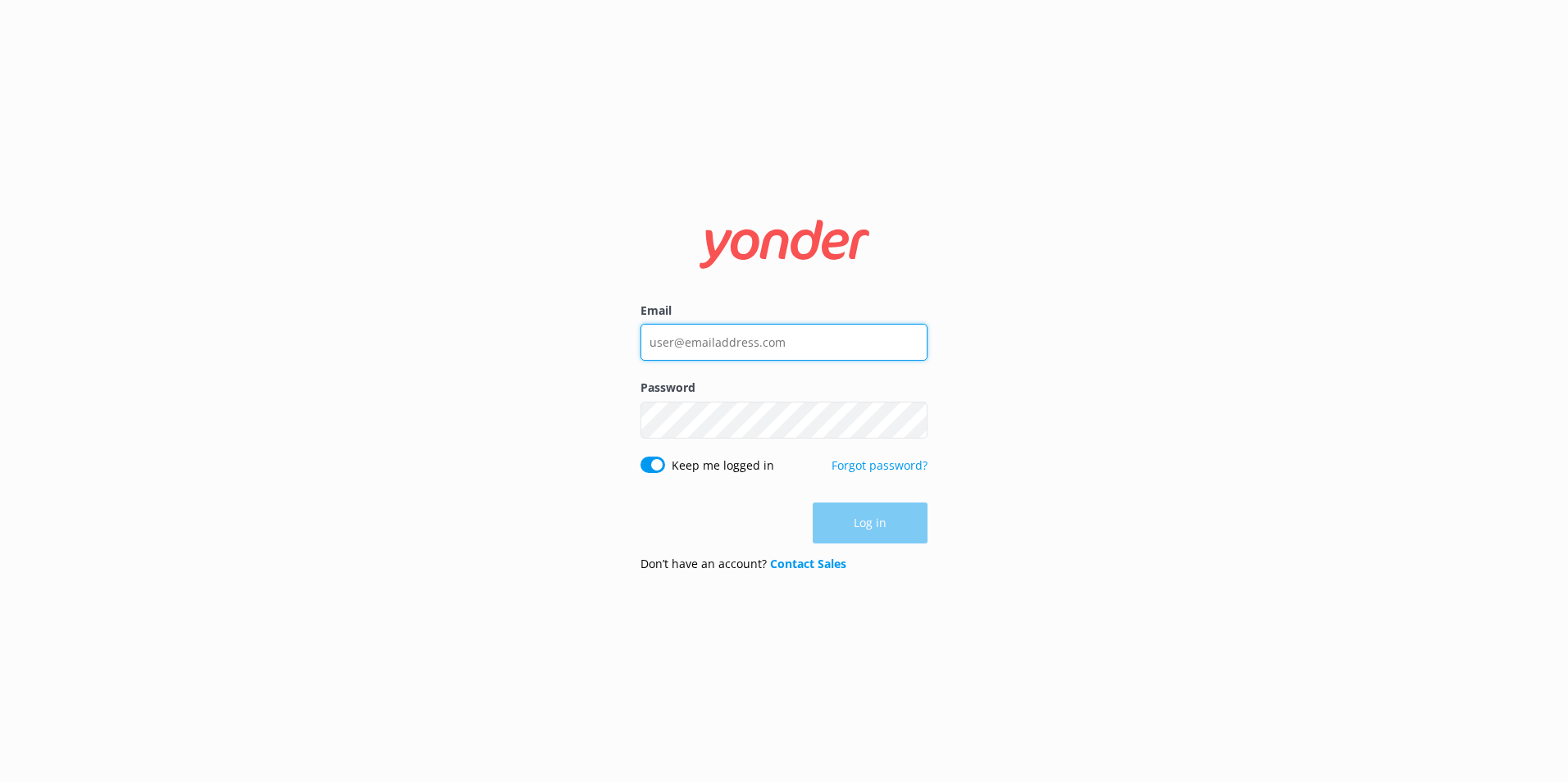
type input "[PERSON_NAME][EMAIL_ADDRESS][PERSON_NAME][DOMAIN_NAME]"
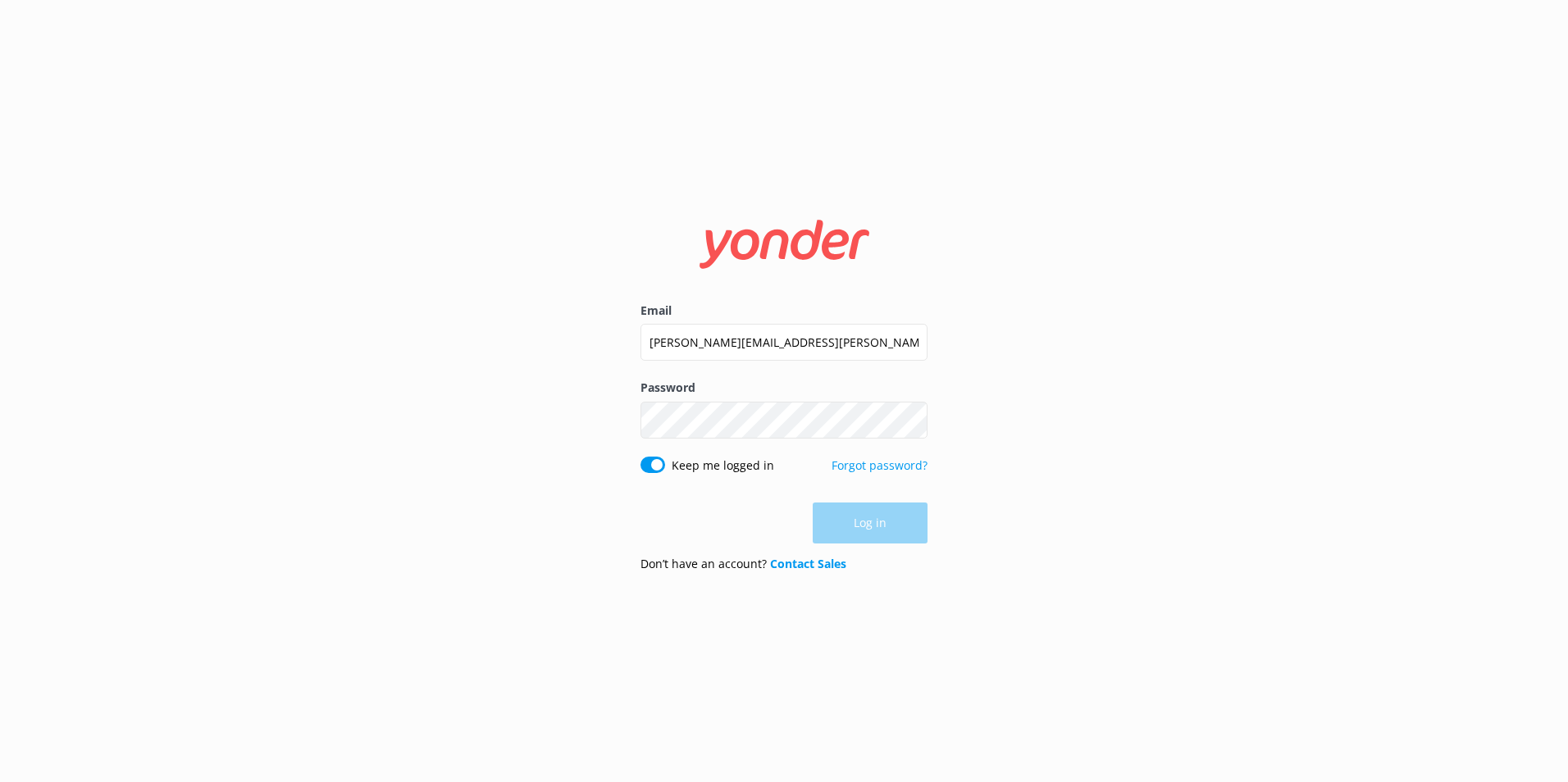
click at [863, 527] on div "Log in" at bounding box center [783, 523] width 287 height 41
click at [871, 520] on button "Log in" at bounding box center [870, 524] width 115 height 41
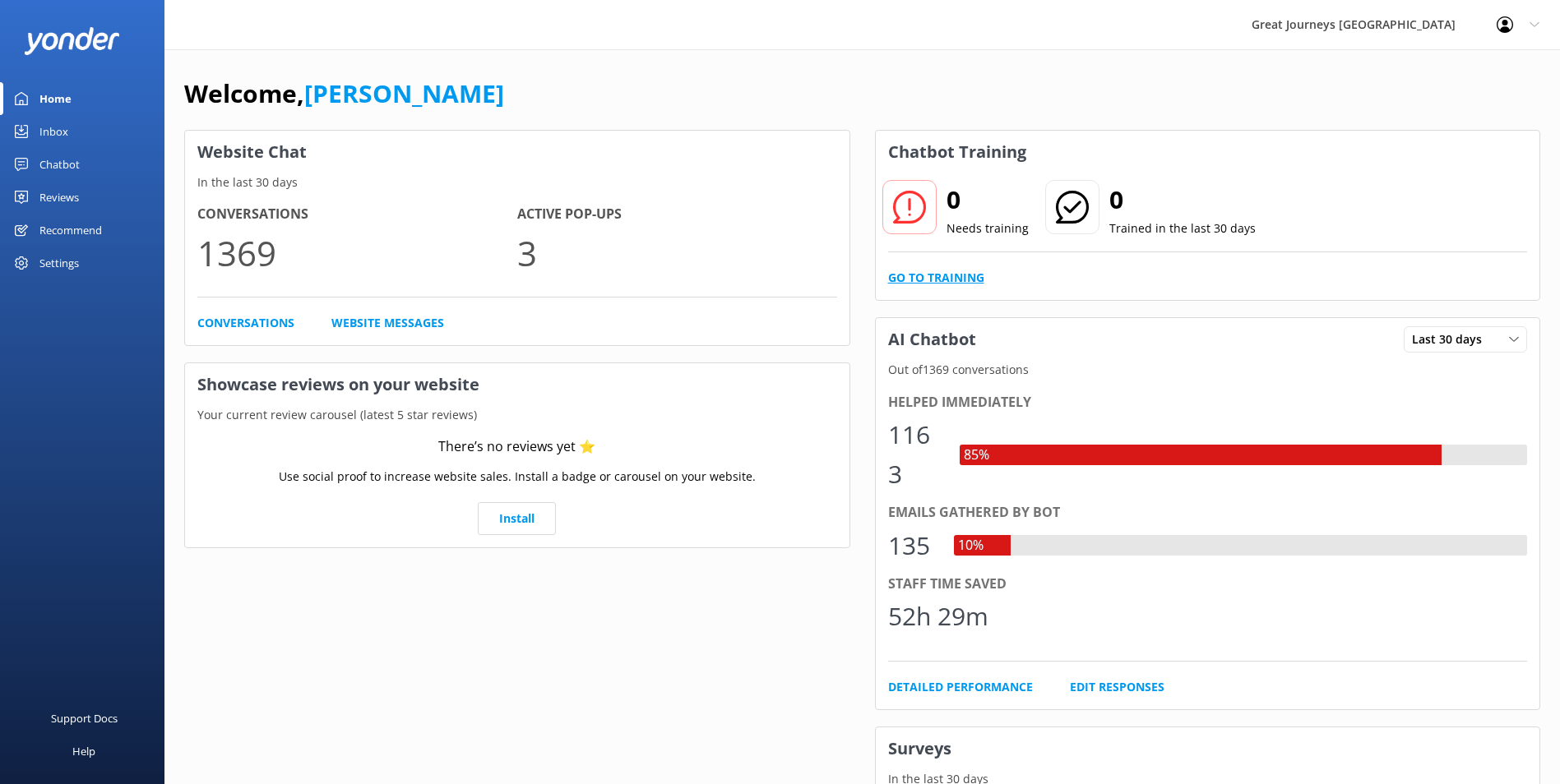
click at [942, 277] on link "Go to Training" at bounding box center [935, 278] width 96 height 18
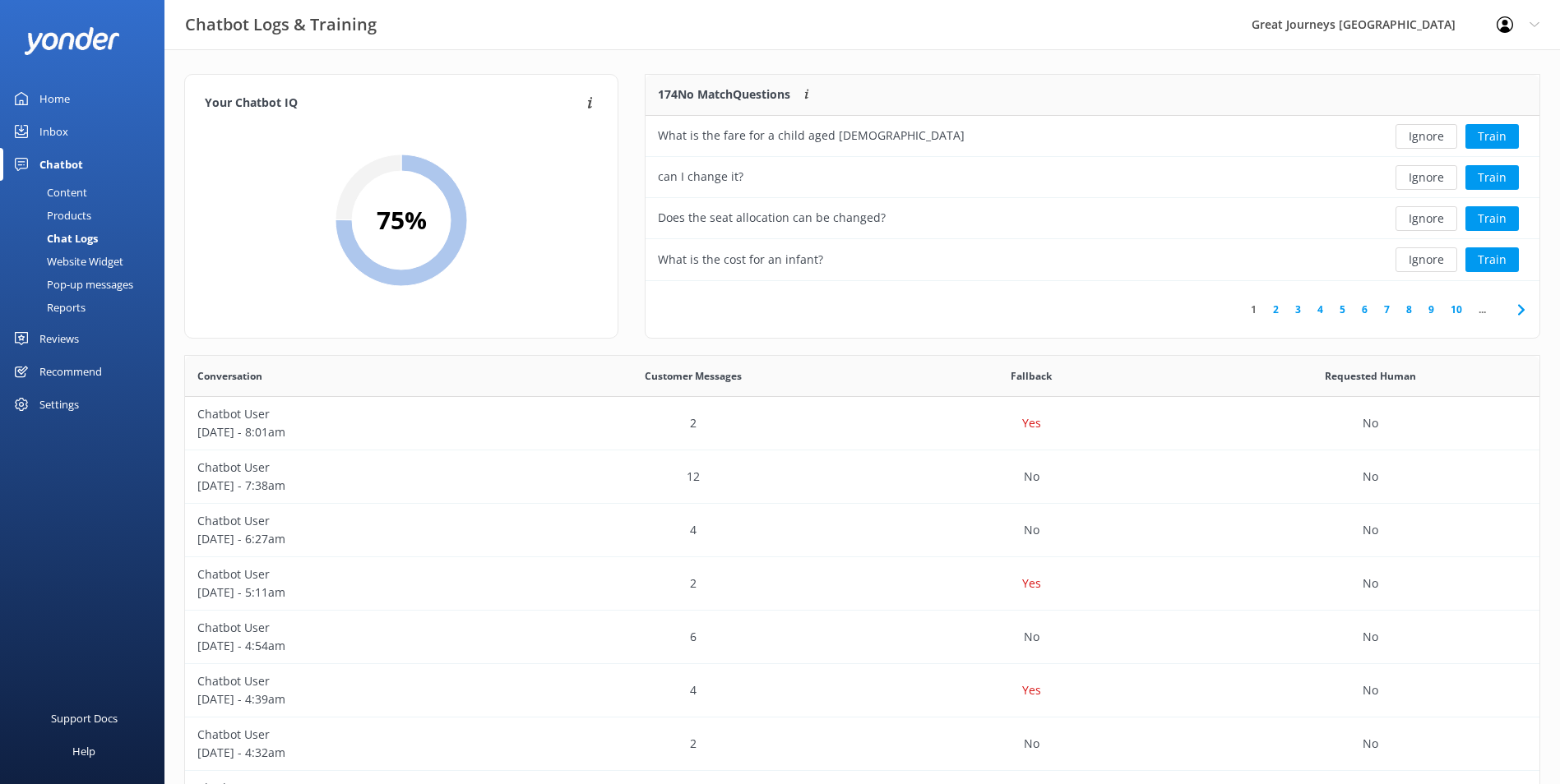
scroll to position [194, 880]
click at [1435, 132] on button "Ignore" at bounding box center [1426, 136] width 61 height 24
click at [1435, 138] on button "Ignore" at bounding box center [1426, 136] width 61 height 24
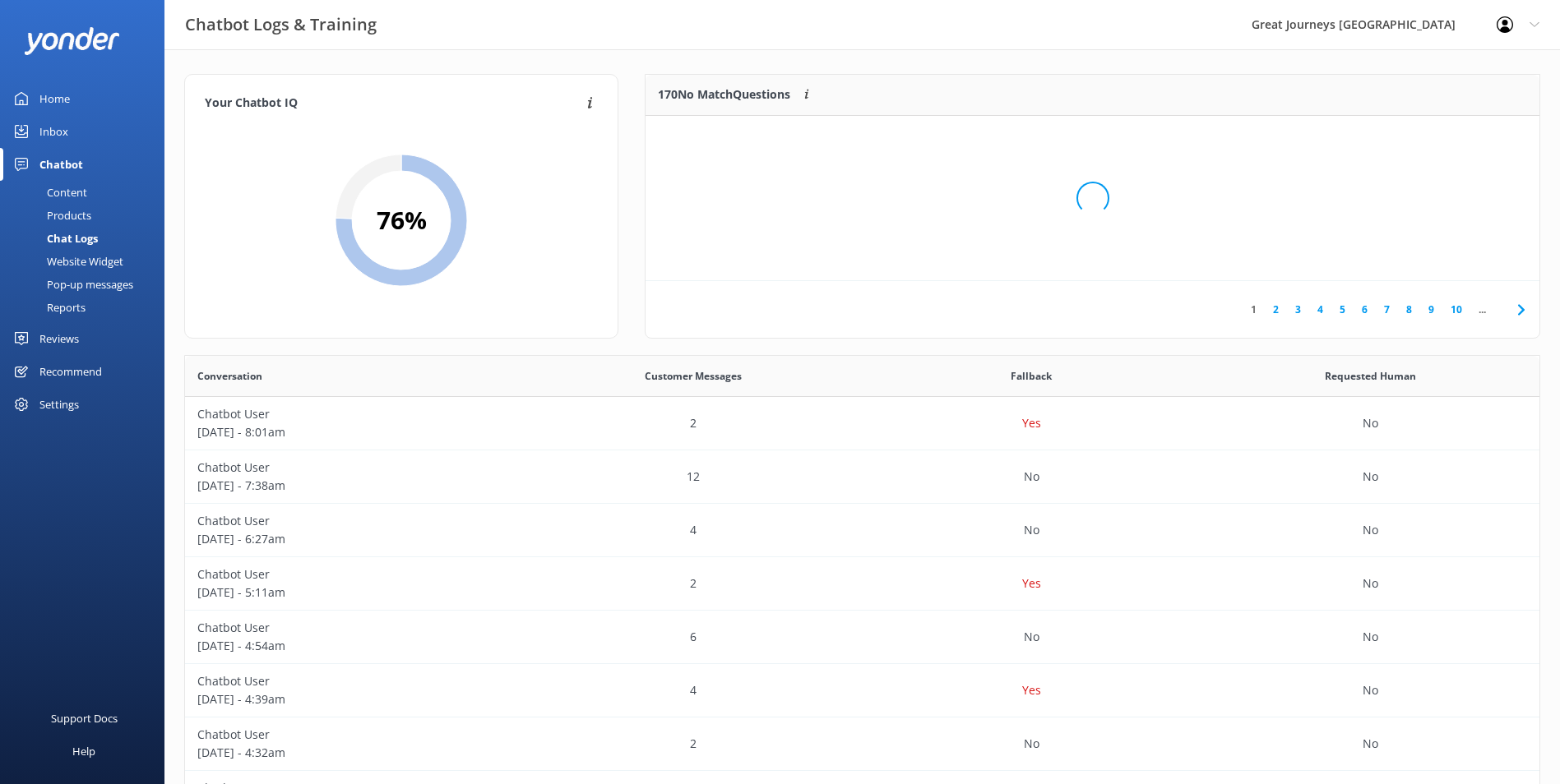
click at [1435, 138] on div "Loading.." at bounding box center [1091, 198] width 861 height 784
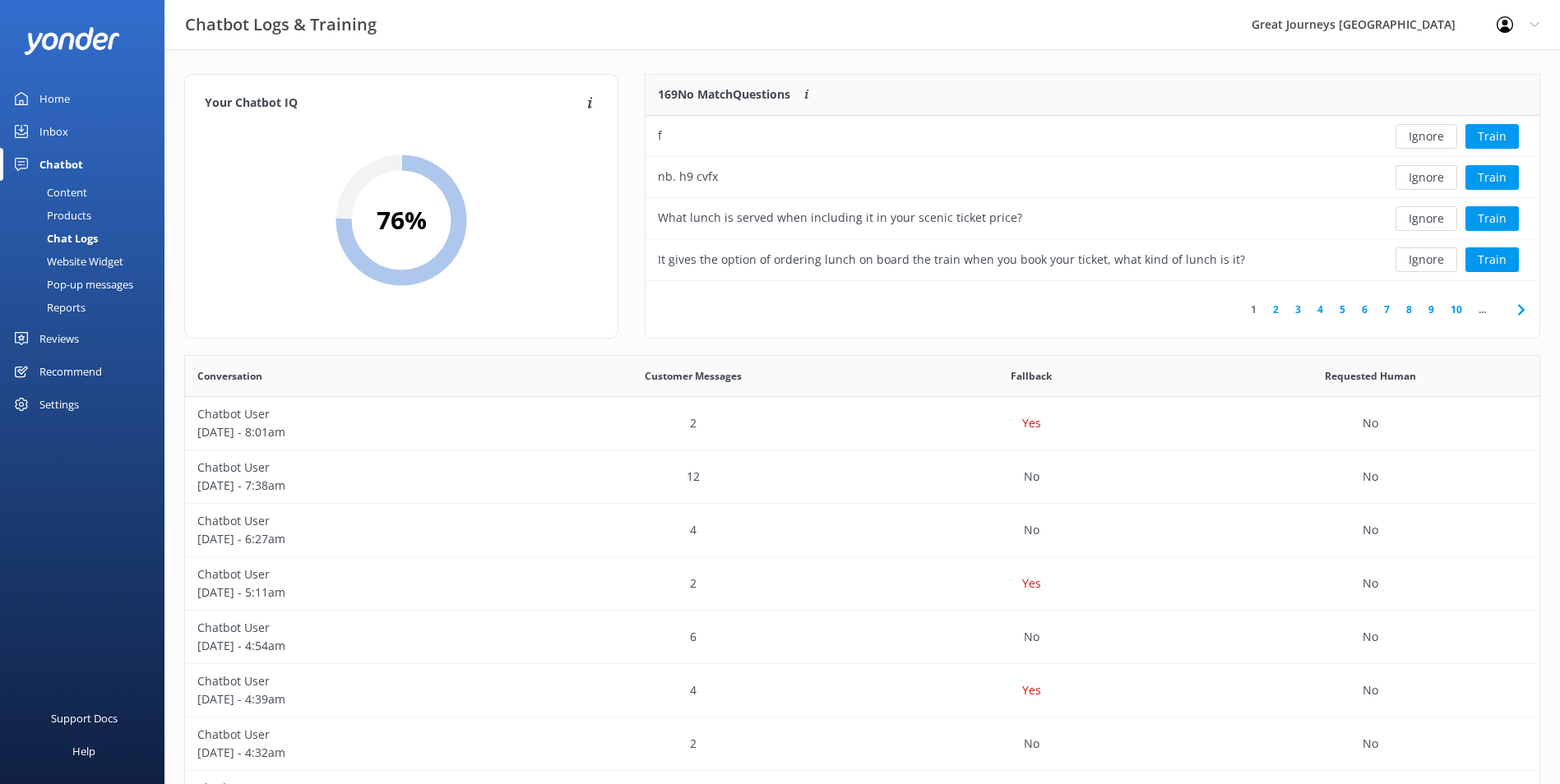
click at [1435, 138] on button "Ignore" at bounding box center [1426, 136] width 61 height 24
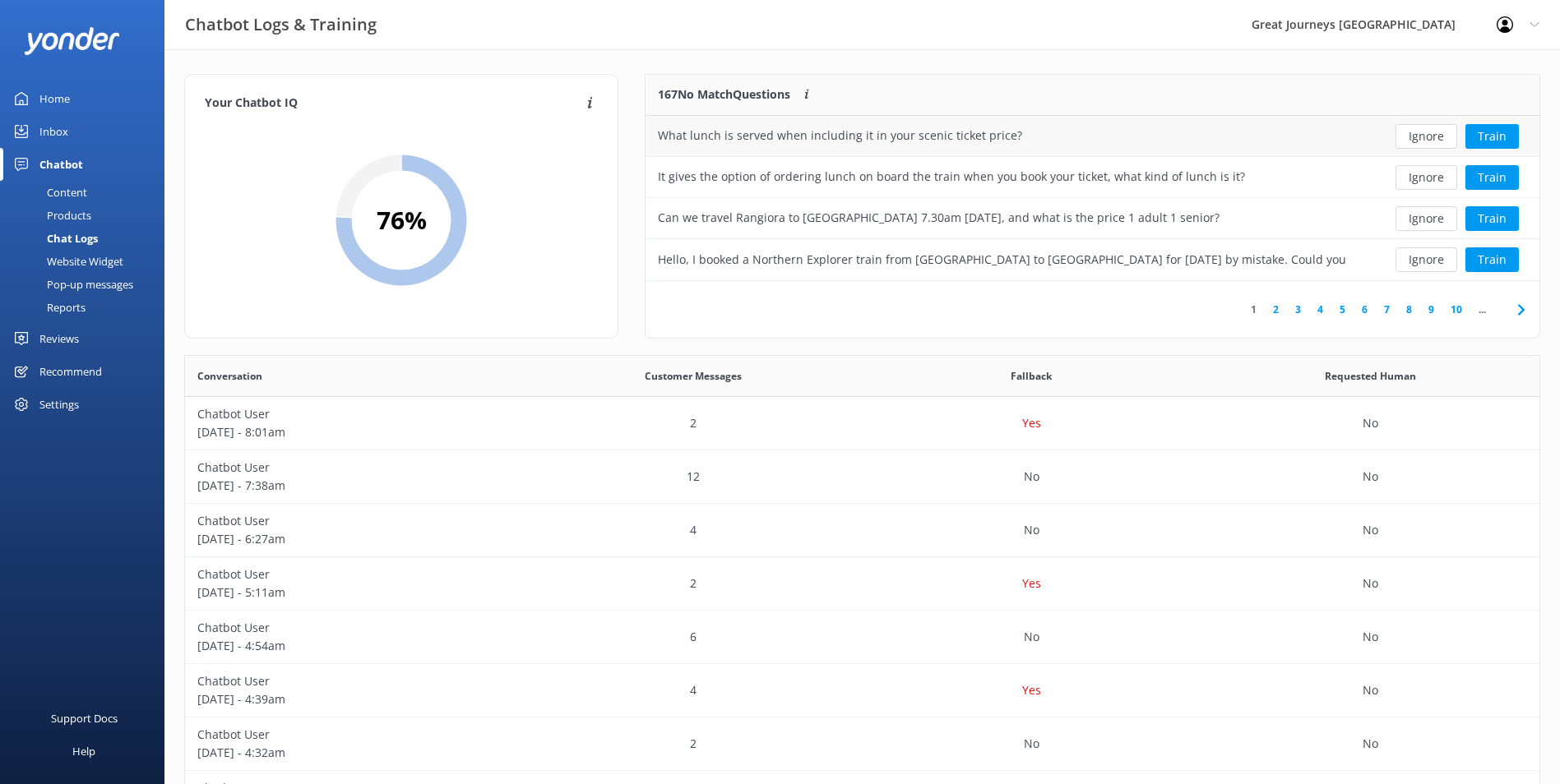
click at [1436, 138] on button "Ignore" at bounding box center [1426, 136] width 61 height 24
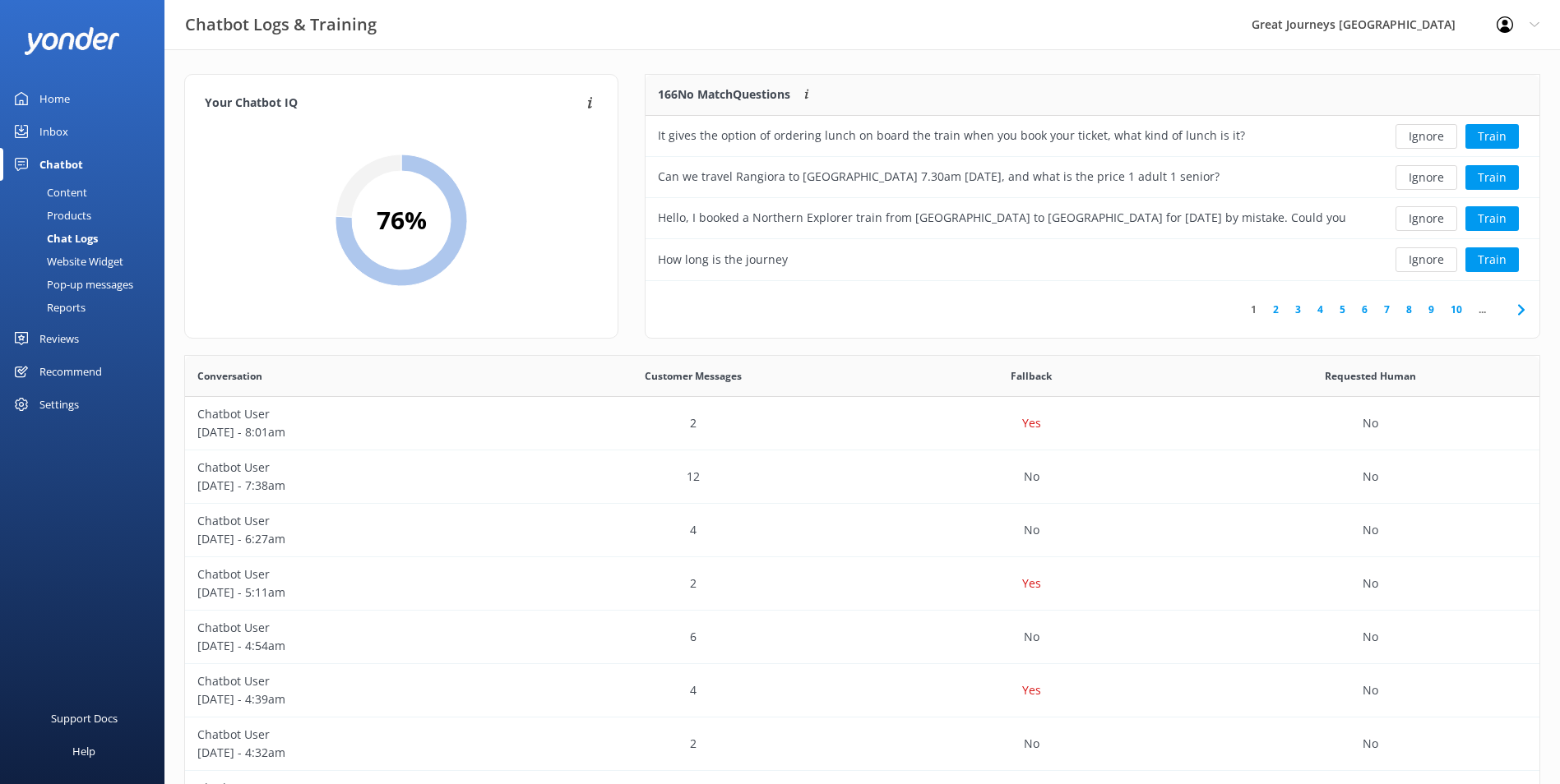
click at [1436, 138] on button "Ignore" at bounding box center [1426, 136] width 61 height 24
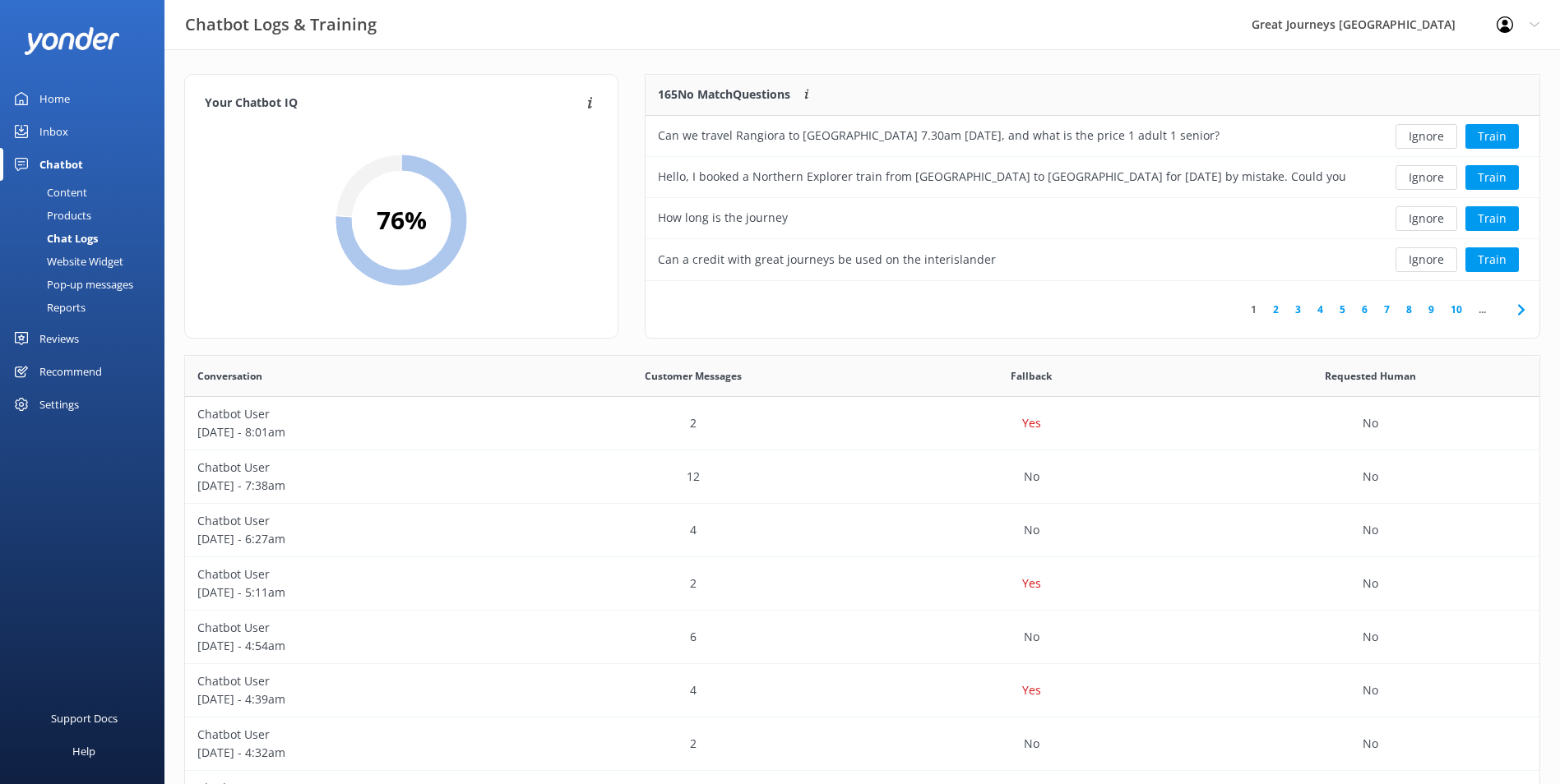
click at [1436, 138] on button "Ignore" at bounding box center [1426, 136] width 61 height 24
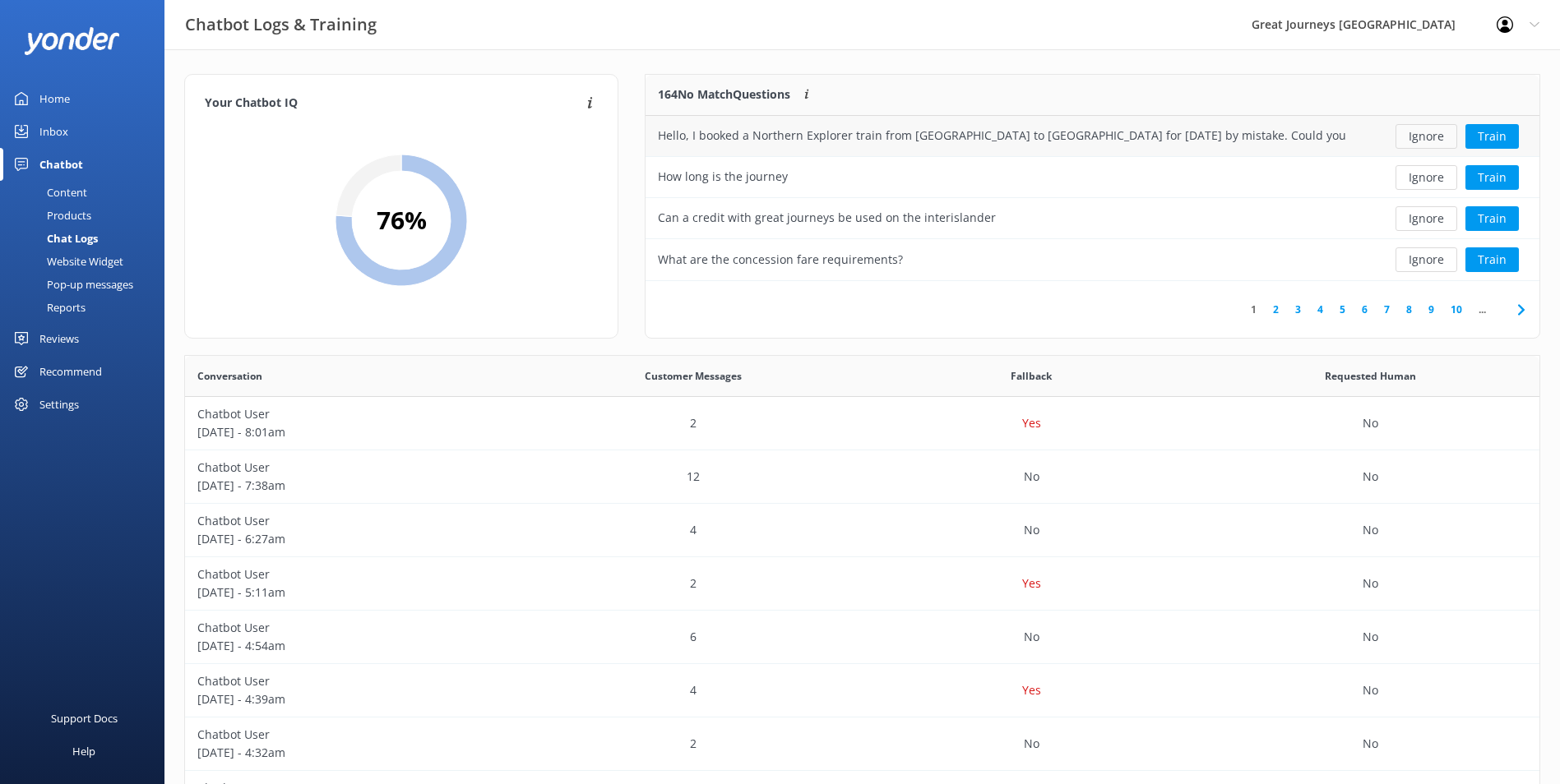
click at [1437, 138] on button "Ignore" at bounding box center [1426, 136] width 61 height 24
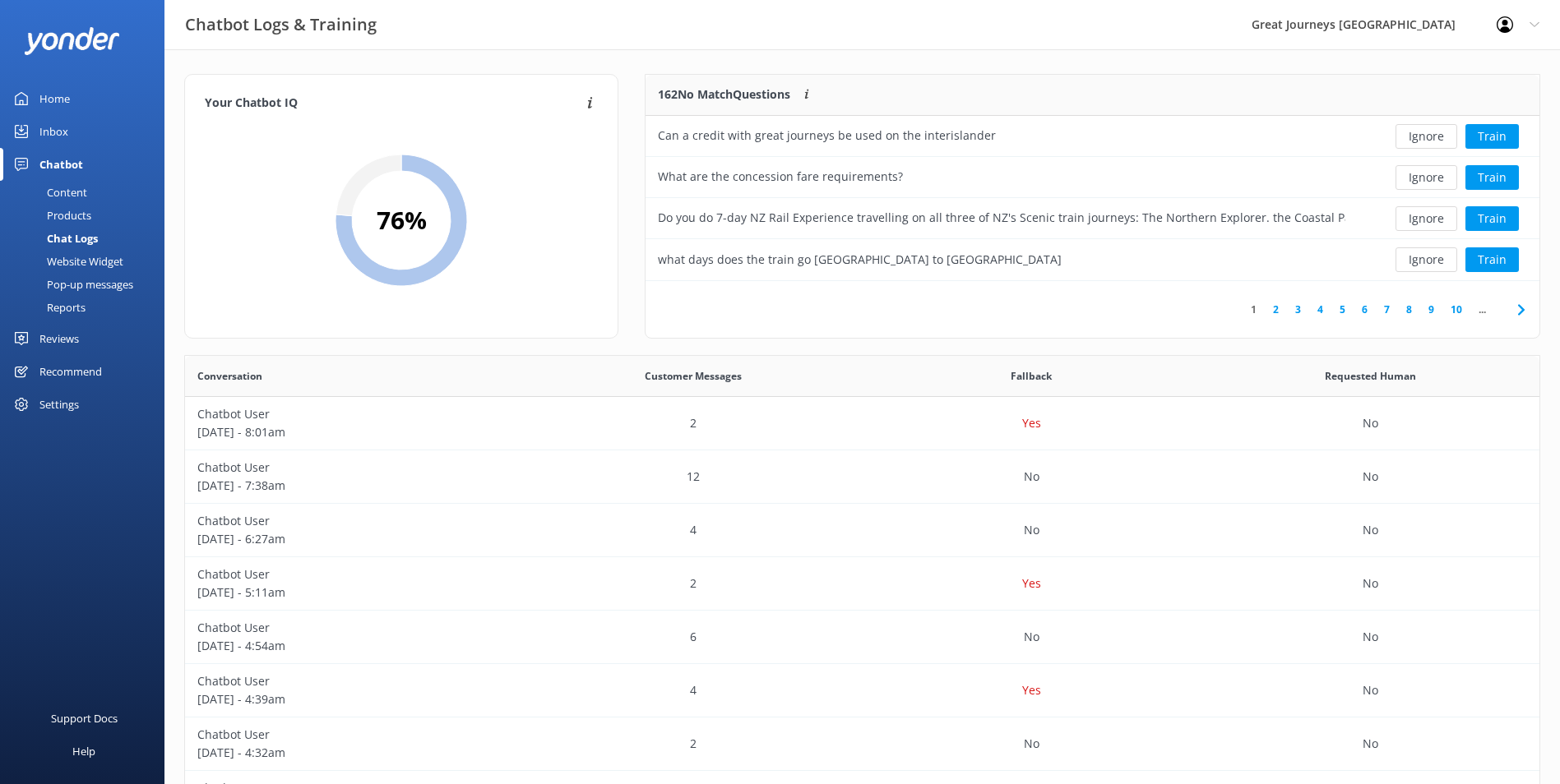
click at [1437, 138] on button "Ignore" at bounding box center [1426, 136] width 61 height 24
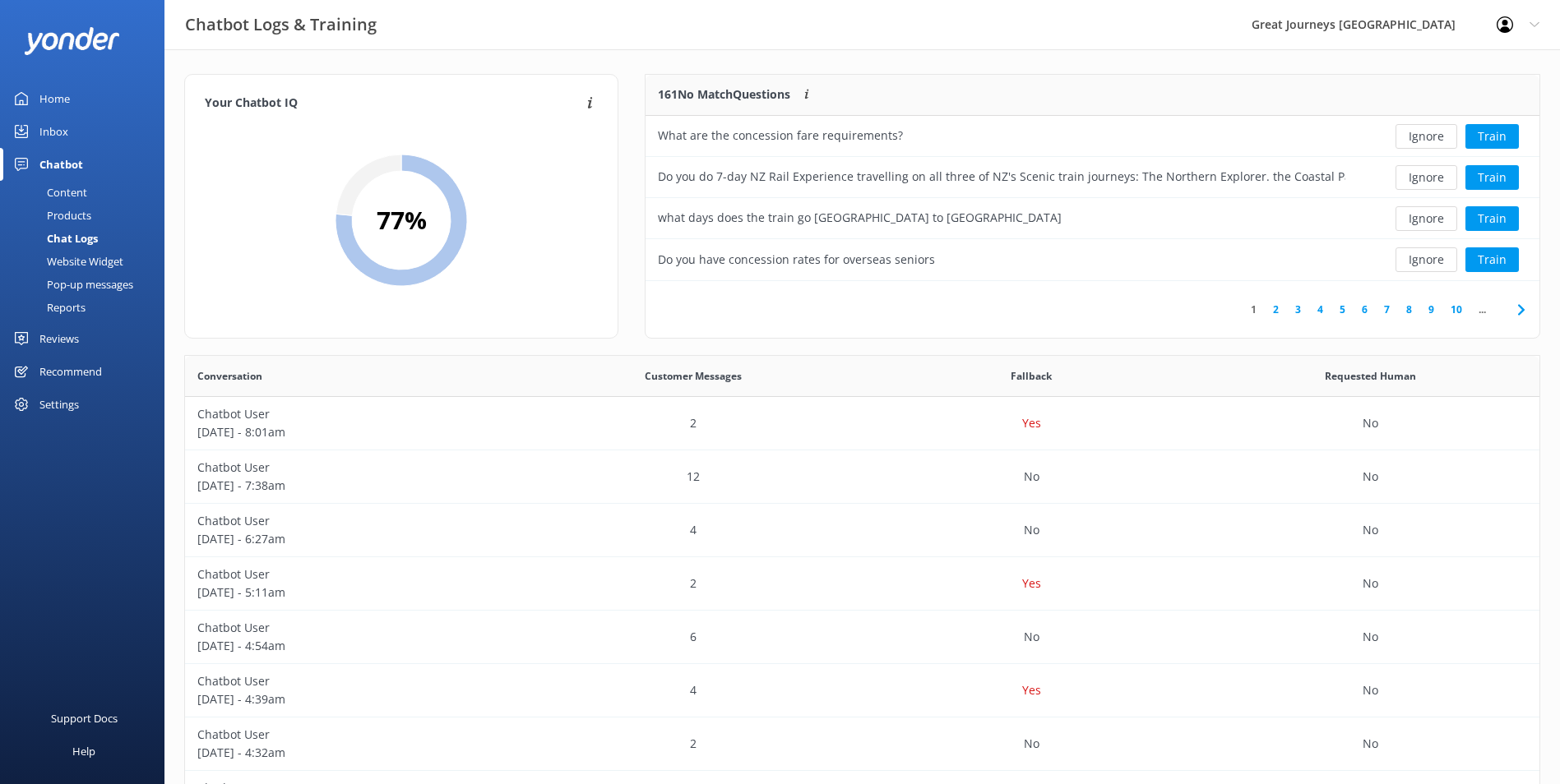
click at [1437, 138] on button "Ignore" at bounding box center [1426, 136] width 61 height 24
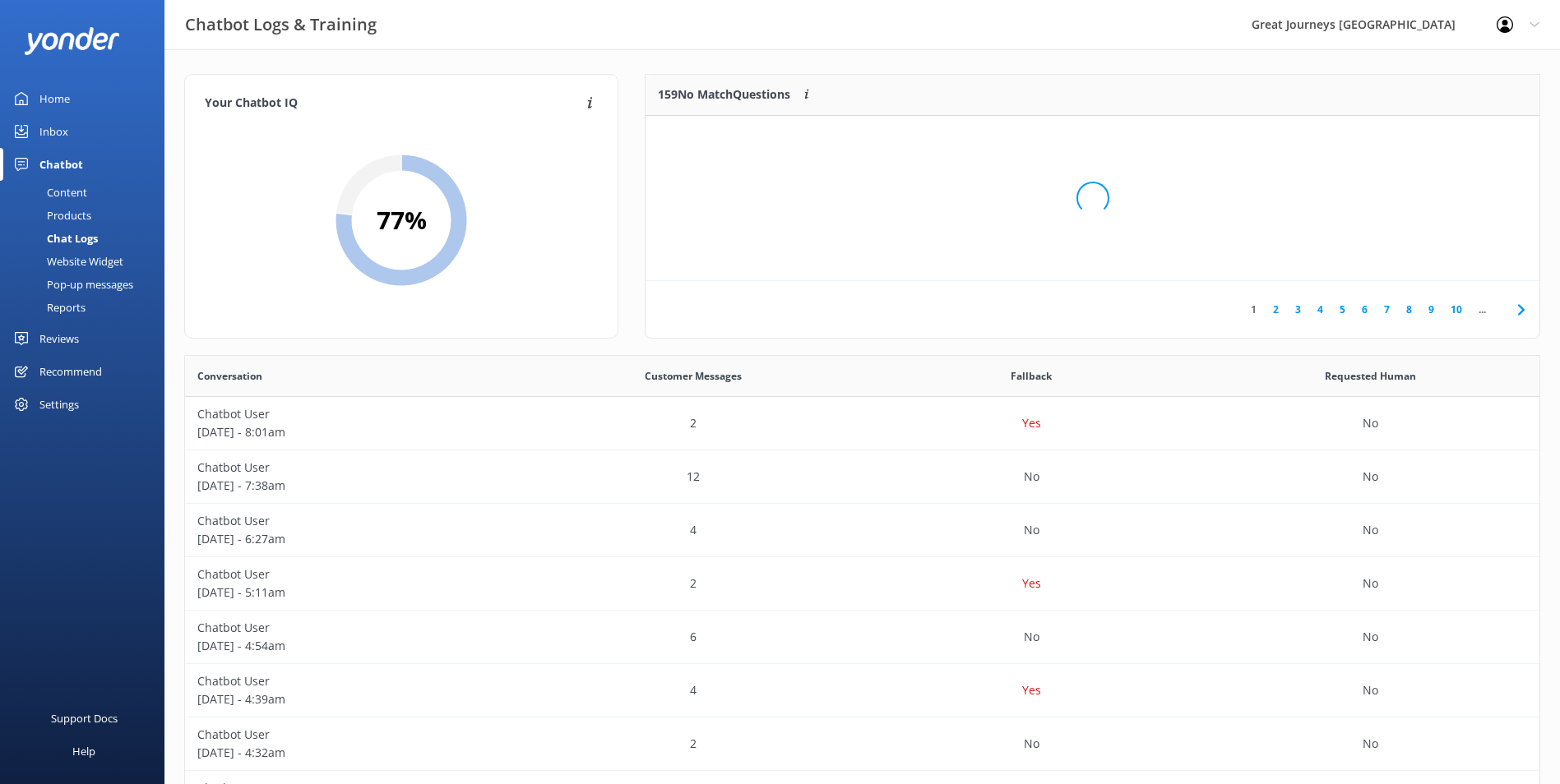
click at [1437, 138] on div "Loading.." at bounding box center [1091, 198] width 861 height 784
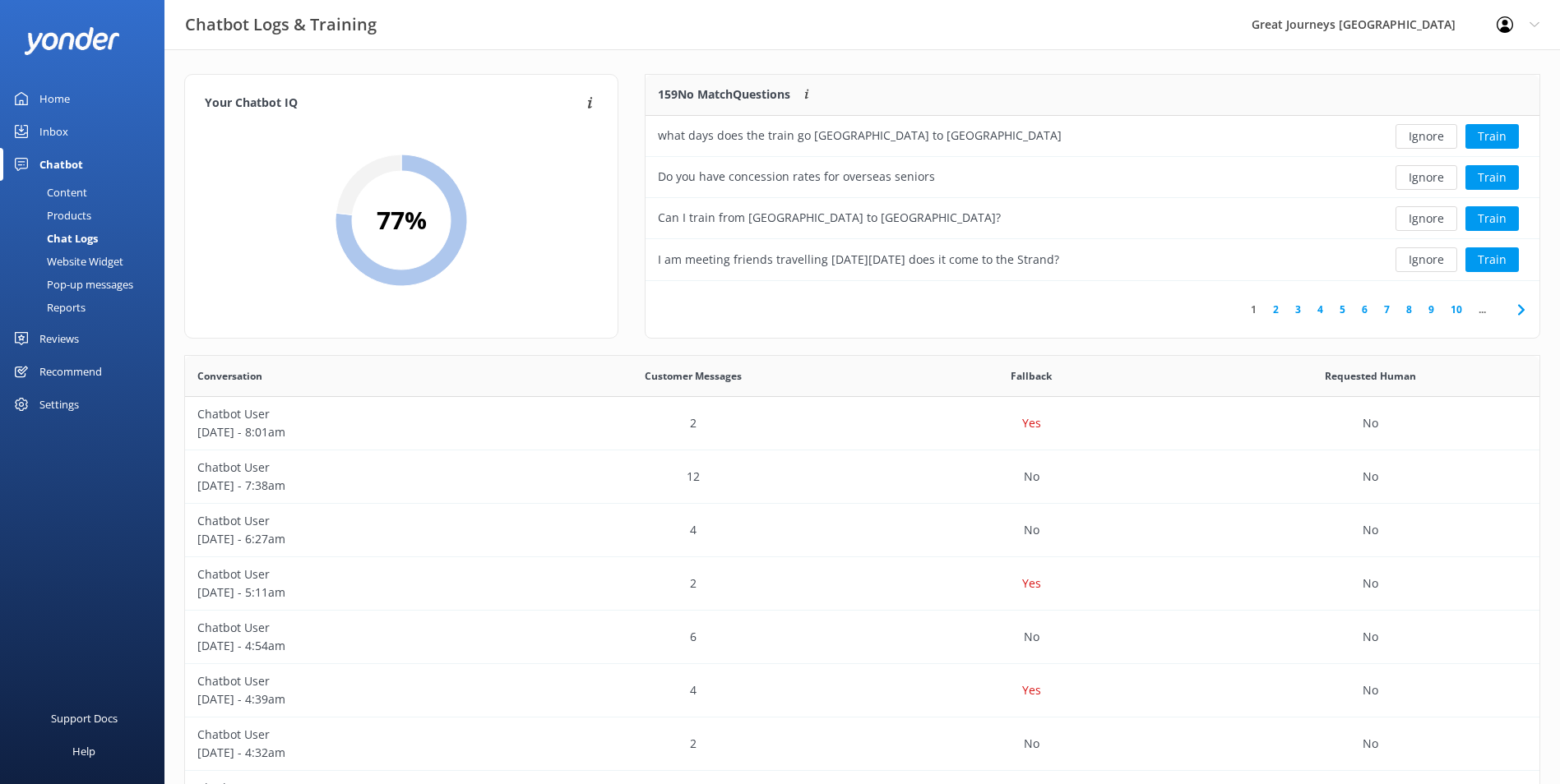
click at [1437, 138] on button "Ignore" at bounding box center [1426, 136] width 61 height 24
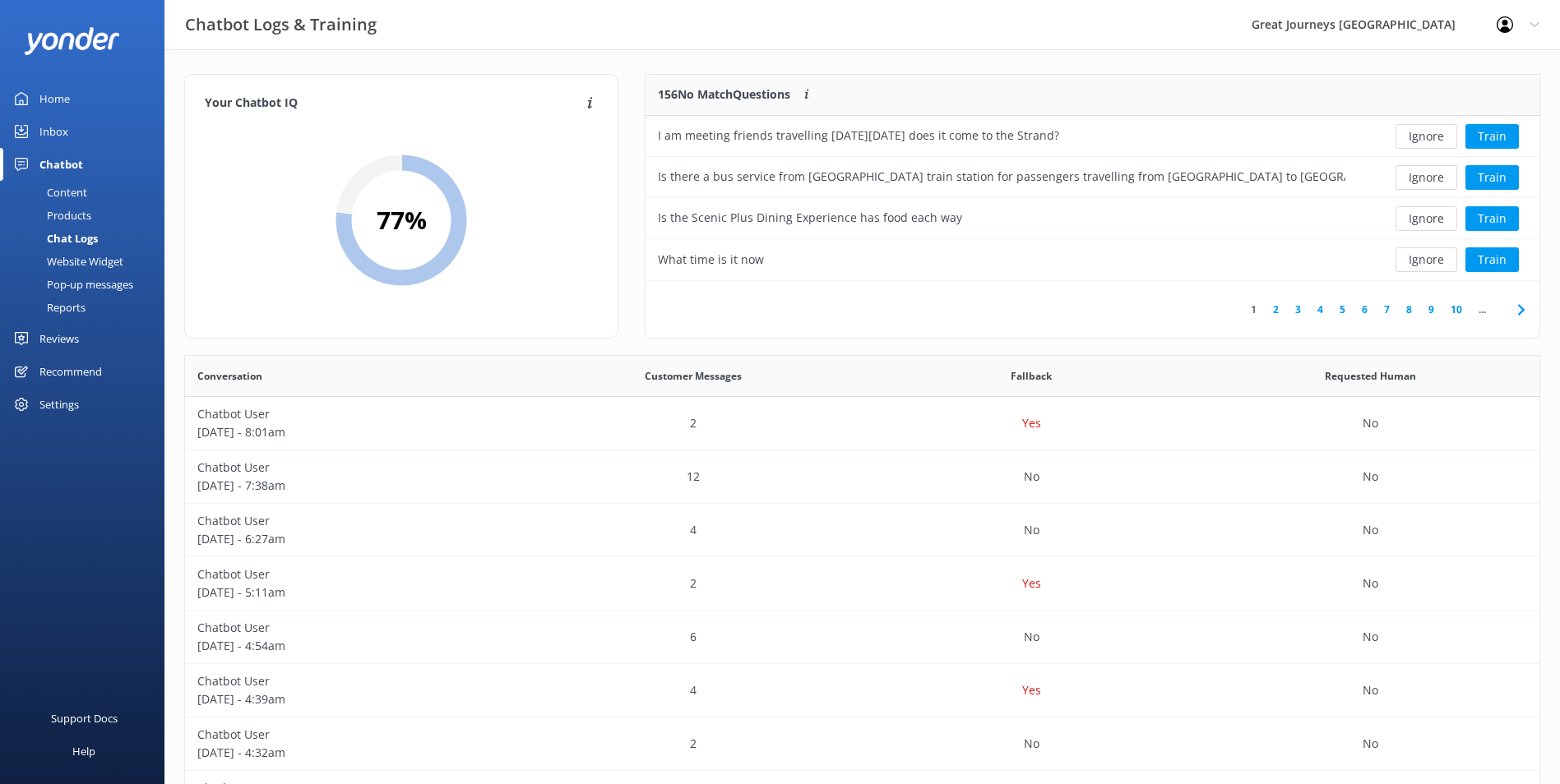
click at [1437, 138] on button "Ignore" at bounding box center [1426, 136] width 61 height 24
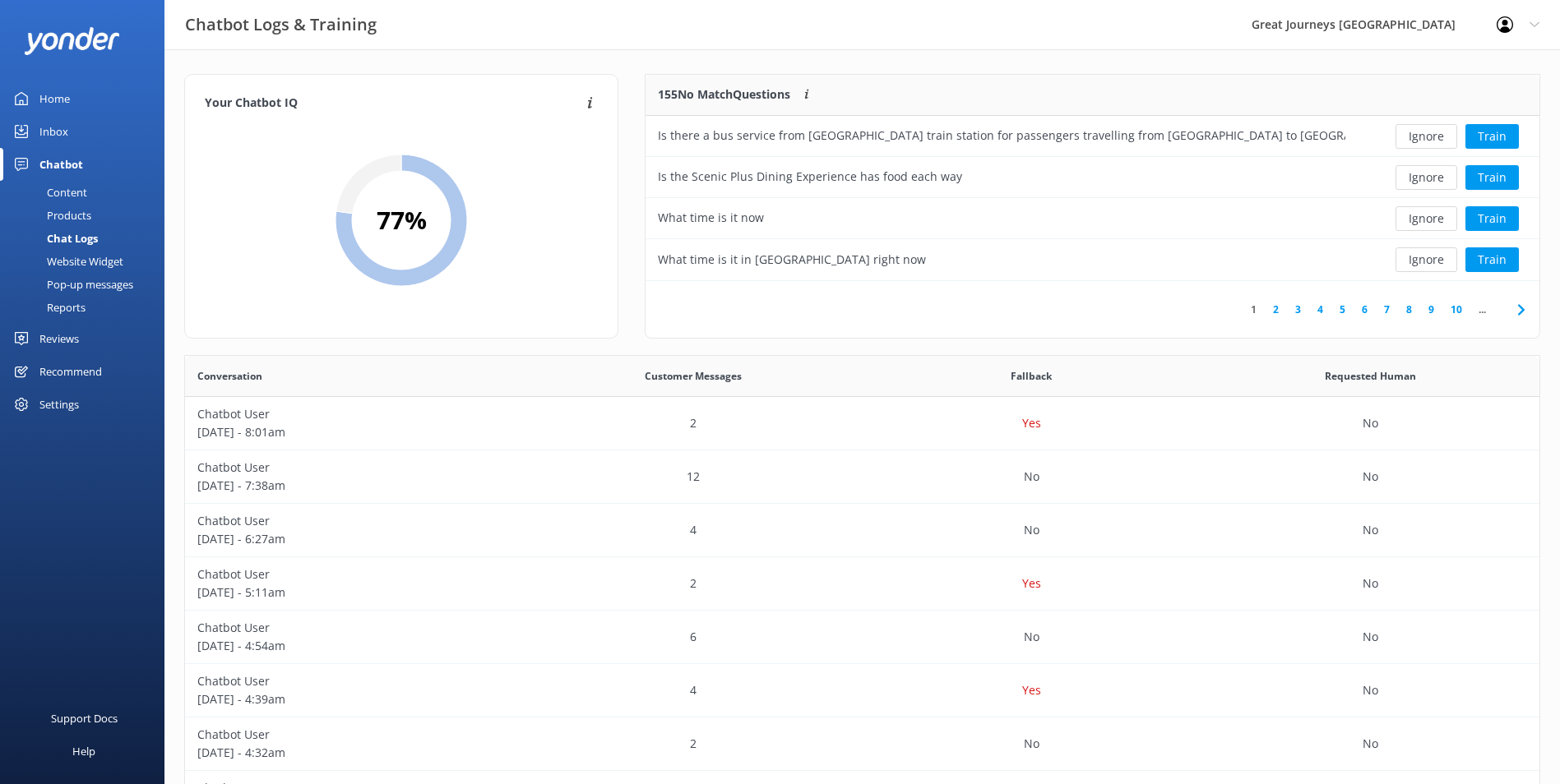
click at [1437, 138] on button "Ignore" at bounding box center [1426, 136] width 61 height 24
click at [1437, 138] on div "Loading.. Train" at bounding box center [1448, 136] width 157 height 24
click at [1437, 138] on button "Ignore" at bounding box center [1426, 136] width 61 height 24
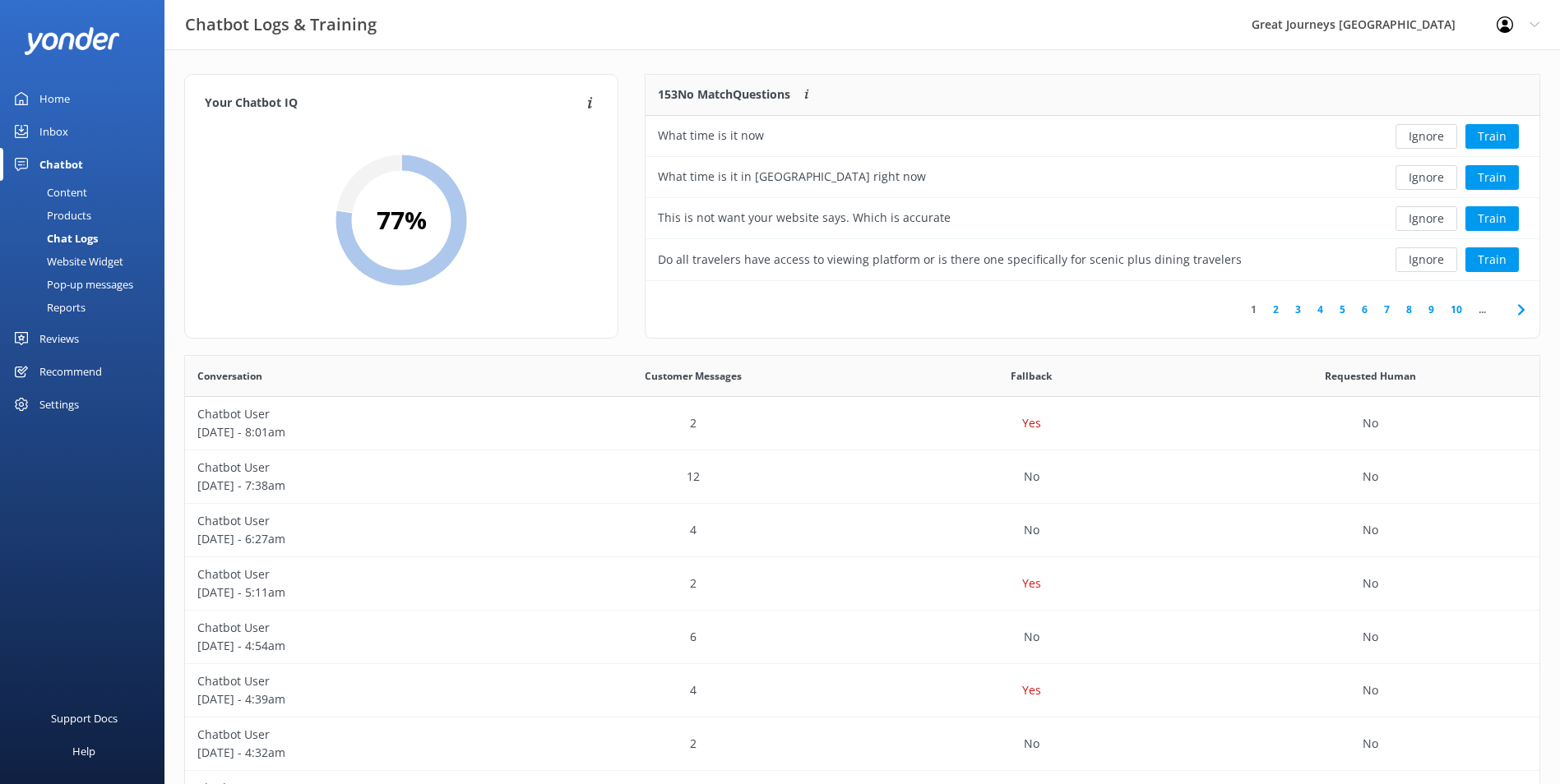
click at [1437, 138] on button "Ignore" at bounding box center [1426, 136] width 61 height 24
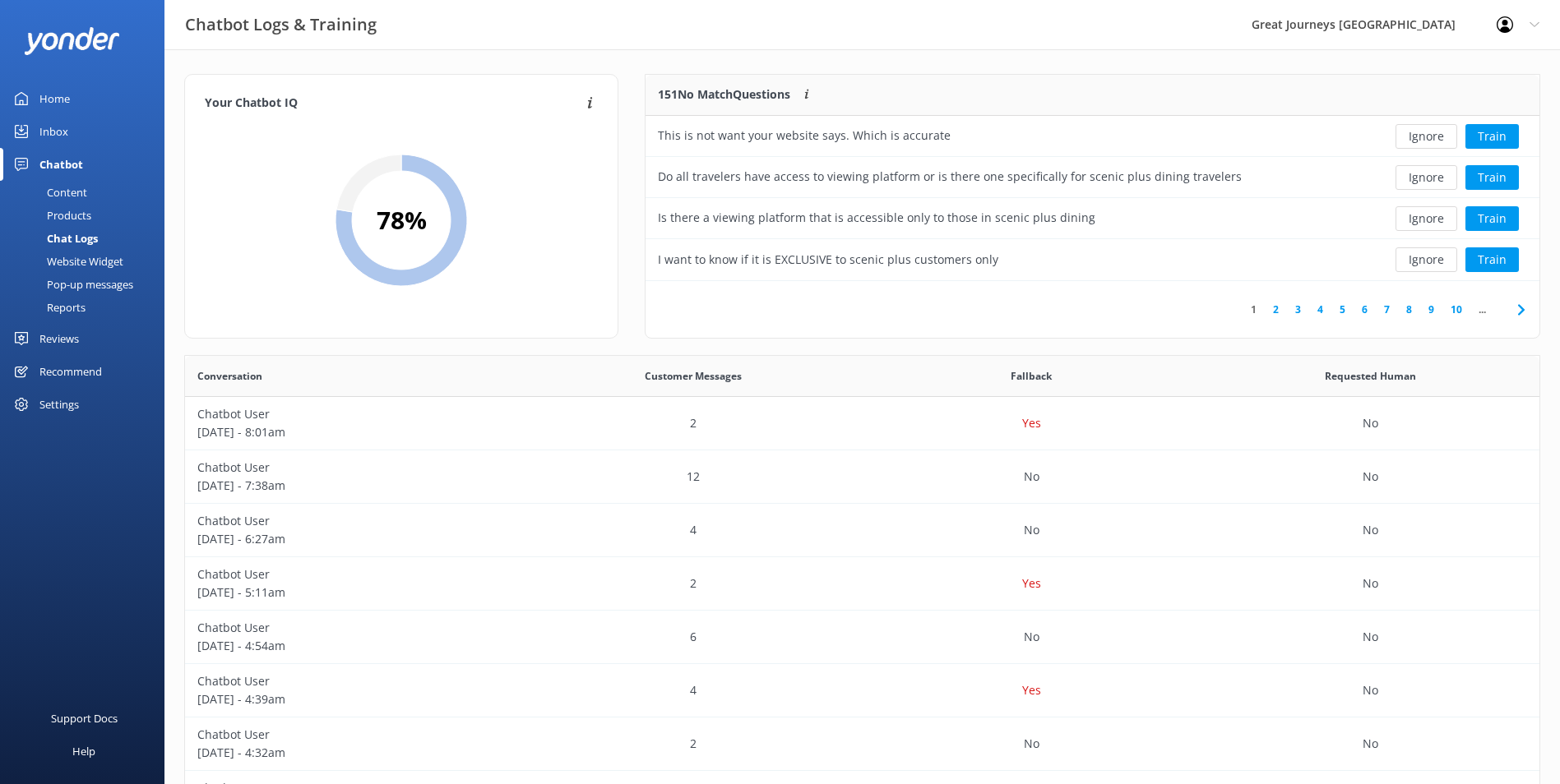
click at [1437, 138] on button "Ignore" at bounding box center [1426, 136] width 61 height 24
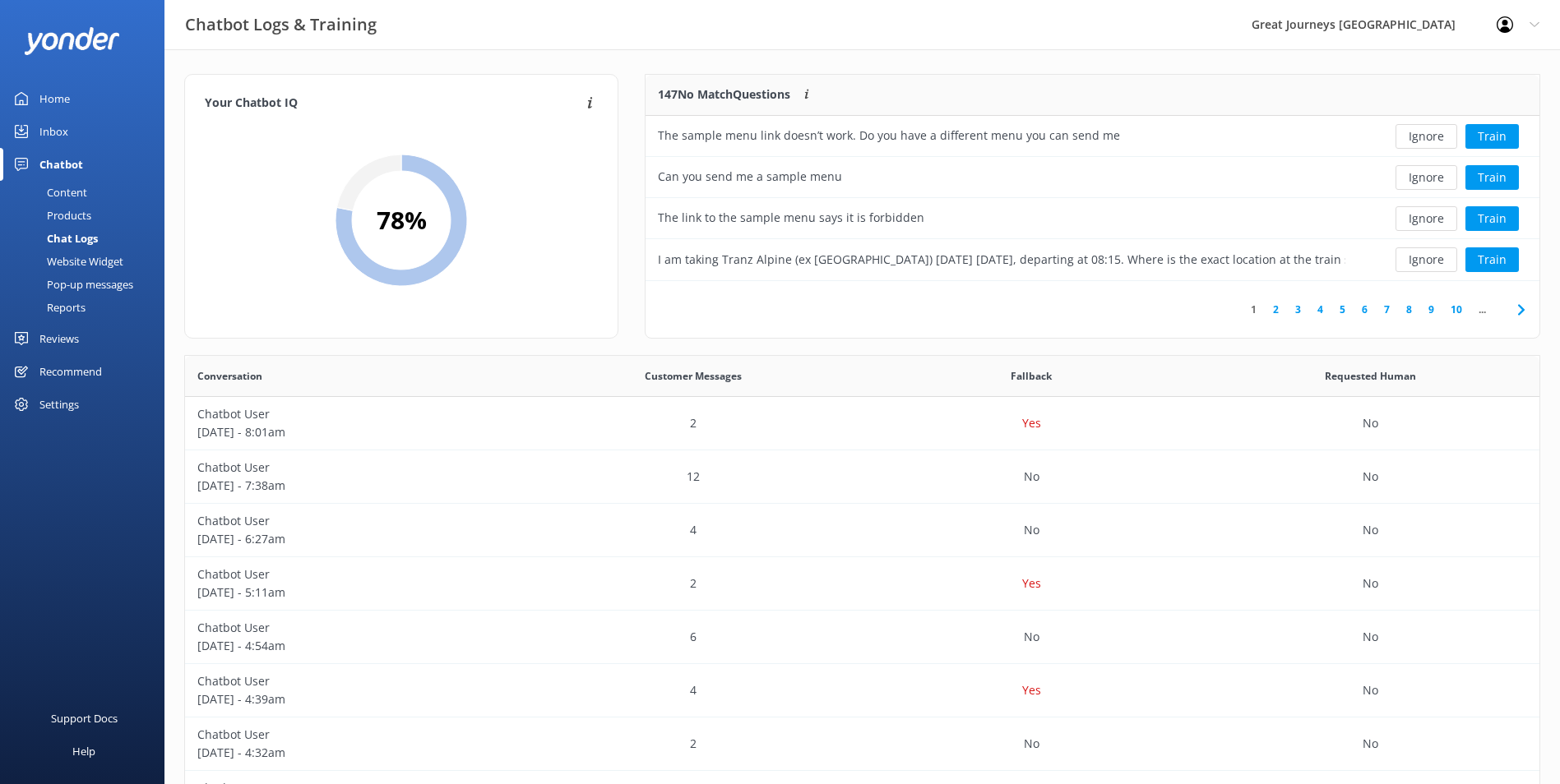
click at [1437, 138] on button "Ignore" at bounding box center [1426, 136] width 61 height 24
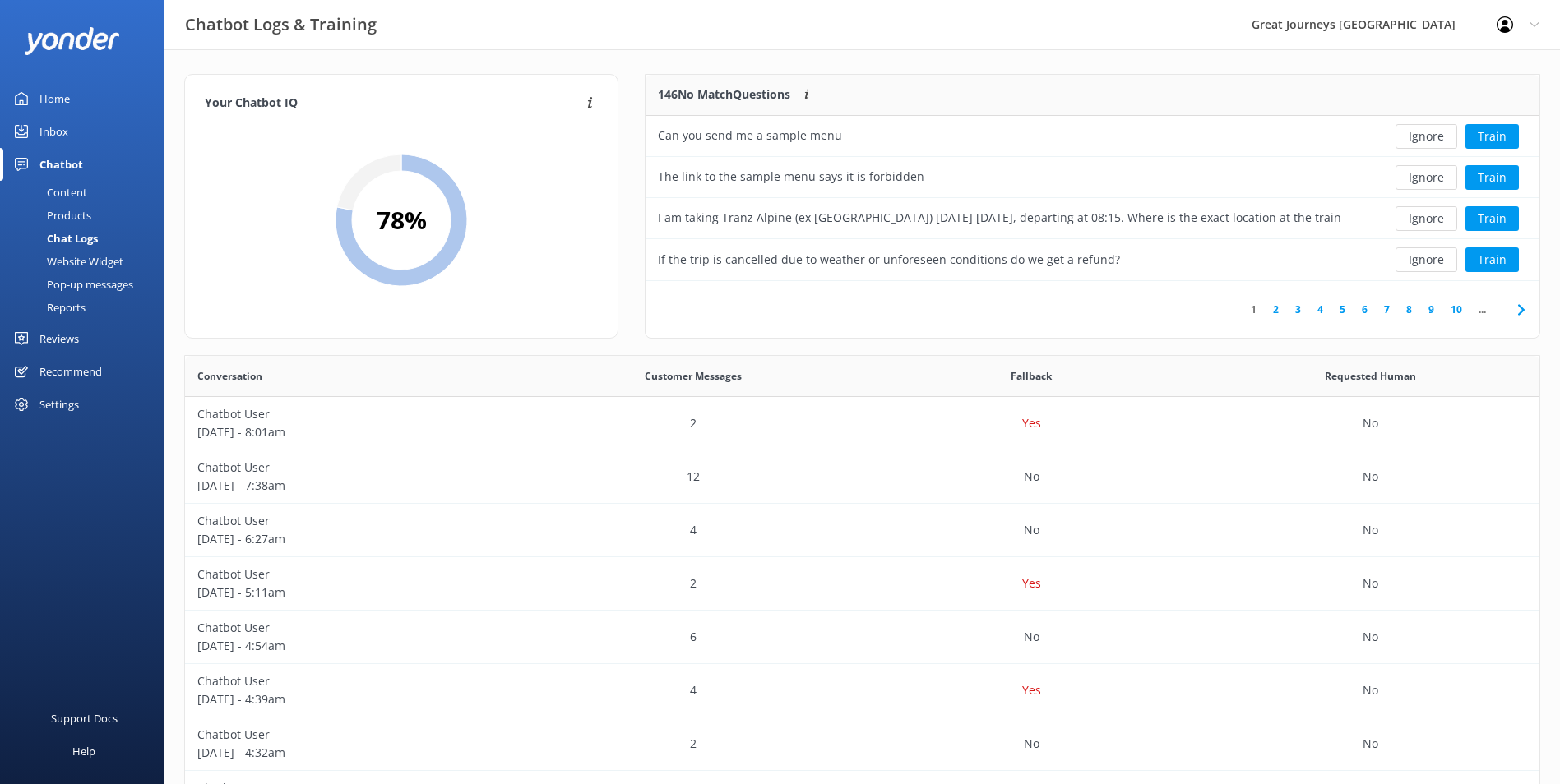
click at [1437, 138] on button "Ignore" at bounding box center [1426, 136] width 61 height 24
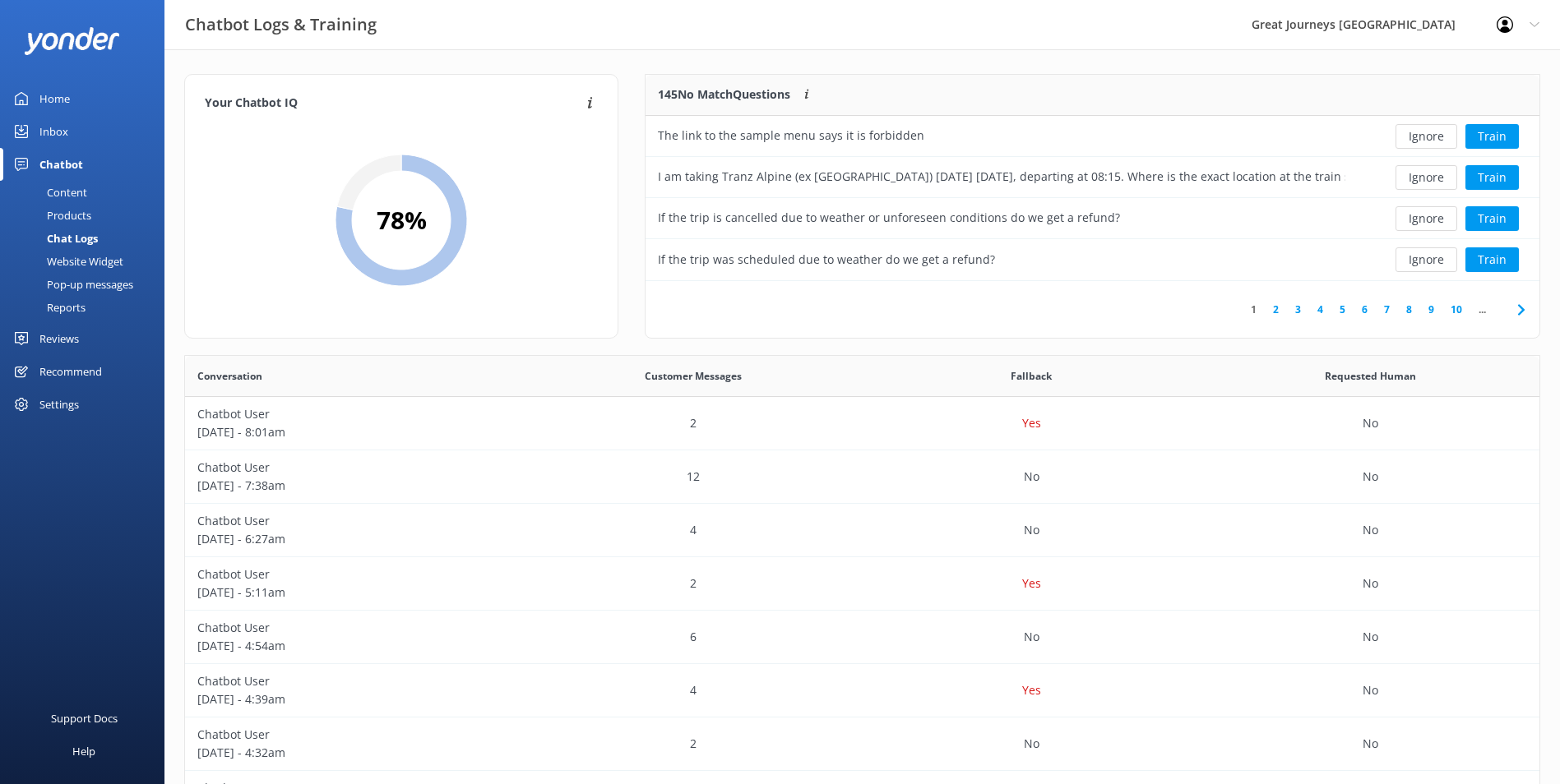
click at [1437, 138] on button "Ignore" at bounding box center [1426, 136] width 61 height 24
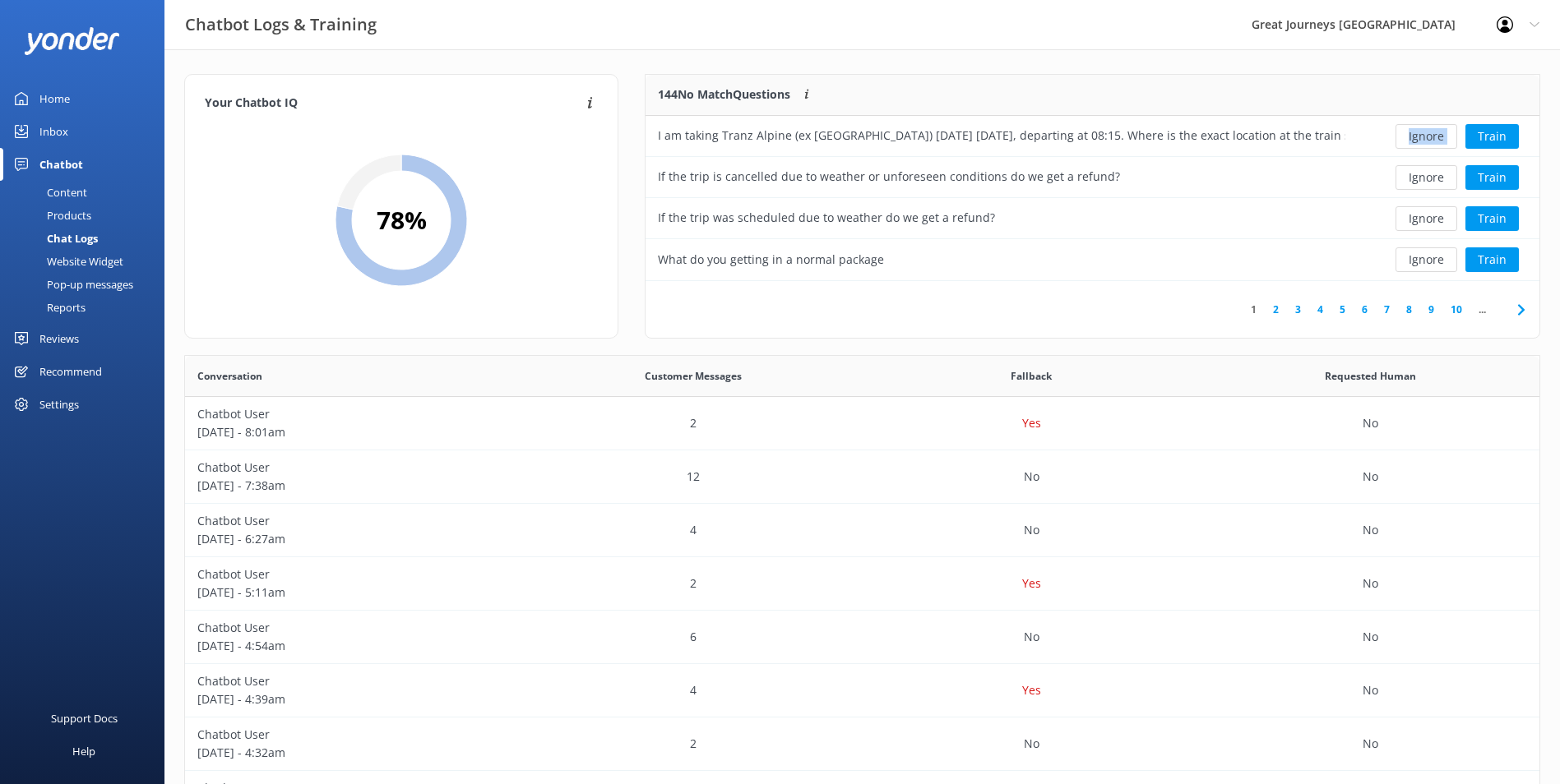
click at [1437, 138] on div "Ignore Train" at bounding box center [1448, 136] width 157 height 24
click at [1437, 138] on button "Ignore" at bounding box center [1426, 136] width 61 height 24
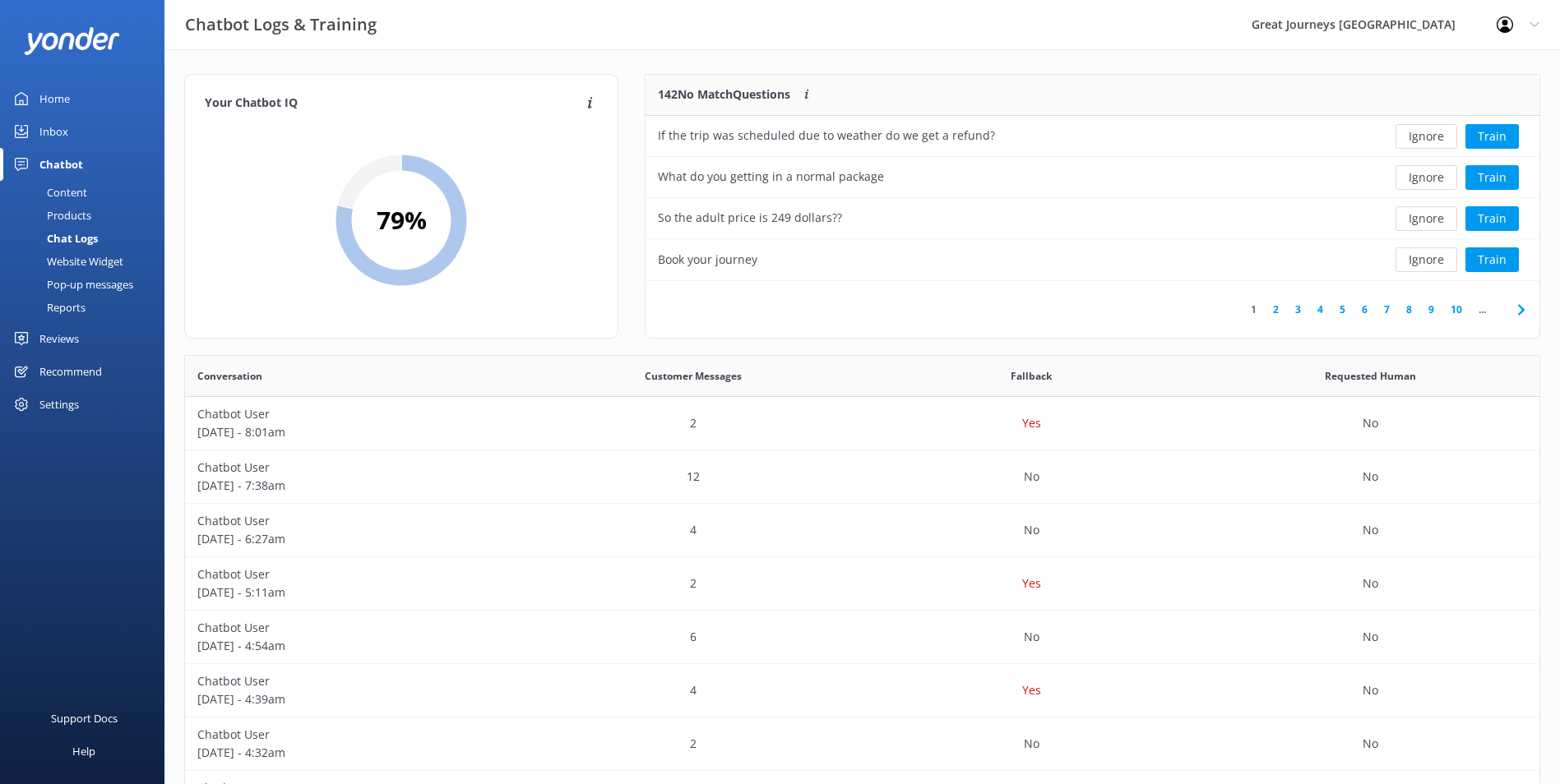
click at [1437, 138] on button "Ignore" at bounding box center [1426, 136] width 61 height 24
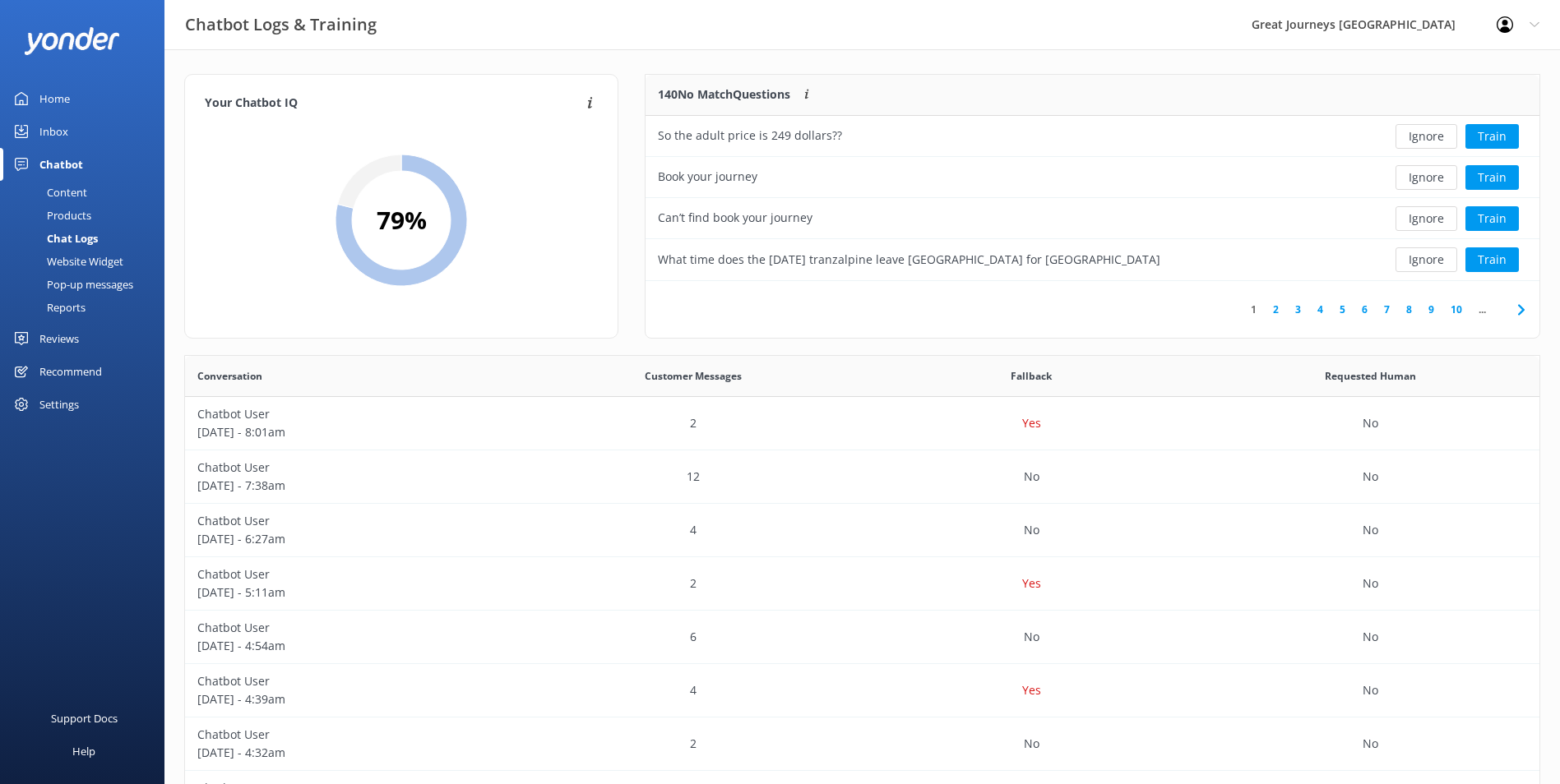
click at [1437, 138] on button "Ignore" at bounding box center [1426, 136] width 61 height 24
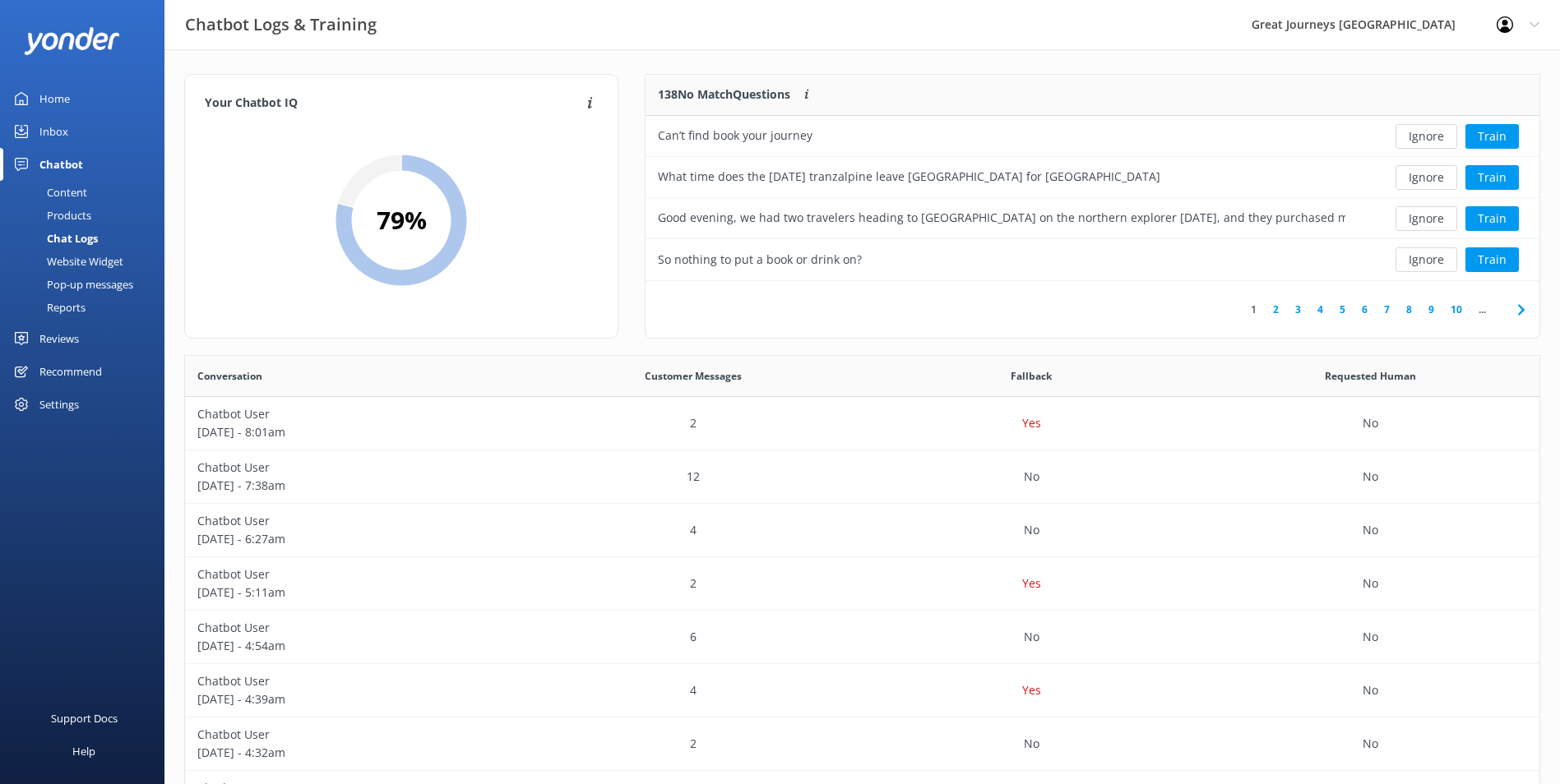
click at [1437, 138] on button "Ignore" at bounding box center [1426, 136] width 61 height 24
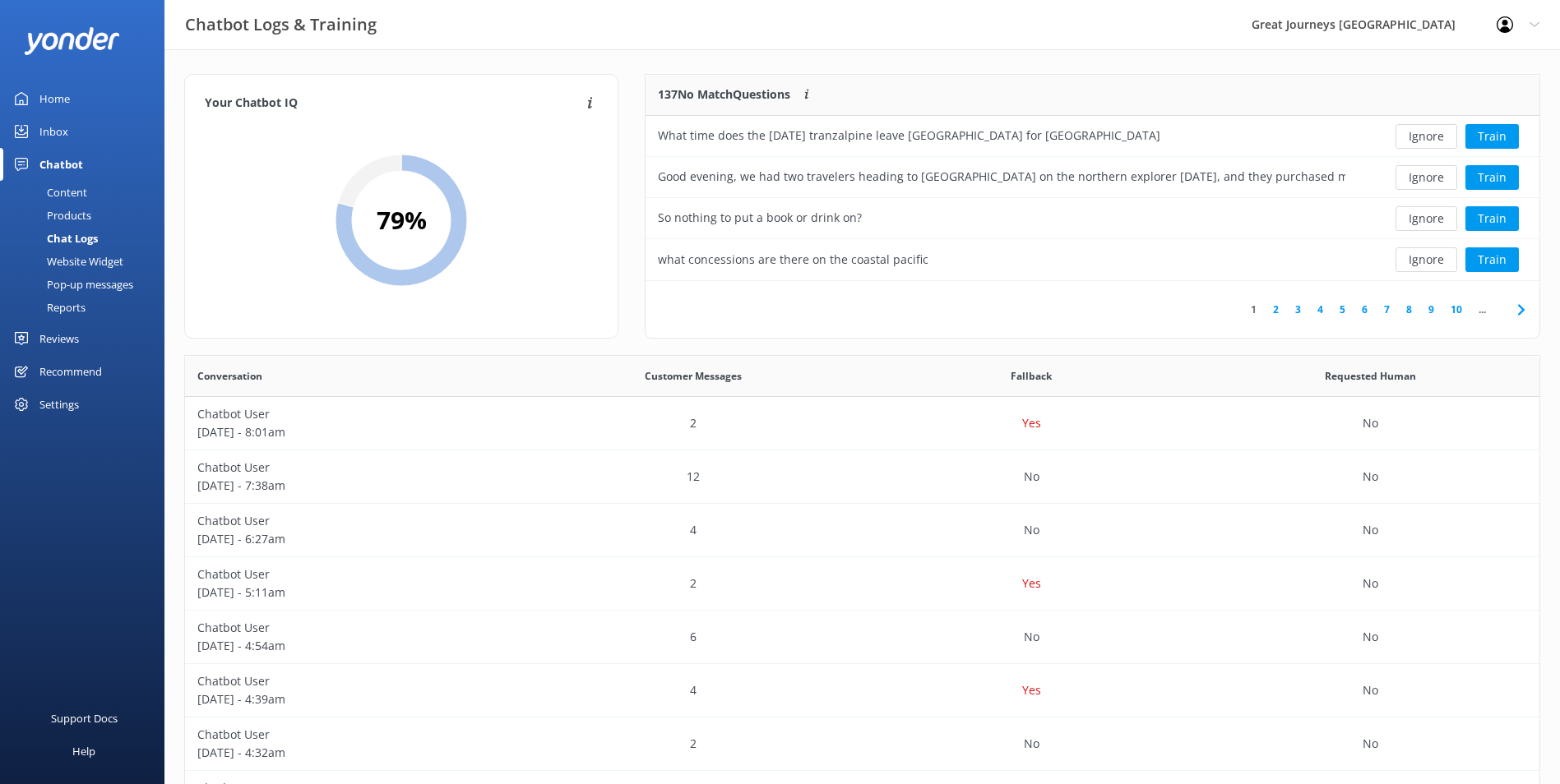
click at [1437, 138] on button "Ignore" at bounding box center [1426, 136] width 61 height 24
click at [1437, 138] on div "Ignore Train" at bounding box center [1448, 136] width 157 height 24
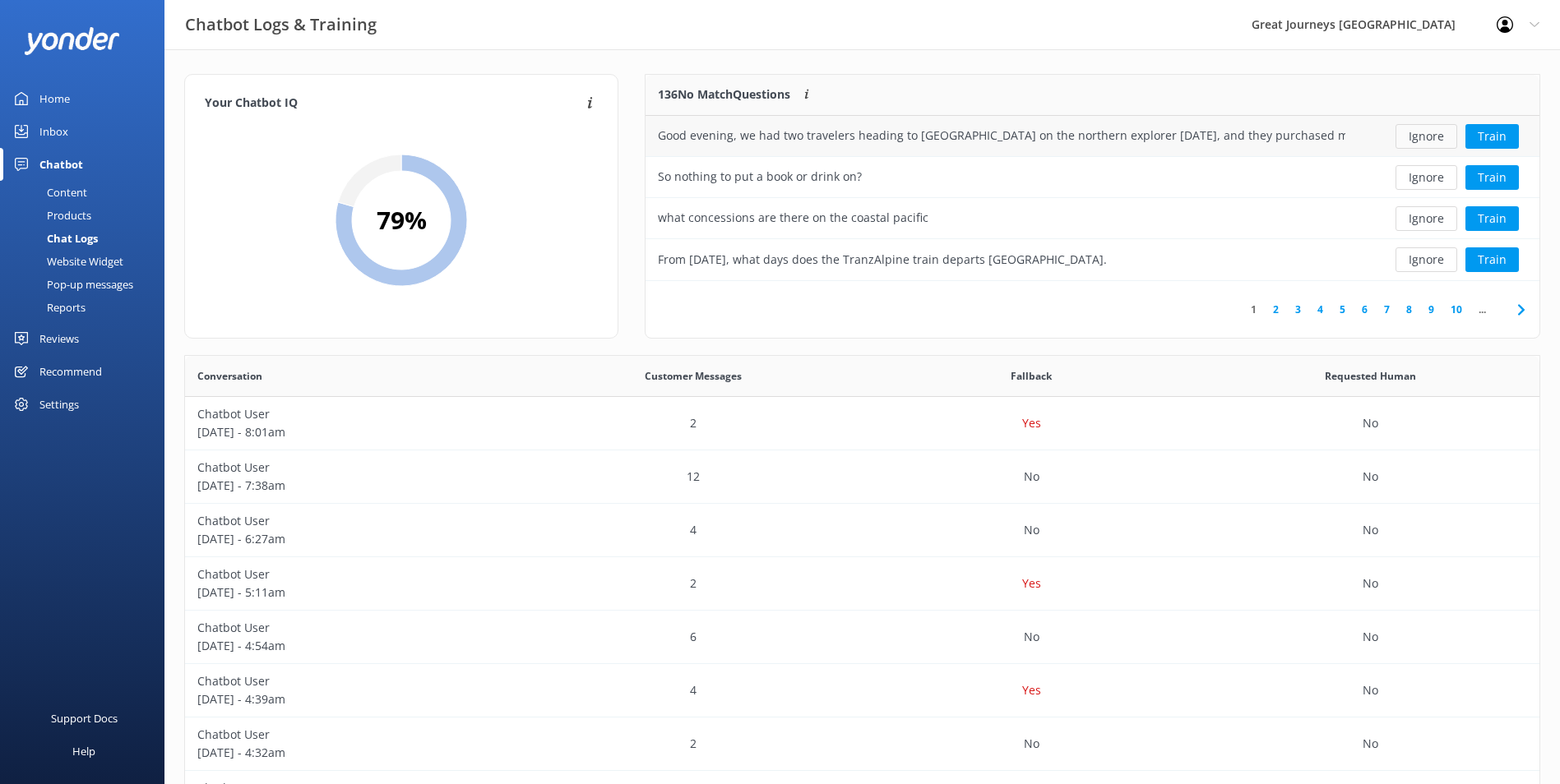
click at [1422, 139] on button "Ignore" at bounding box center [1426, 136] width 61 height 24
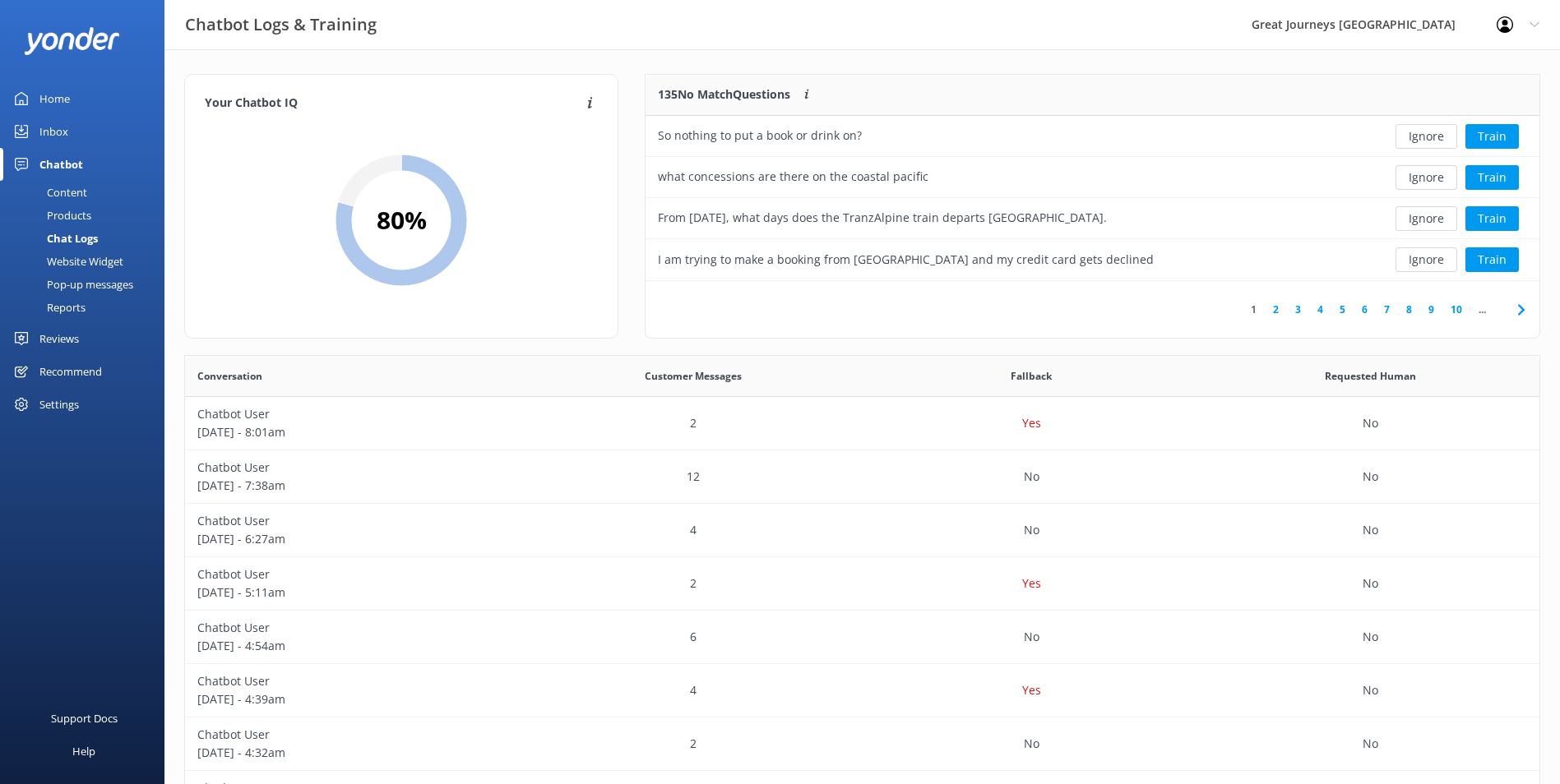
click at [1422, 139] on button "Ignore" at bounding box center [1426, 136] width 61 height 24
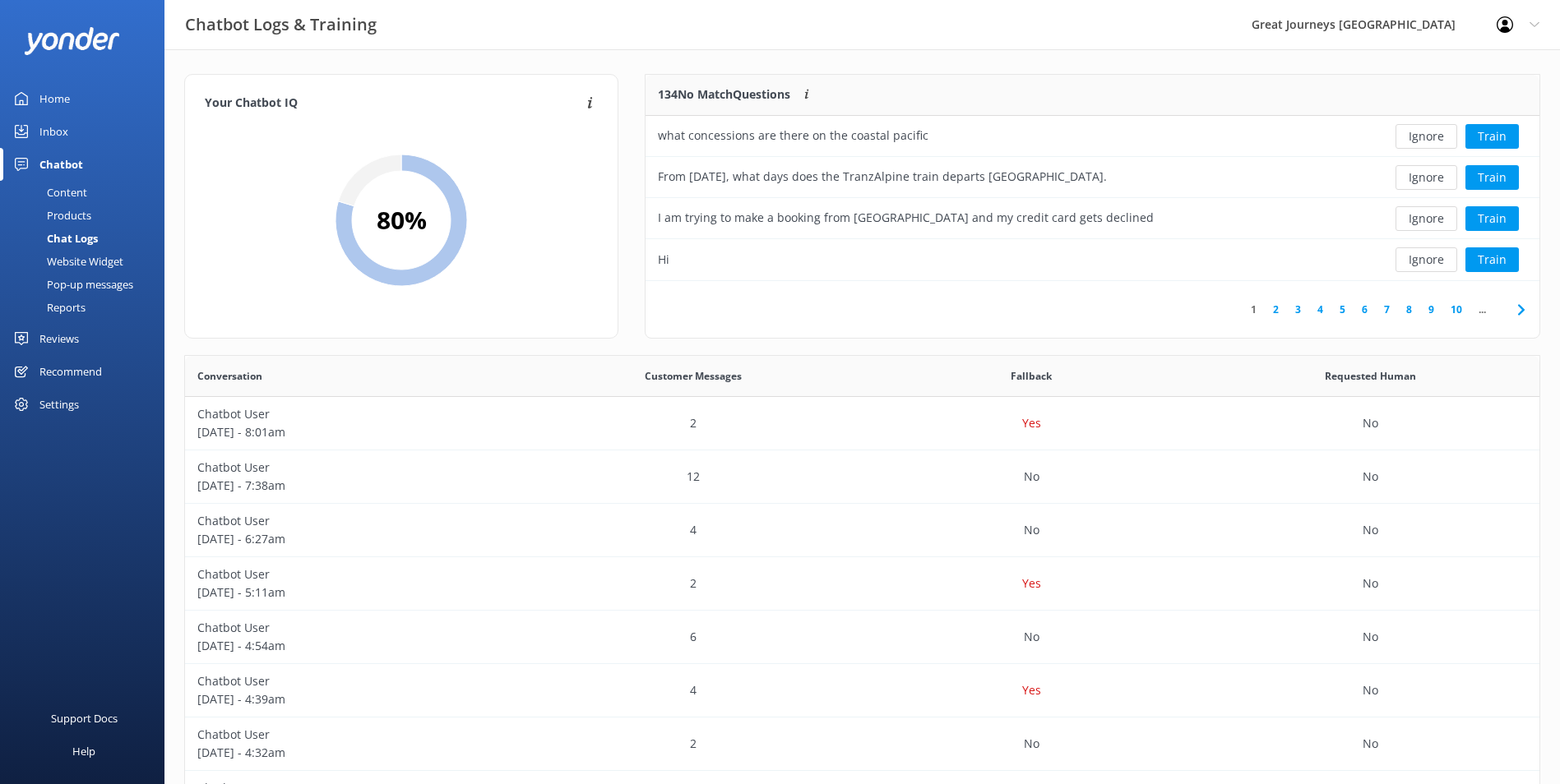
click at [1422, 139] on button "Ignore" at bounding box center [1426, 136] width 61 height 24
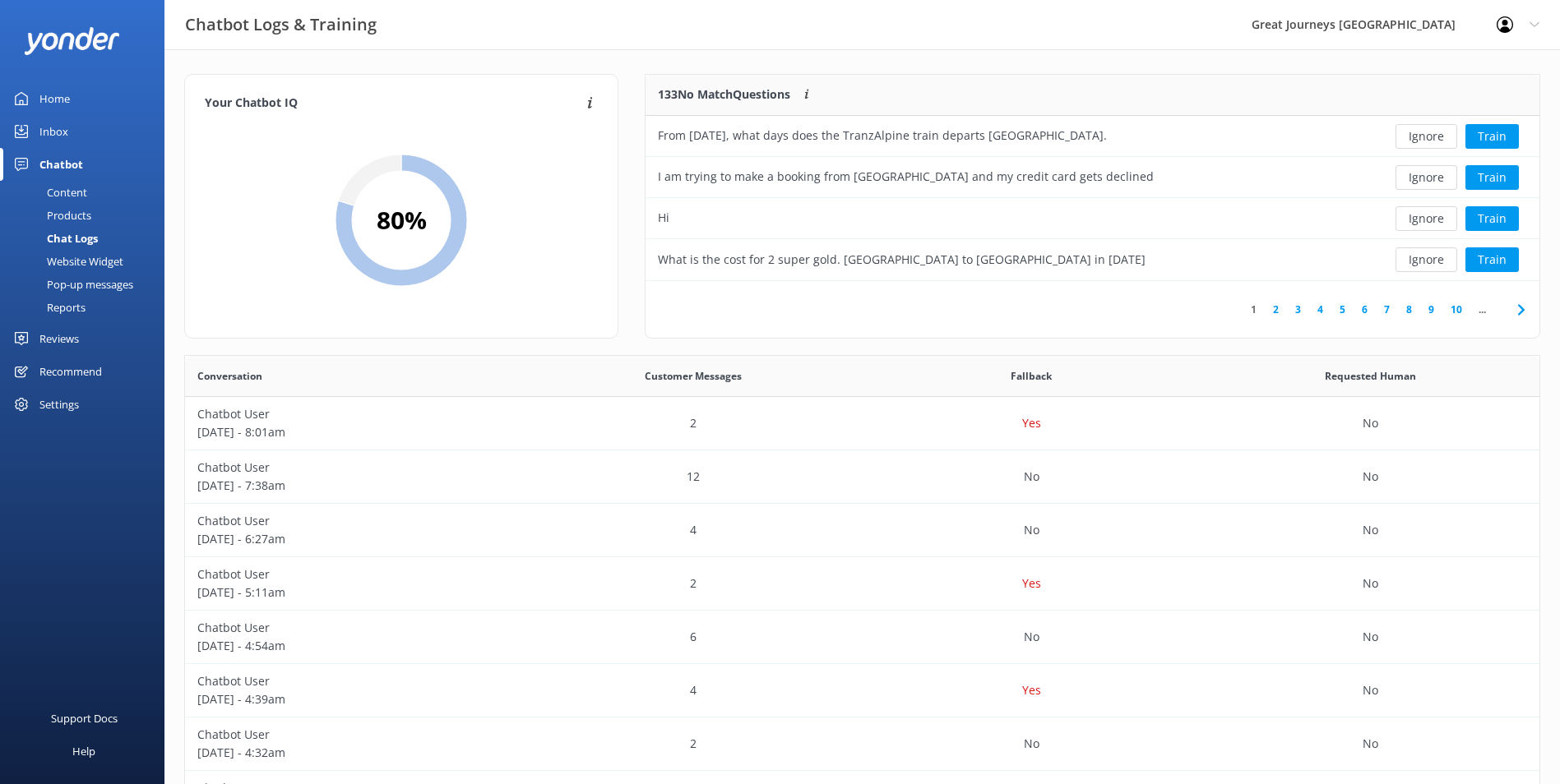
click at [1422, 139] on button "Ignore" at bounding box center [1426, 136] width 61 height 24
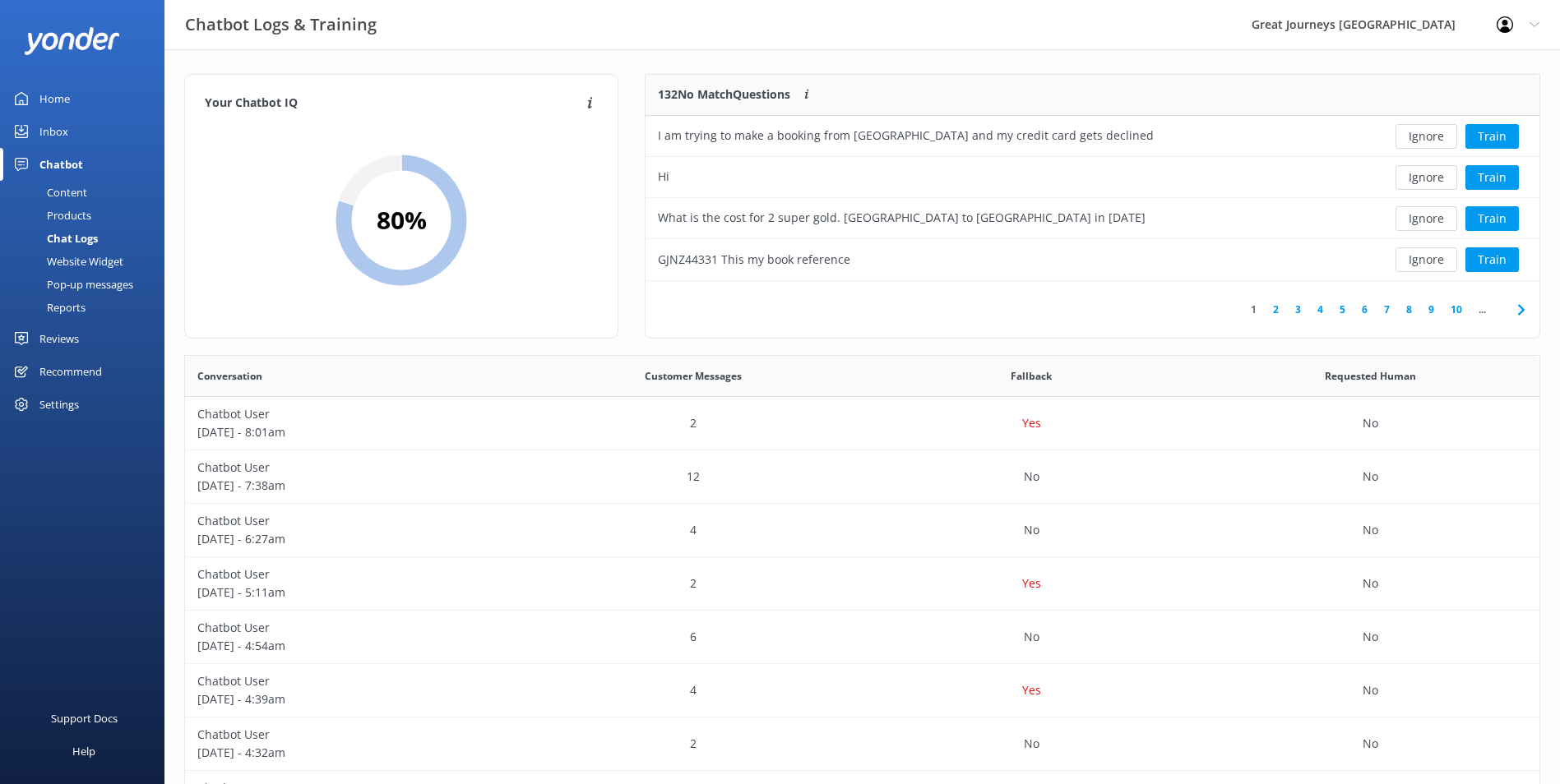
click at [1422, 139] on button "Ignore" at bounding box center [1426, 136] width 61 height 24
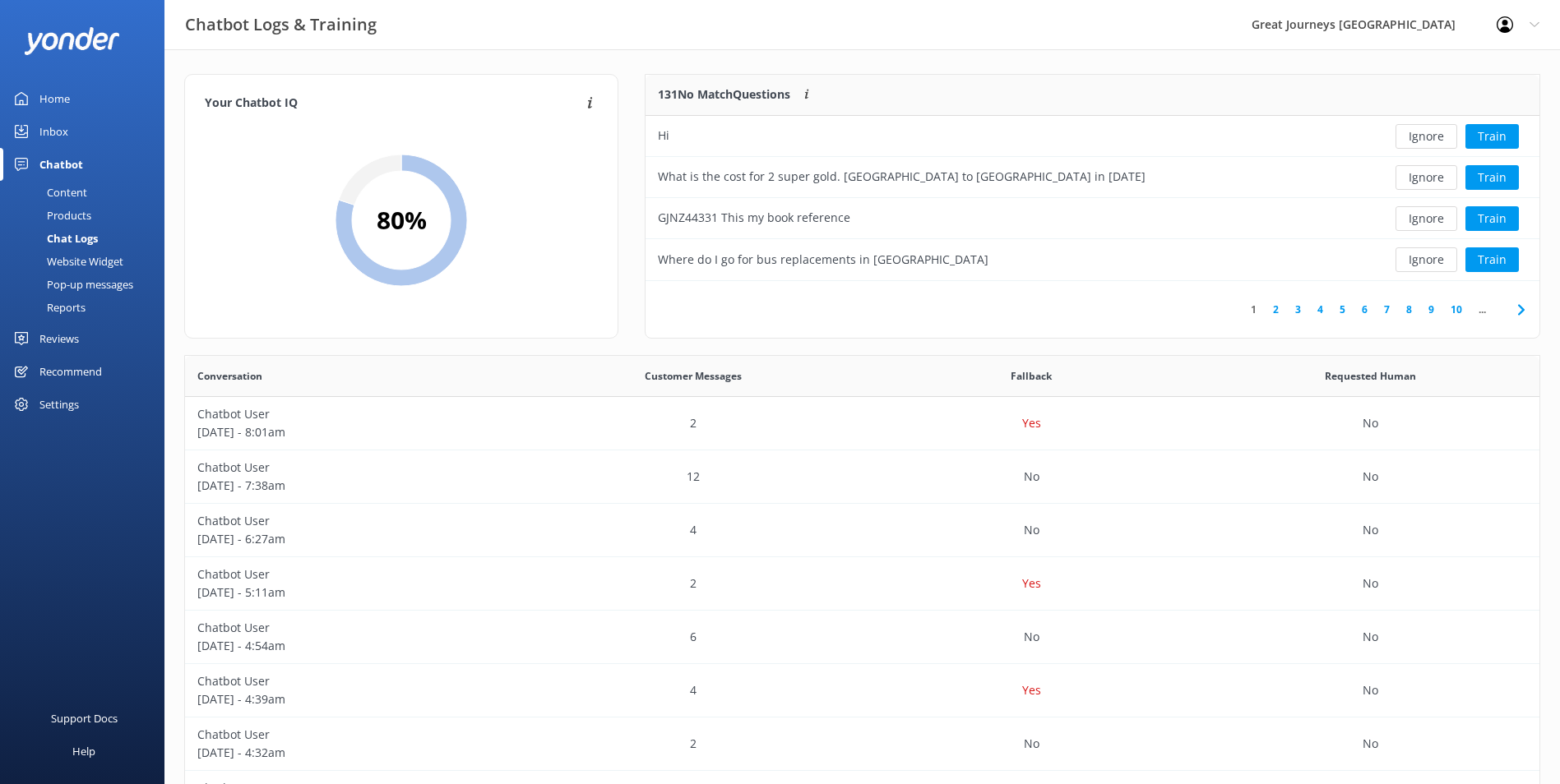
click at [1422, 139] on button "Ignore" at bounding box center [1426, 136] width 61 height 24
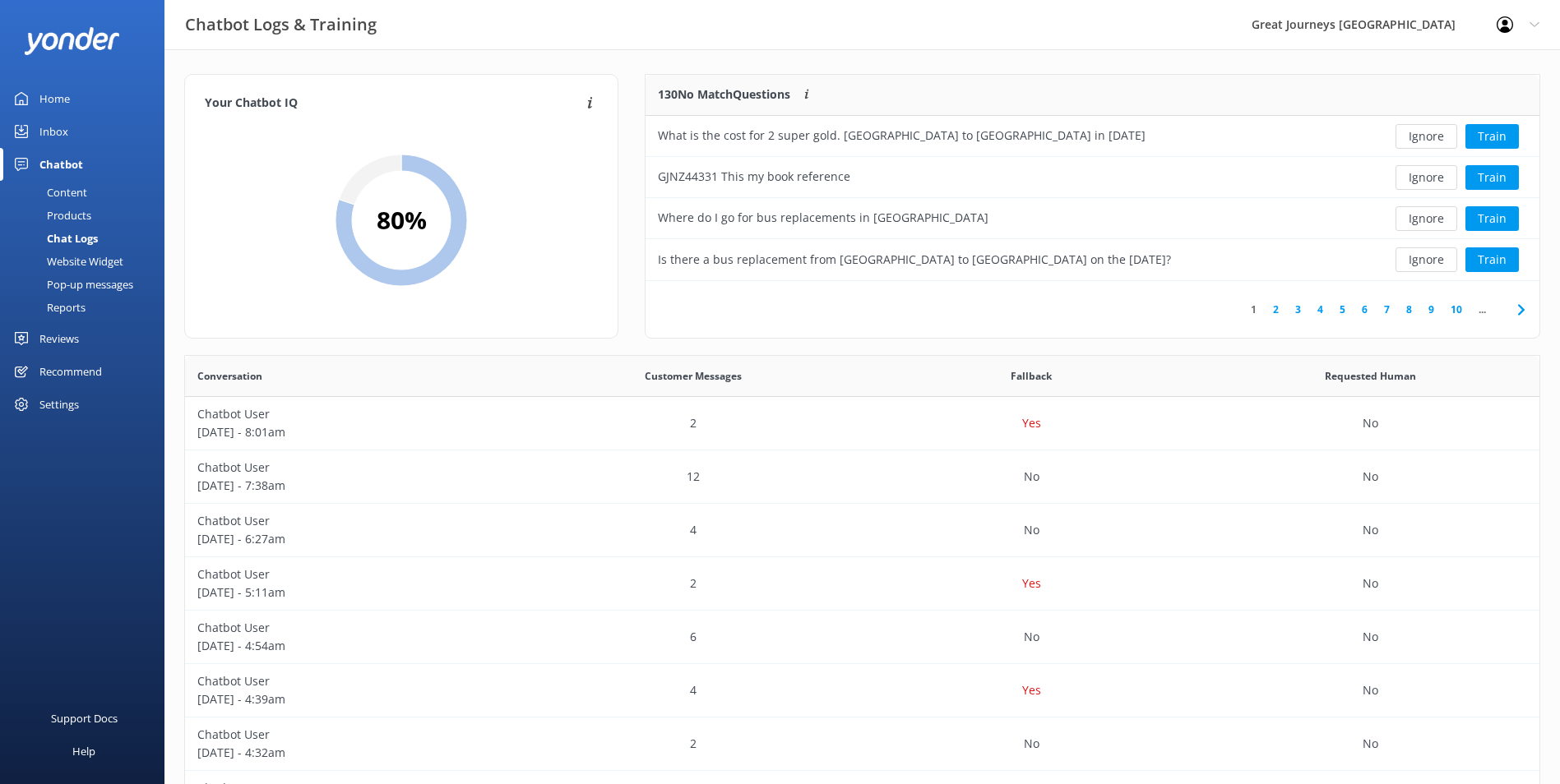
click at [1422, 139] on button "Ignore" at bounding box center [1426, 136] width 61 height 24
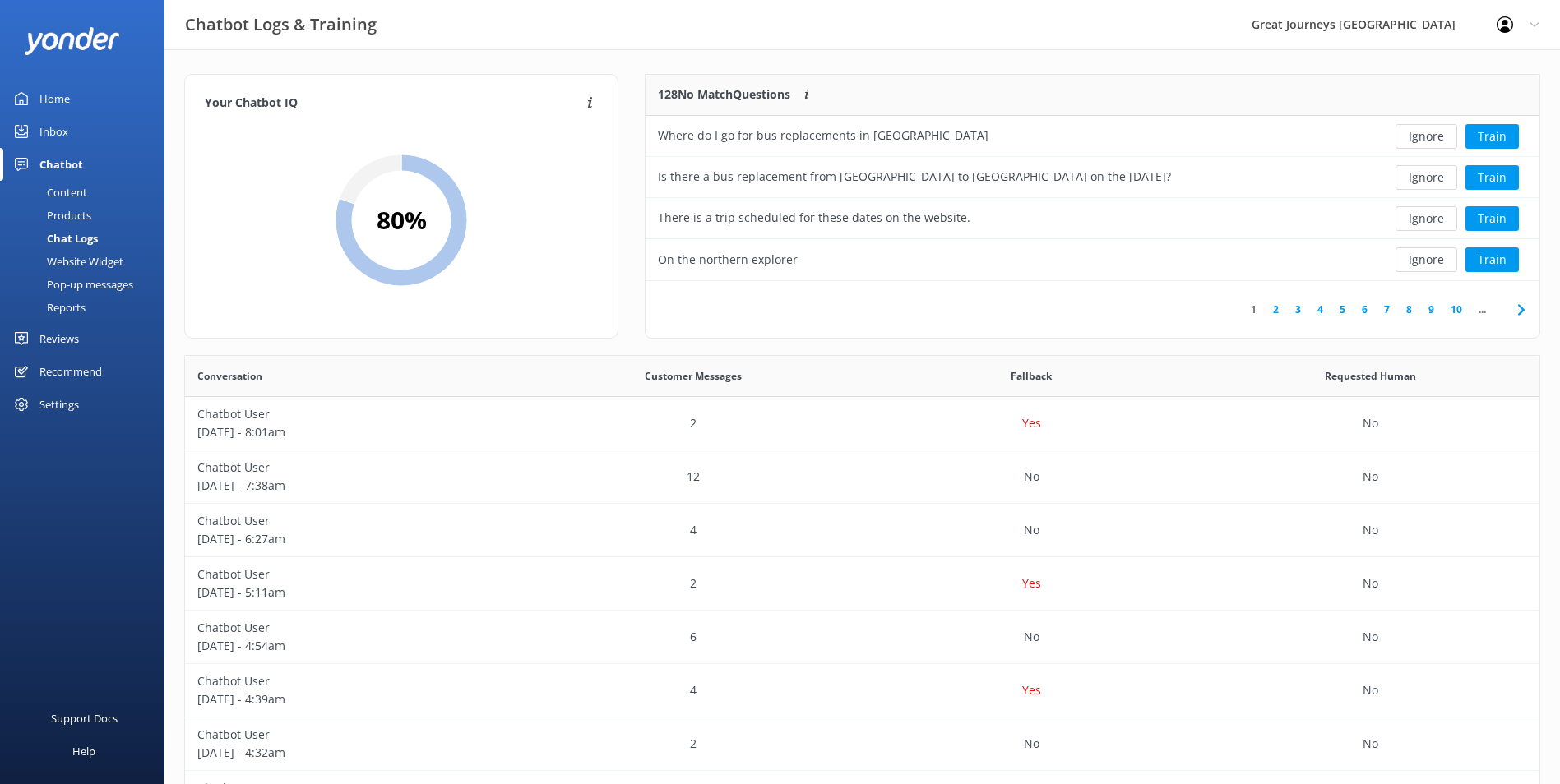
click at [1422, 139] on button "Ignore" at bounding box center [1426, 136] width 61 height 24
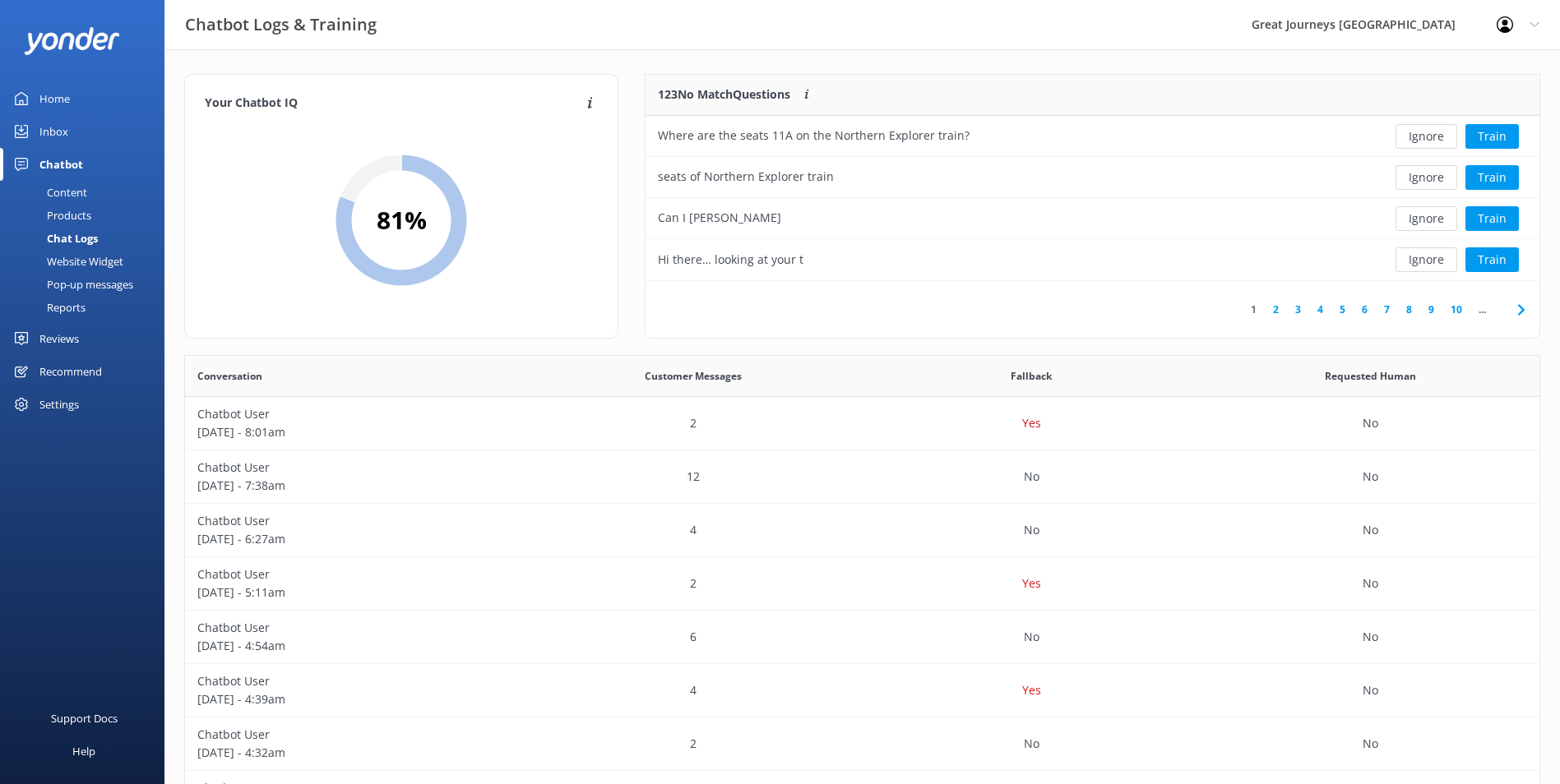
click at [1422, 139] on button "Ignore" at bounding box center [1426, 136] width 61 height 24
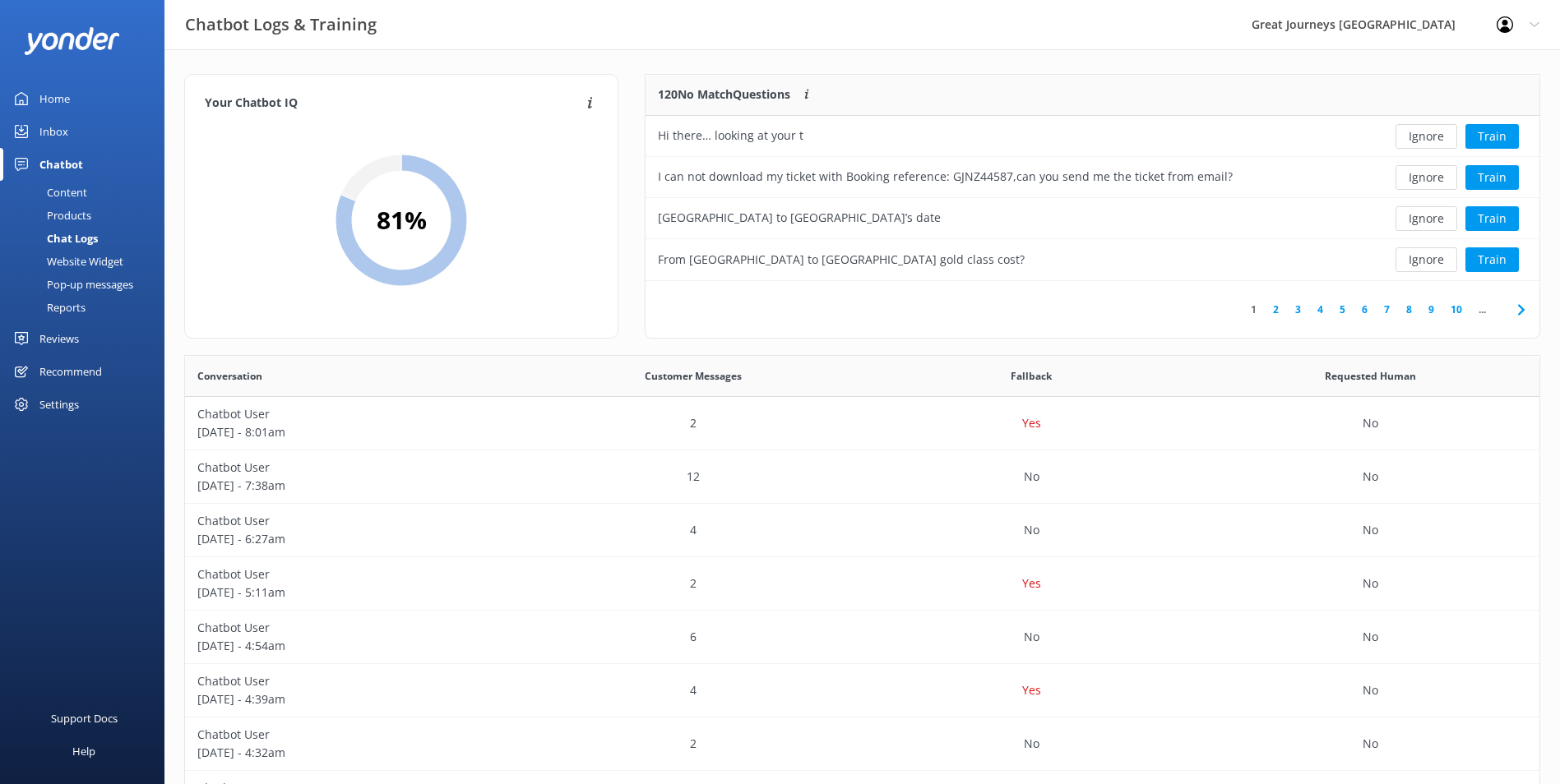
click at [1422, 139] on button "Ignore" at bounding box center [1426, 136] width 61 height 24
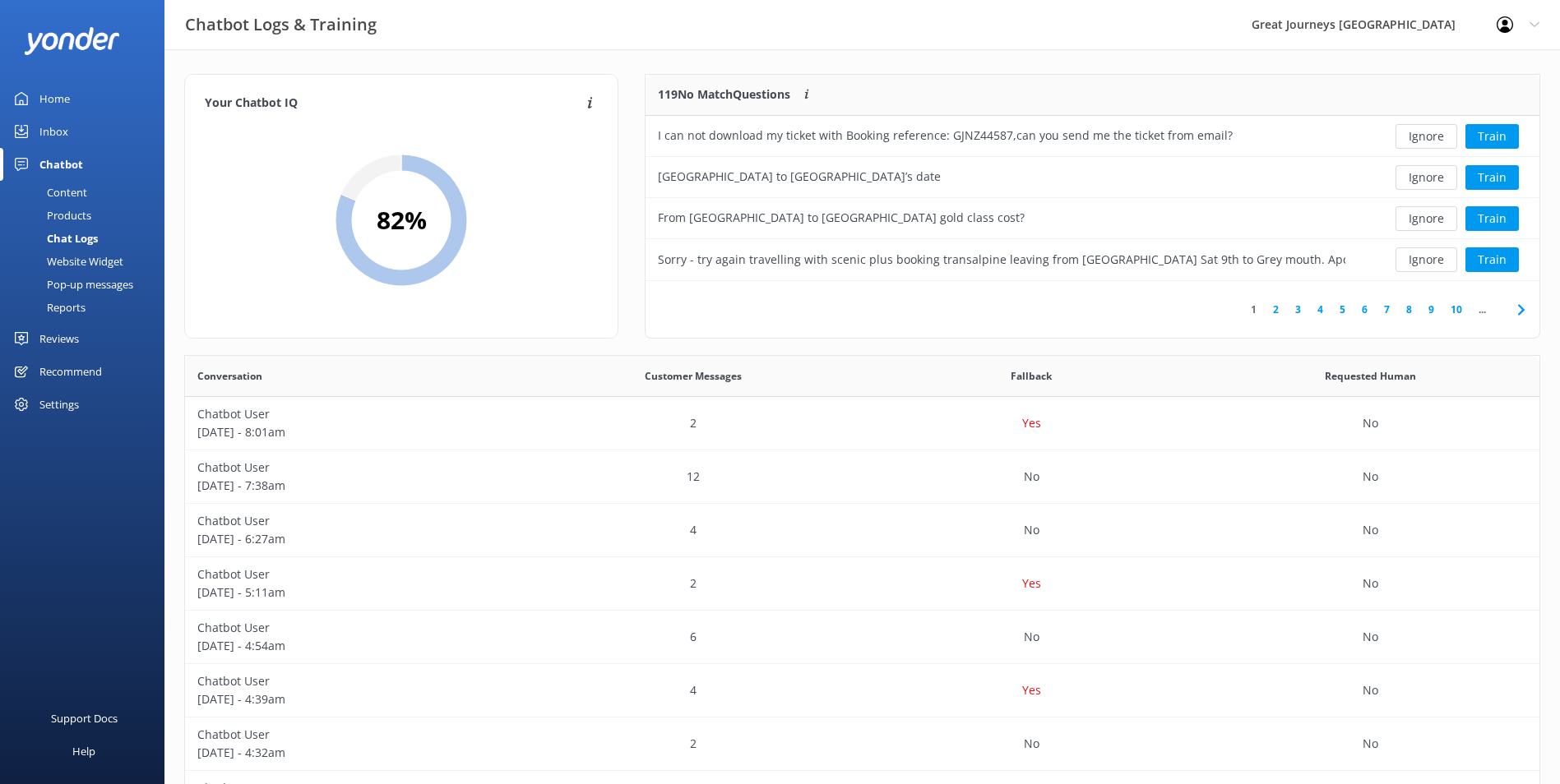
click at [1422, 139] on button "Ignore" at bounding box center [1426, 136] width 61 height 24
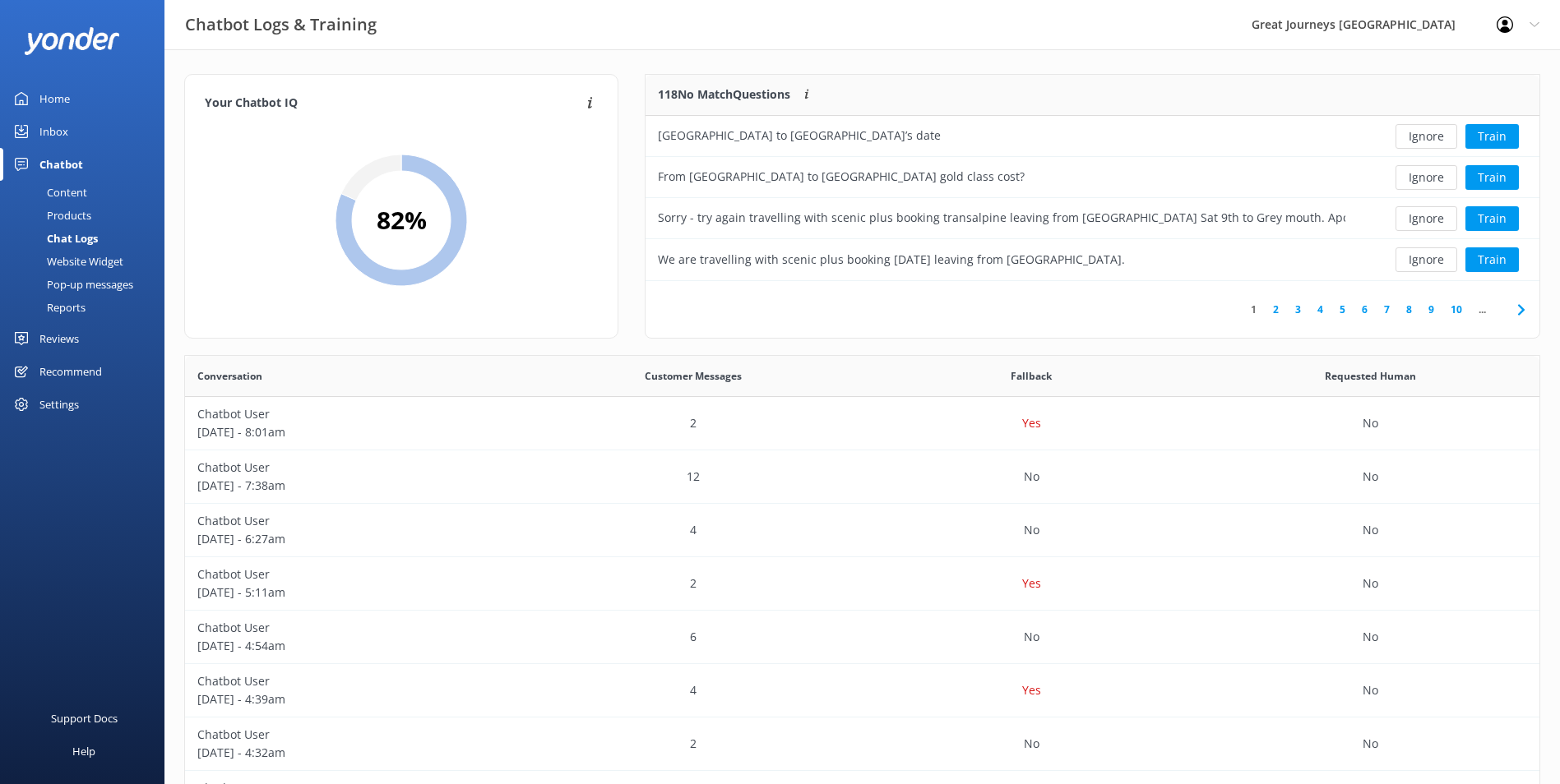
click at [1422, 139] on button "Ignore" at bounding box center [1426, 136] width 61 height 24
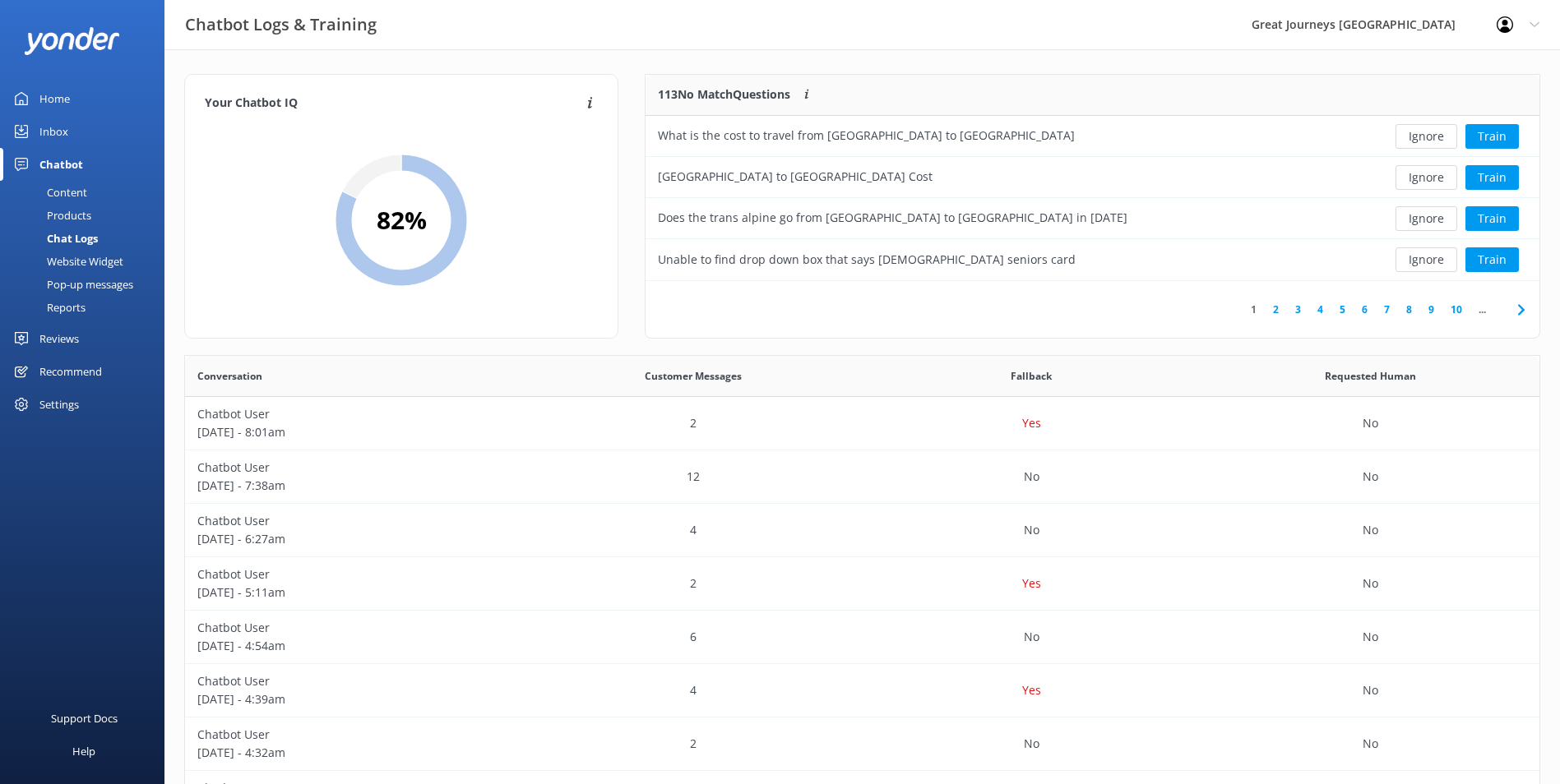
click at [1422, 139] on button "Ignore" at bounding box center [1426, 136] width 61 height 24
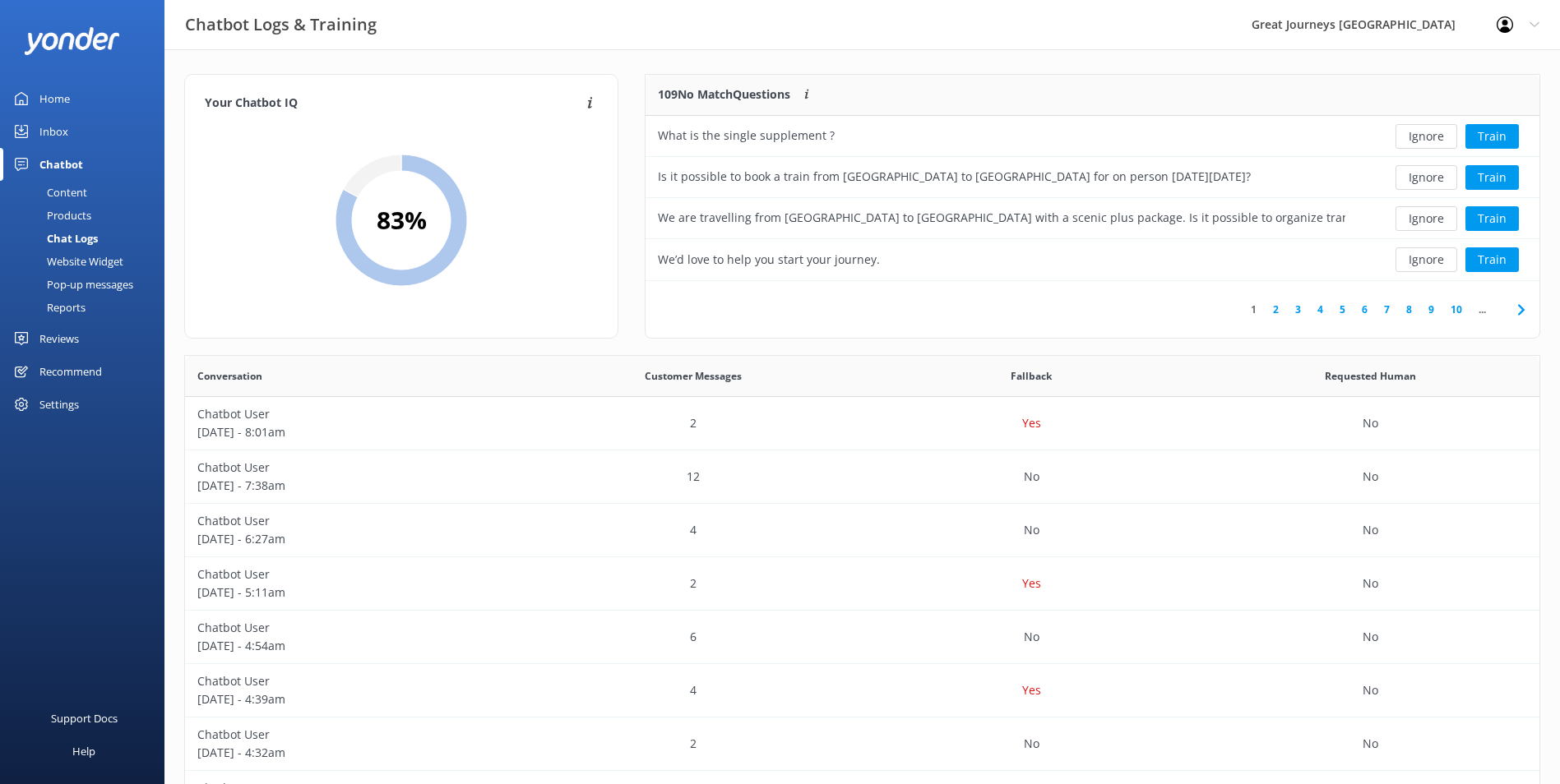
click at [1422, 139] on button "Ignore" at bounding box center [1426, 136] width 61 height 24
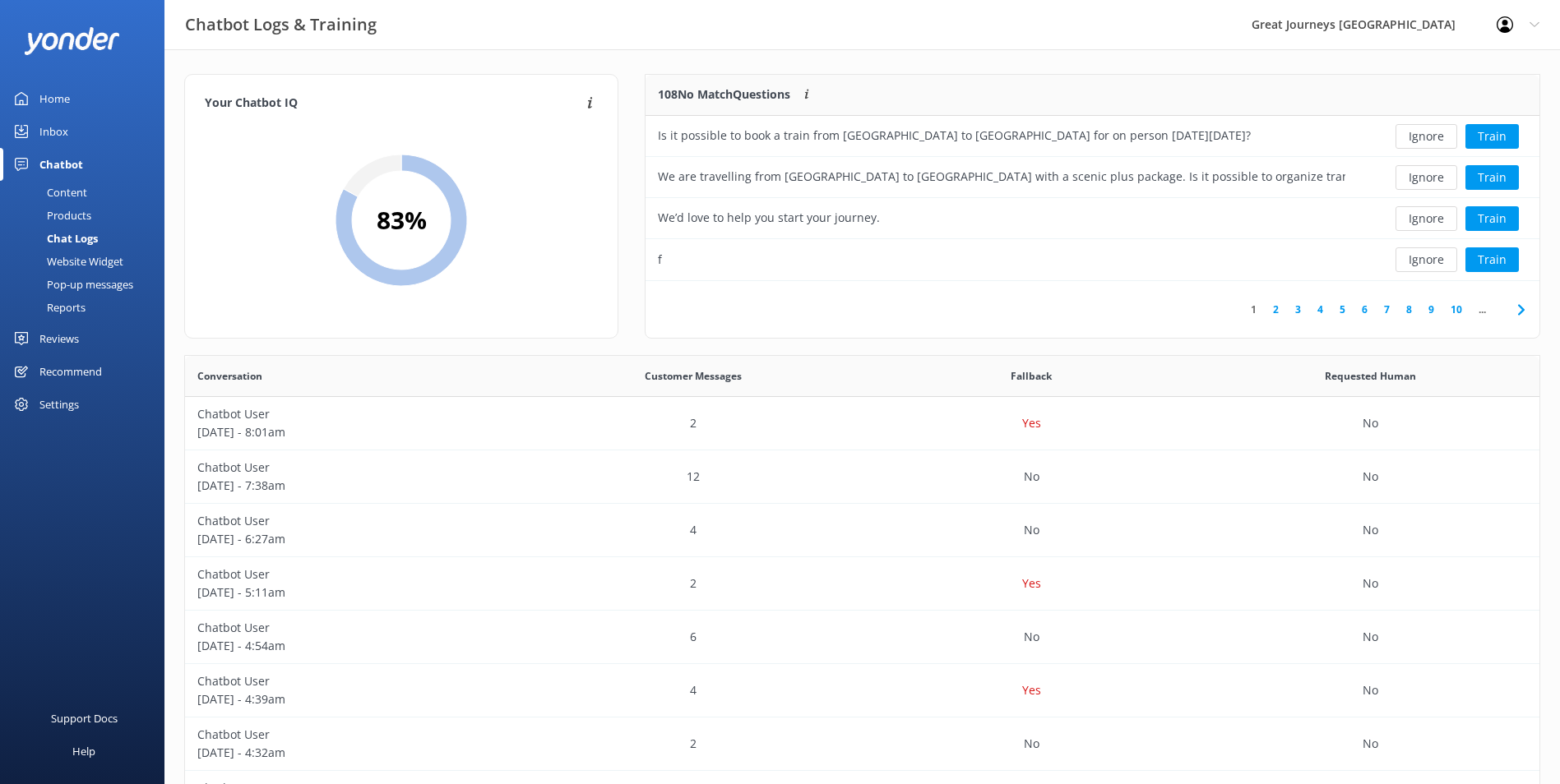
click at [1422, 139] on button "Ignore" at bounding box center [1426, 136] width 61 height 24
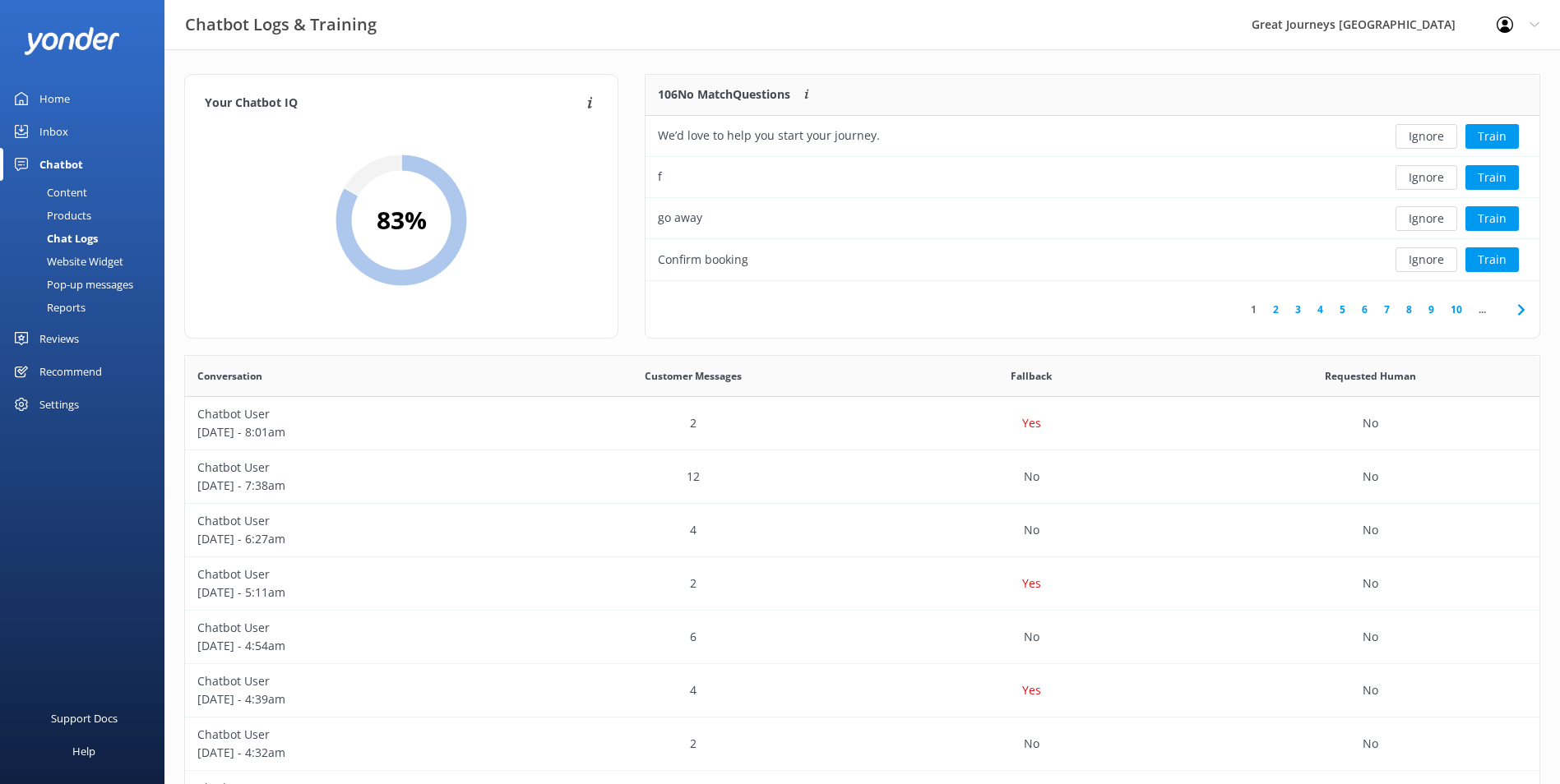
click at [1422, 139] on button "Ignore" at bounding box center [1426, 136] width 61 height 24
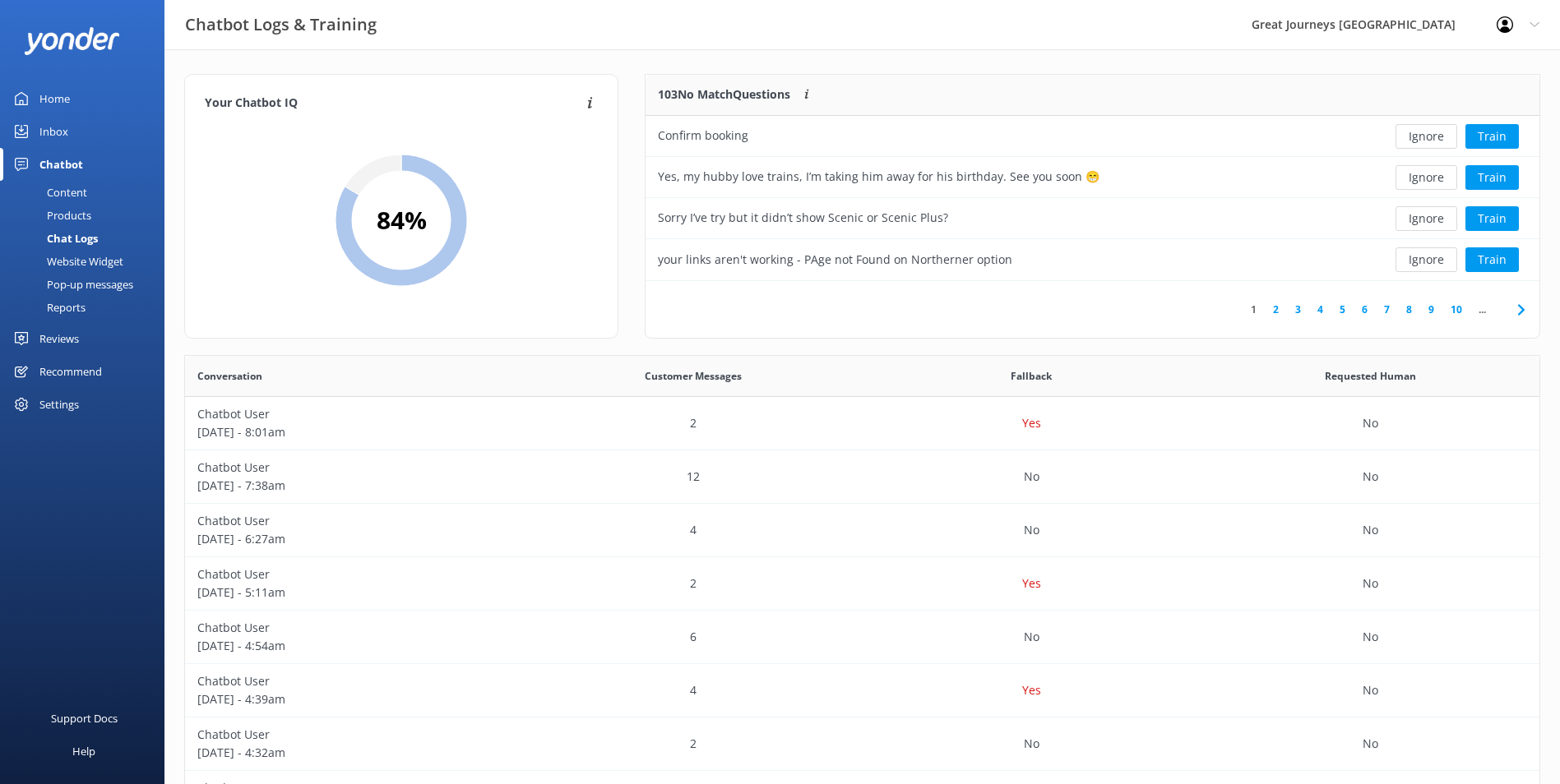
click at [1422, 139] on button "Ignore" at bounding box center [1426, 136] width 61 height 24
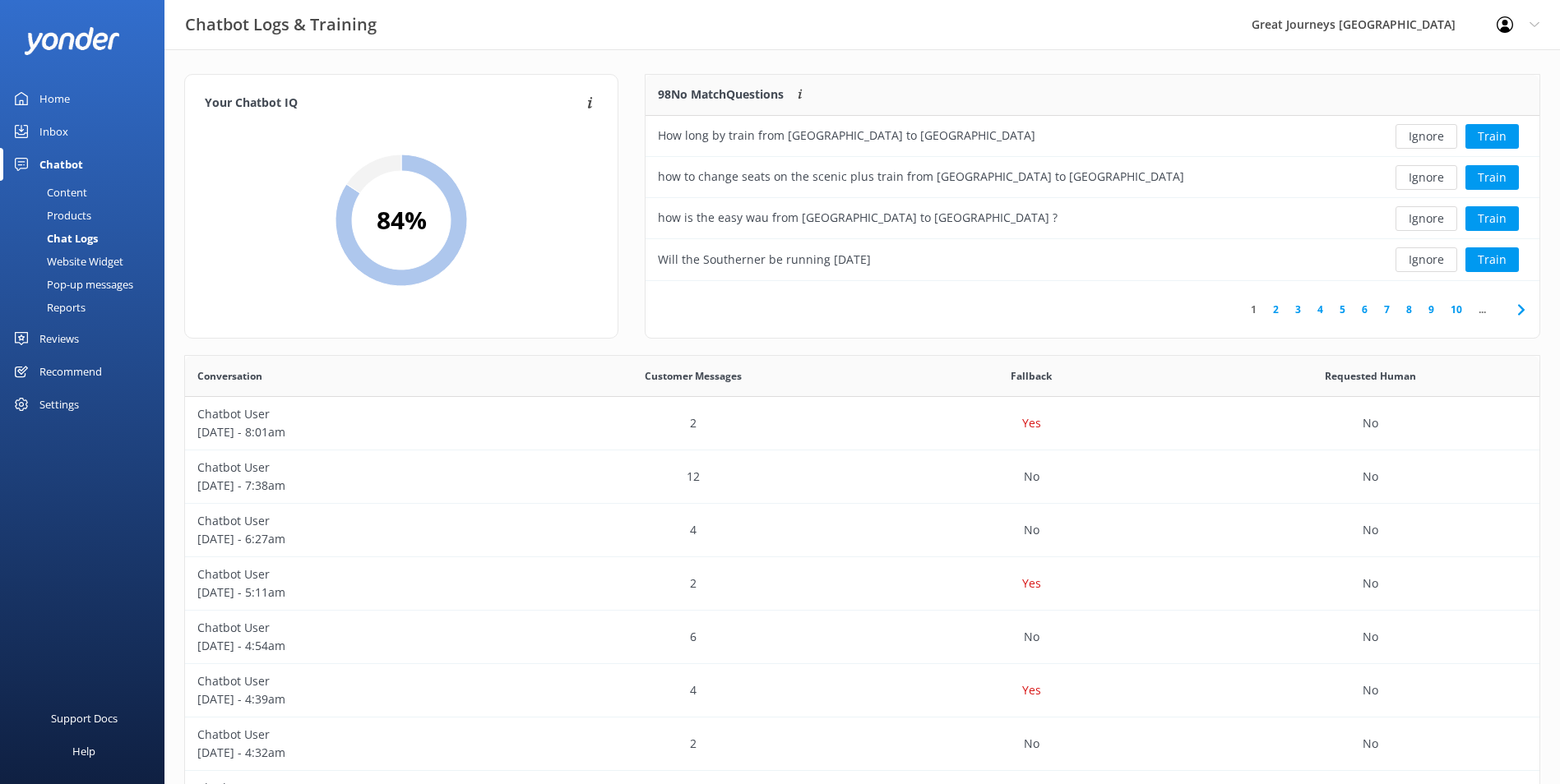
click at [1422, 139] on button "Ignore" at bounding box center [1426, 136] width 61 height 24
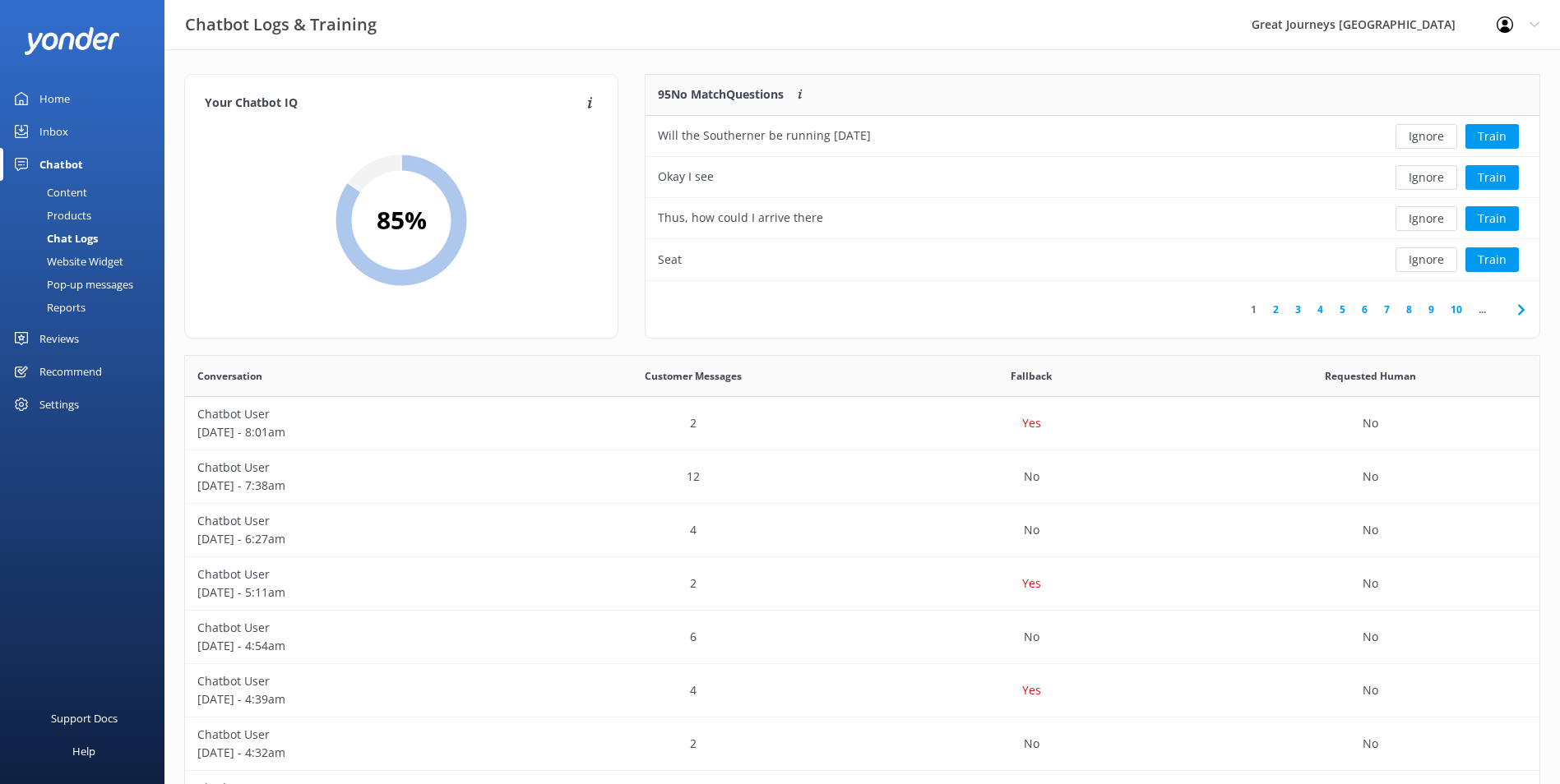
click at [1422, 139] on button "Ignore" at bounding box center [1426, 136] width 61 height 24
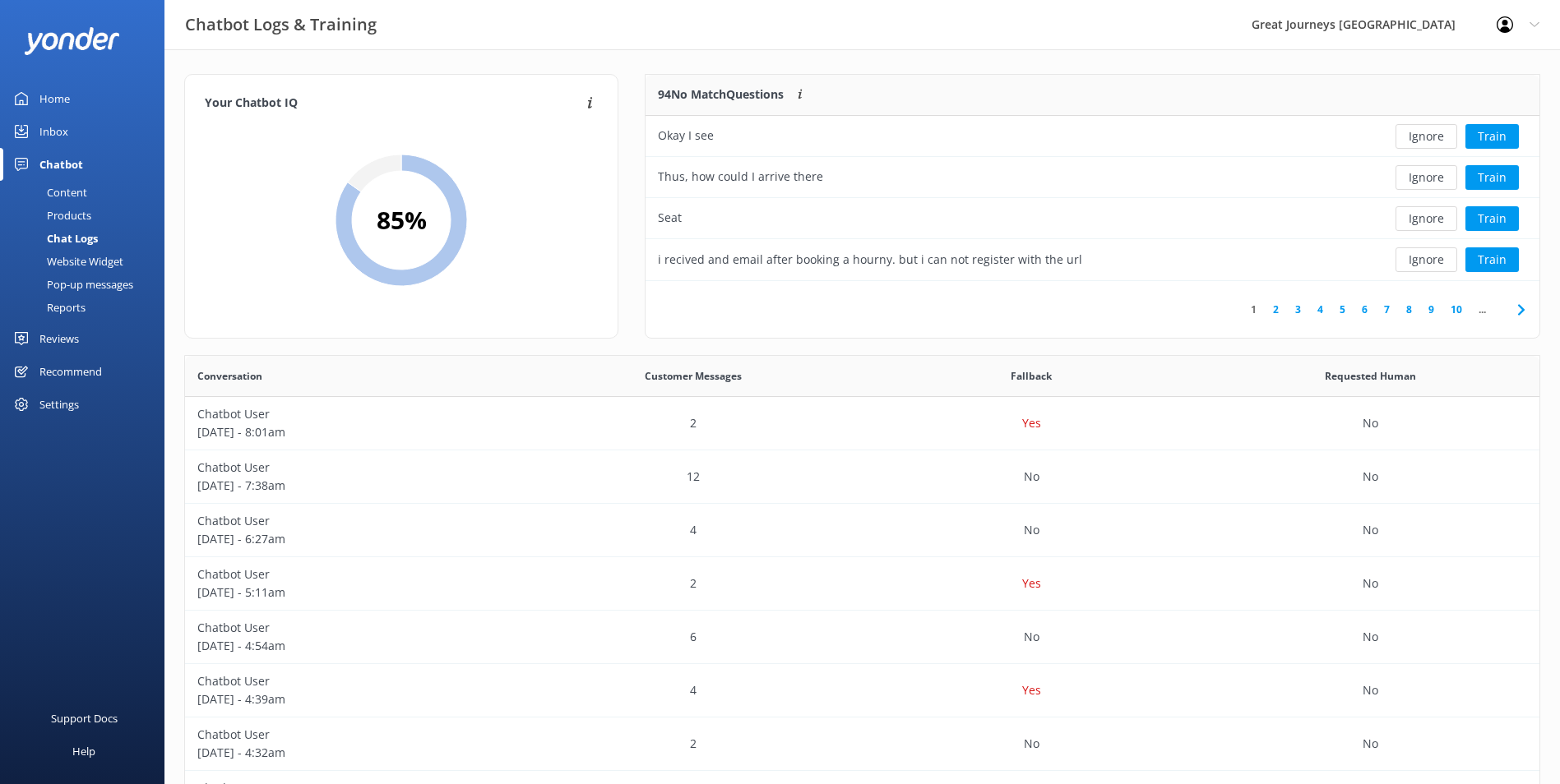
click at [1422, 139] on button "Ignore" at bounding box center [1426, 136] width 61 height 24
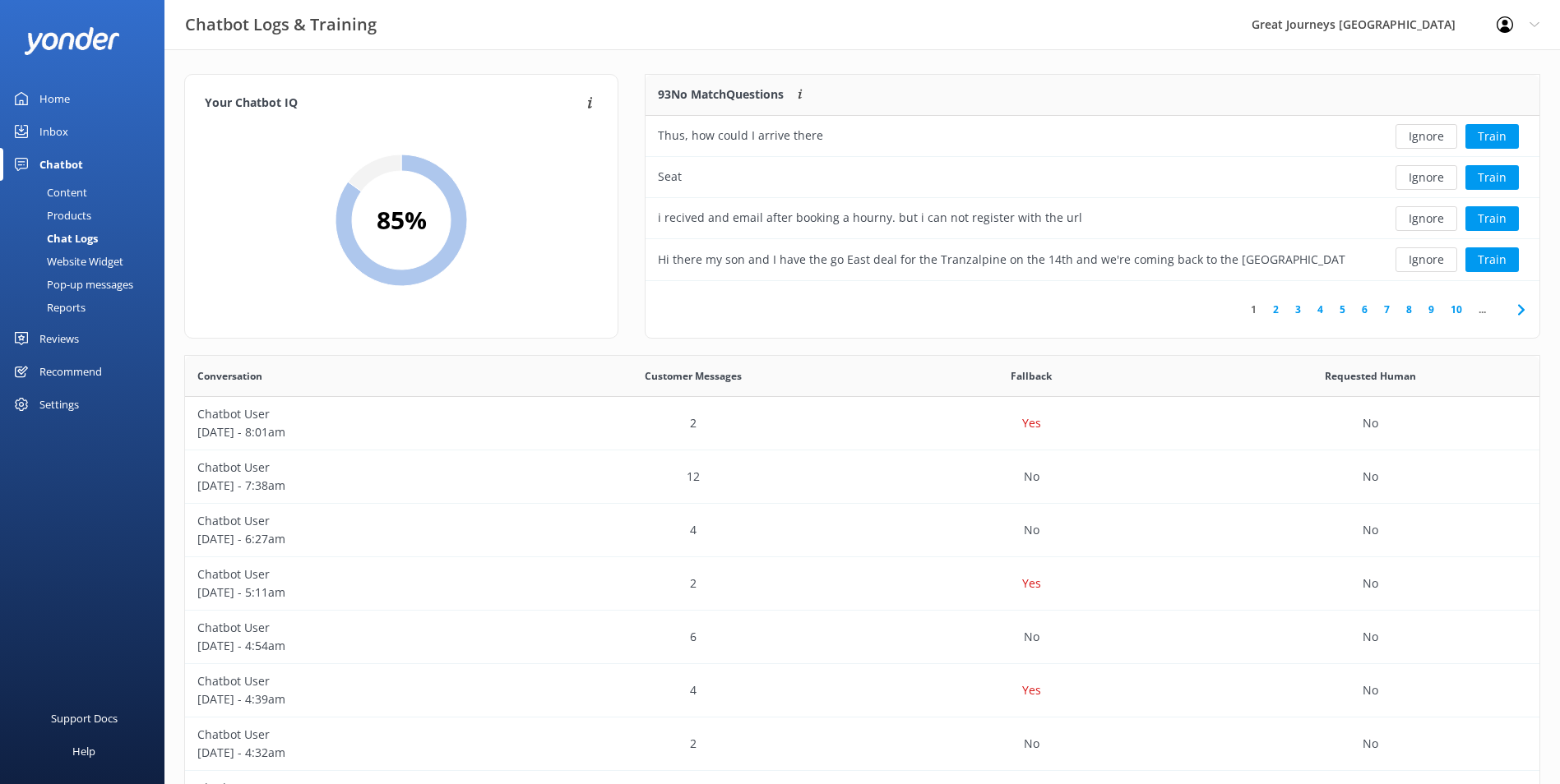
click at [1422, 139] on button "Ignore" at bounding box center [1426, 136] width 61 height 24
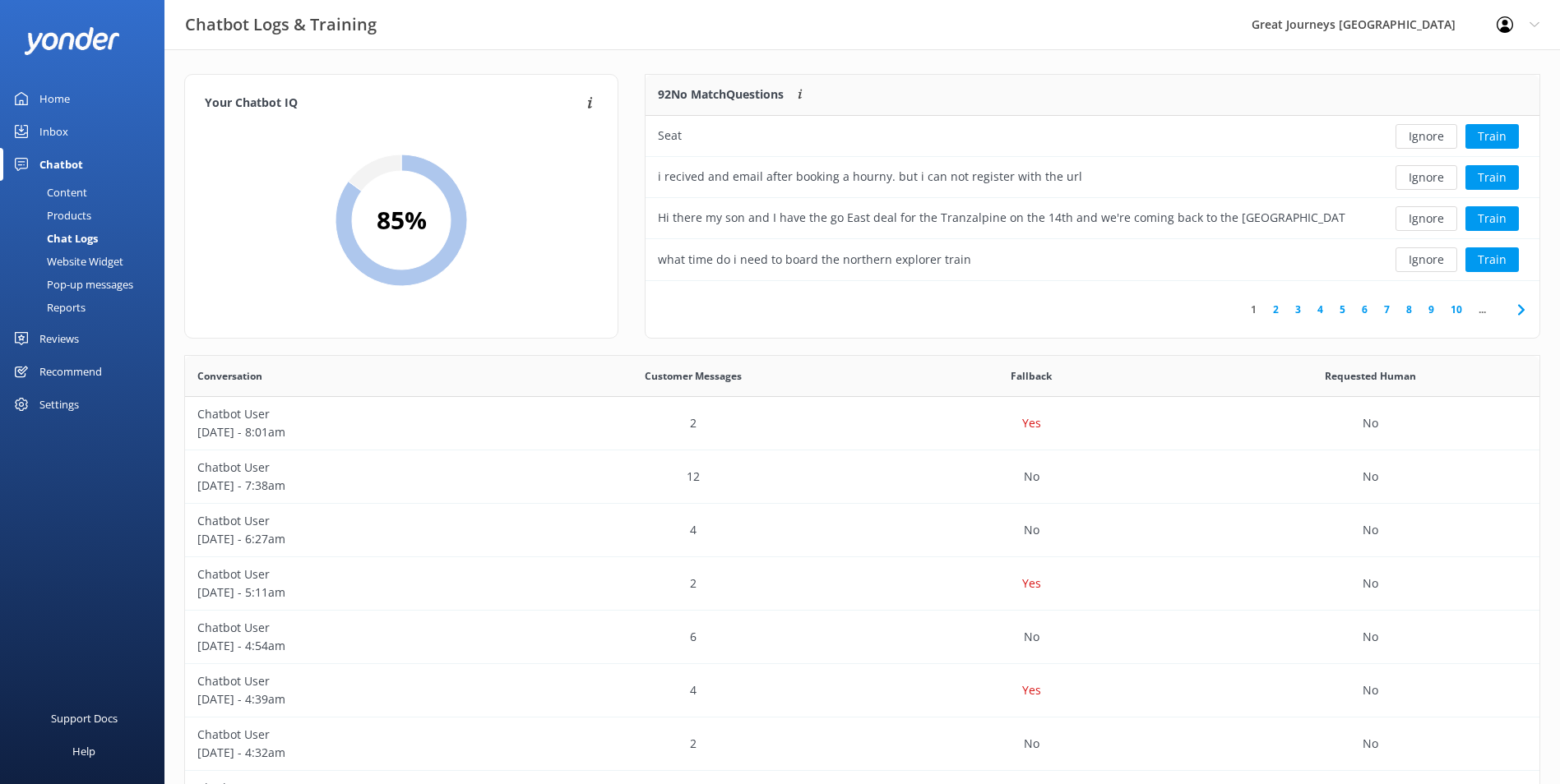
click at [1422, 139] on button "Ignore" at bounding box center [1426, 136] width 61 height 24
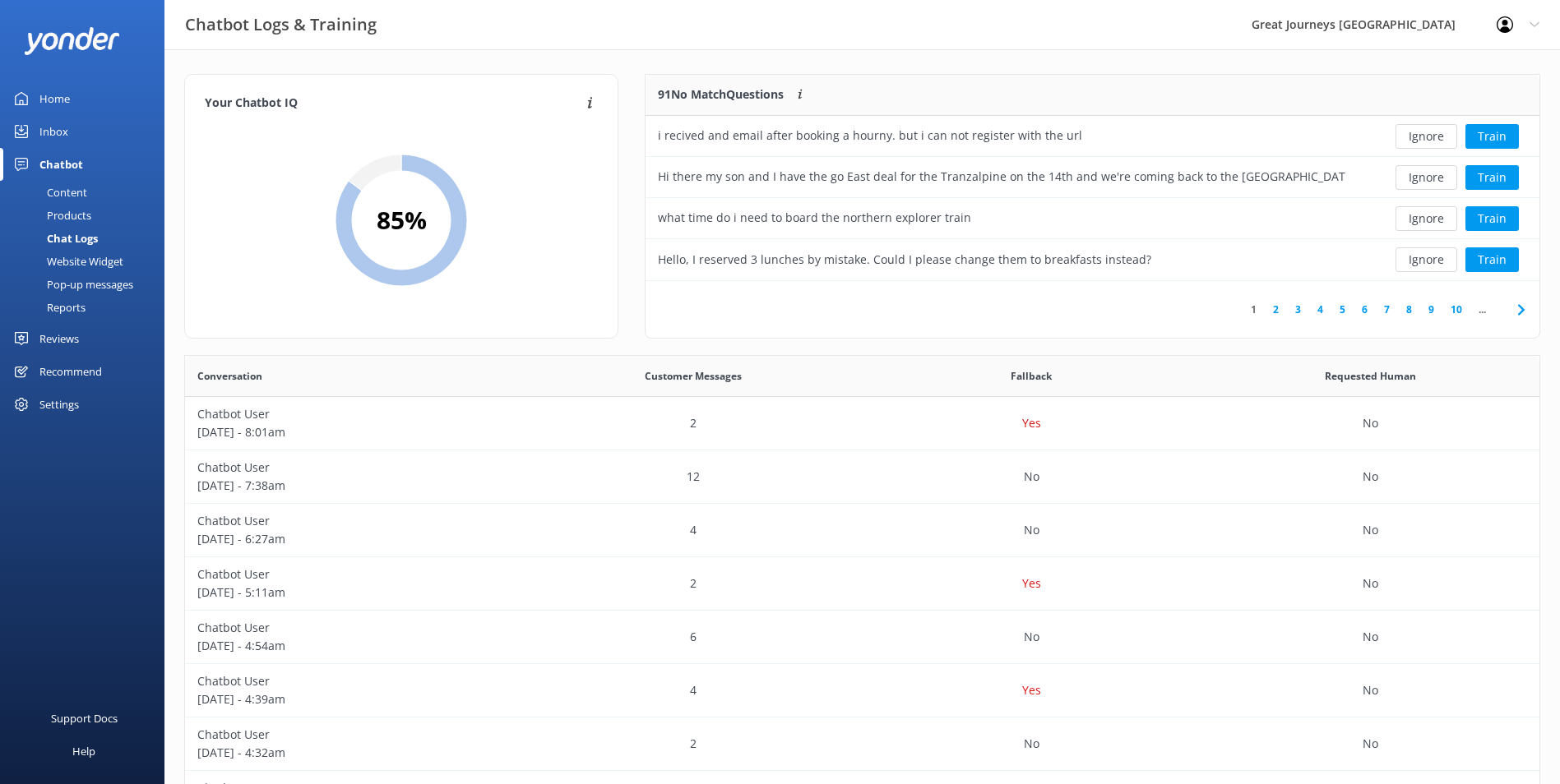
click at [1422, 139] on button "Ignore" at bounding box center [1426, 136] width 61 height 24
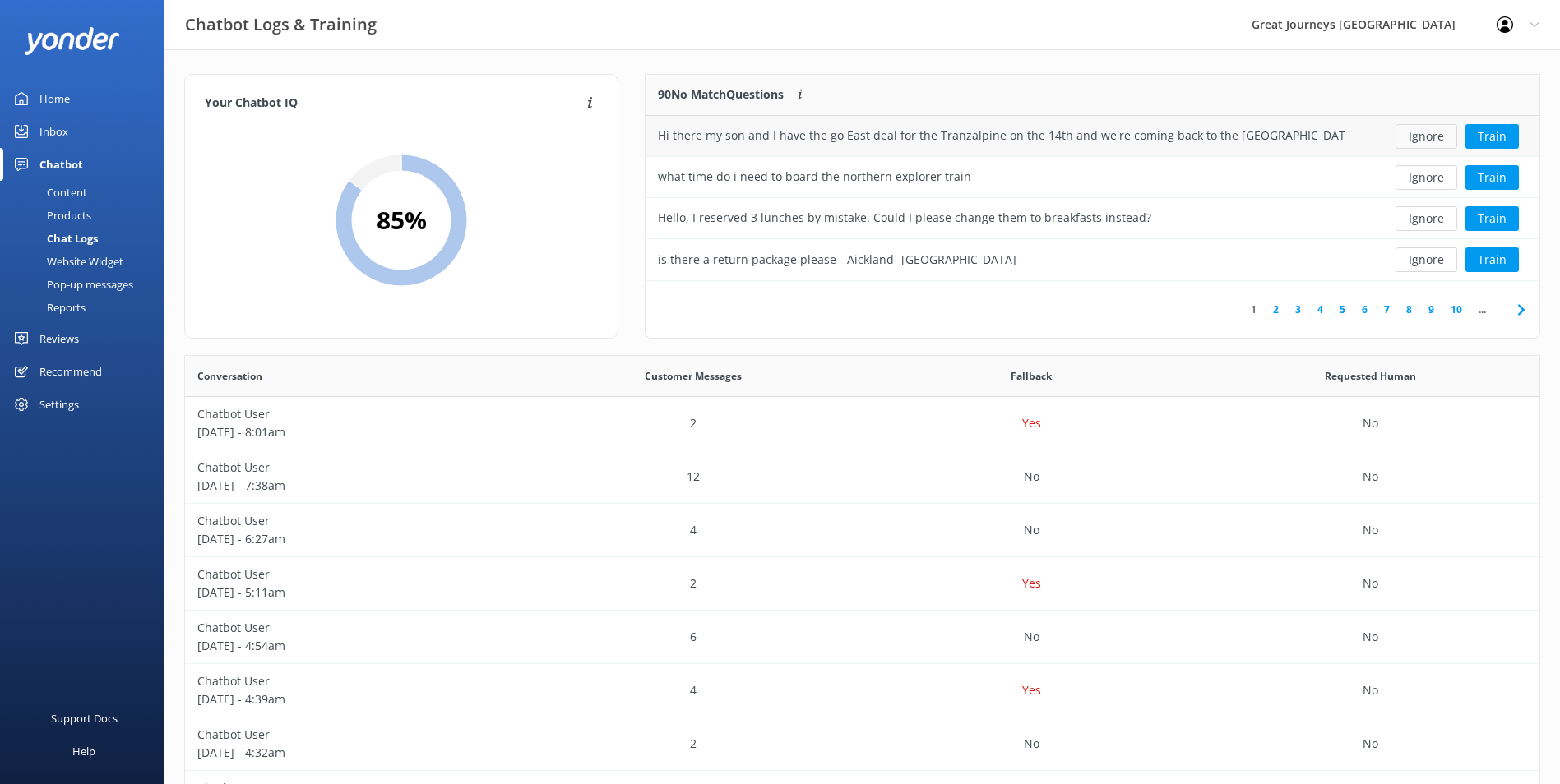
click at [1421, 142] on button "Ignore" at bounding box center [1426, 136] width 61 height 24
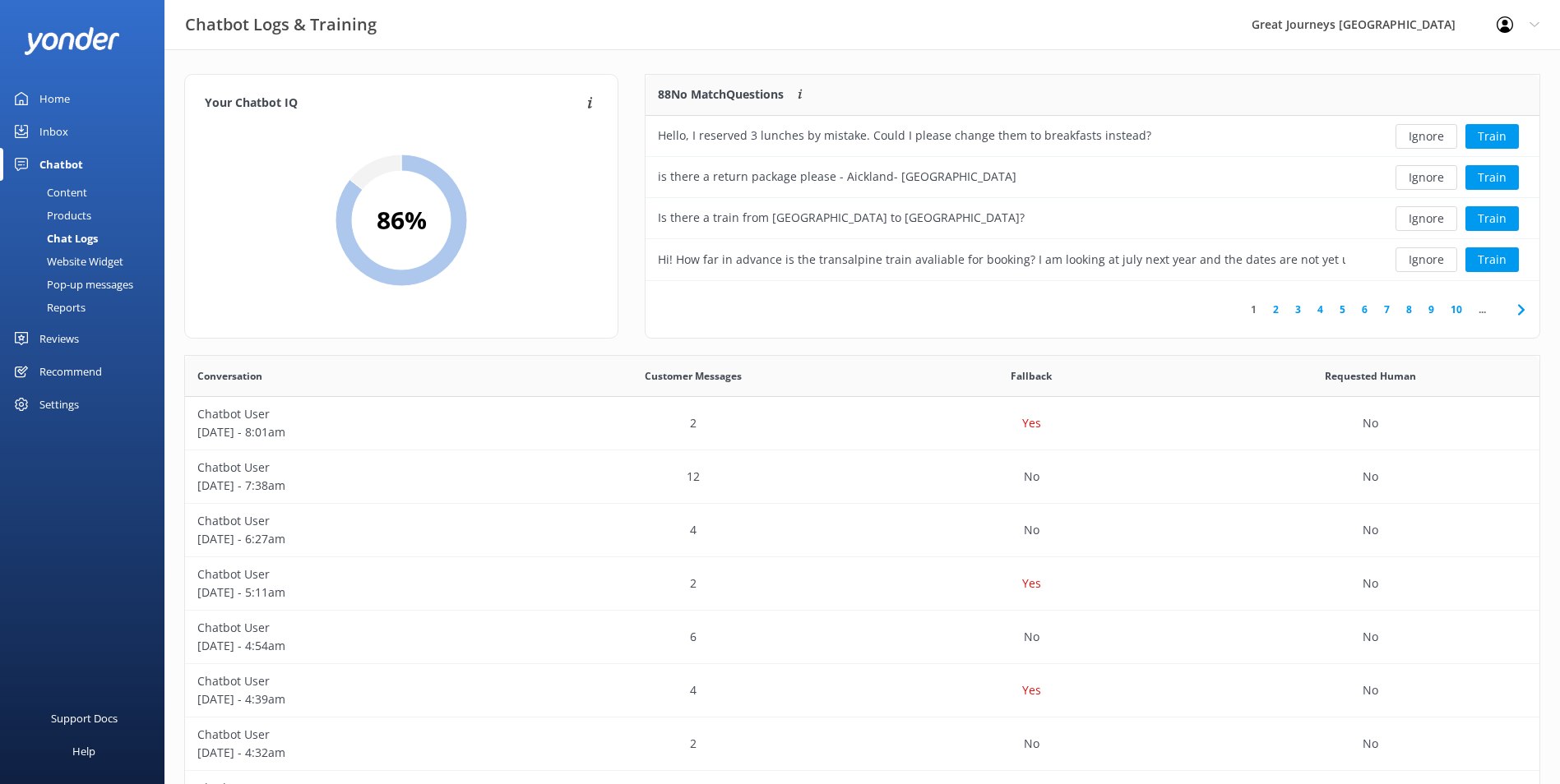
click at [1421, 142] on button "Ignore" at bounding box center [1426, 136] width 61 height 24
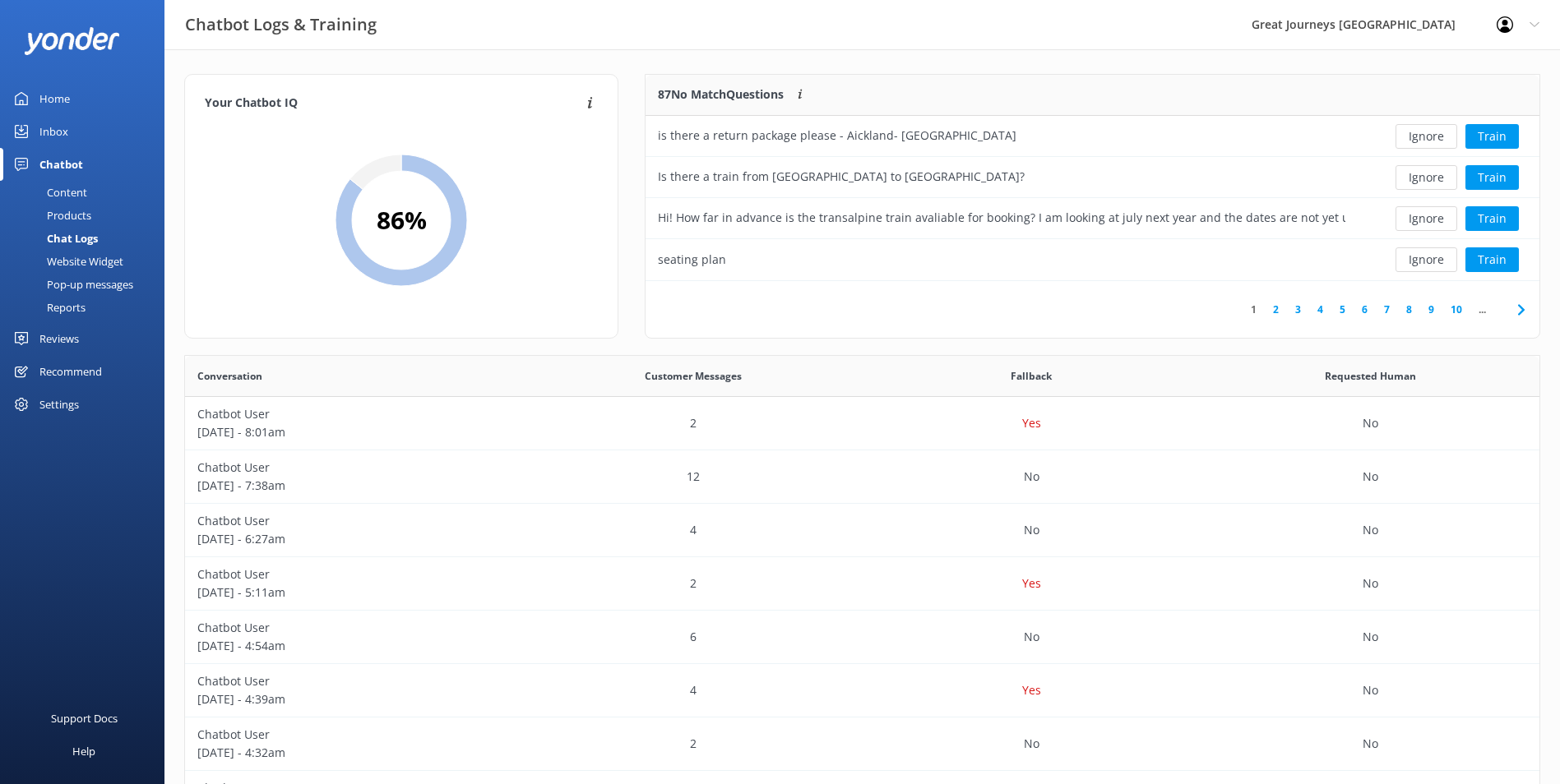
click at [1421, 142] on button "Ignore" at bounding box center [1426, 136] width 61 height 24
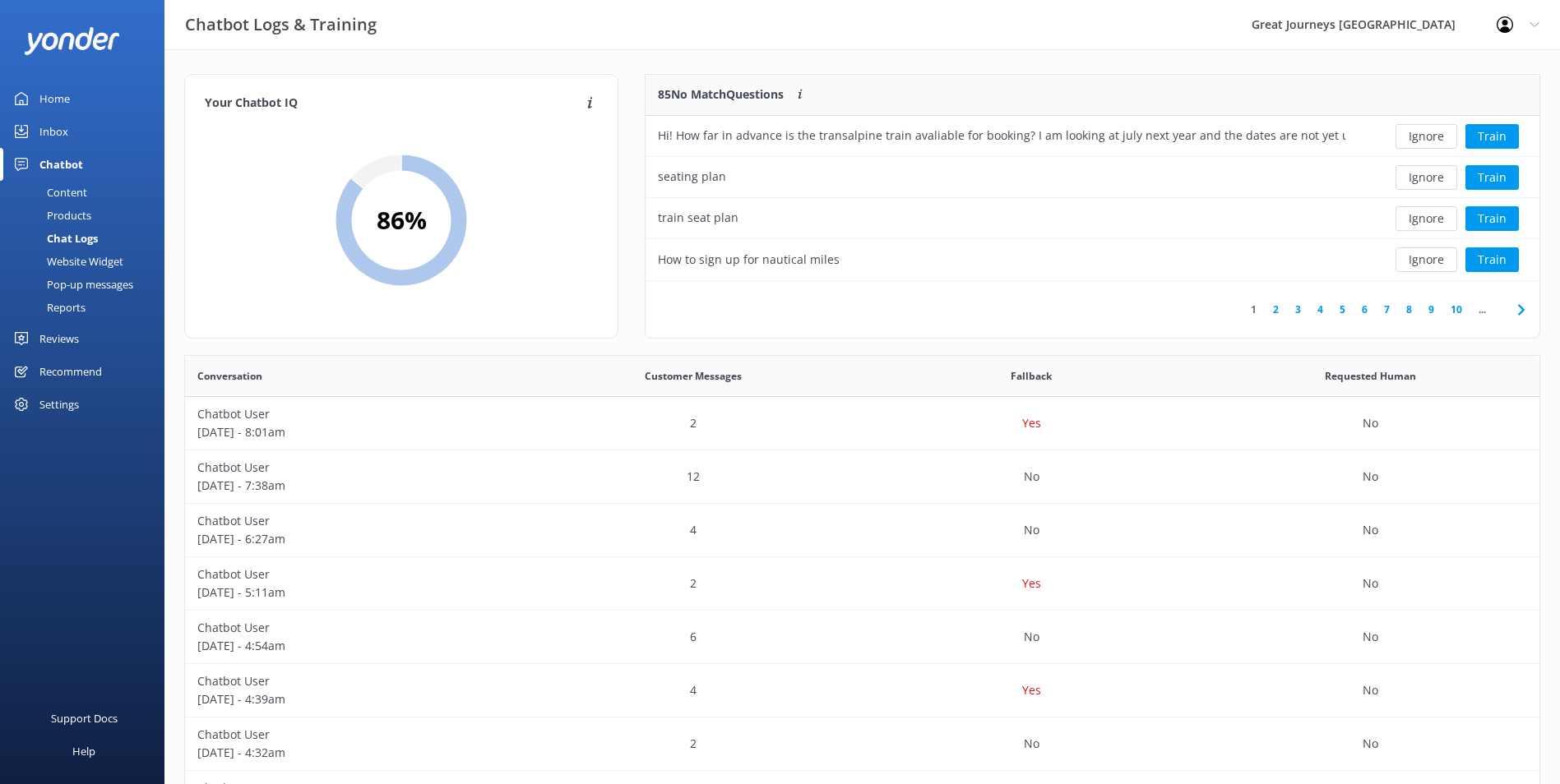
click at [1421, 142] on button "Ignore" at bounding box center [1426, 136] width 61 height 24
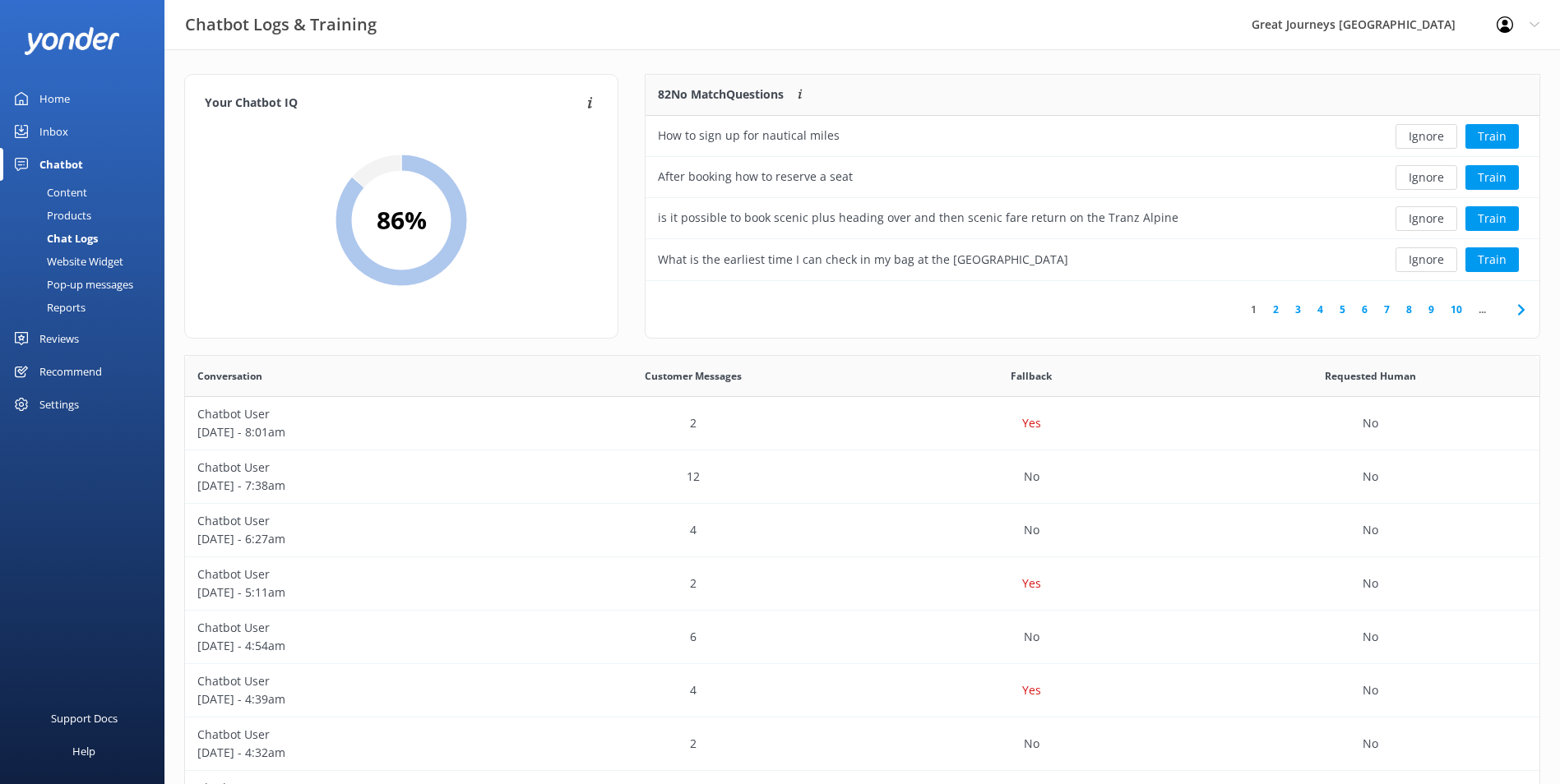
click at [1421, 142] on button "Ignore" at bounding box center [1426, 136] width 61 height 24
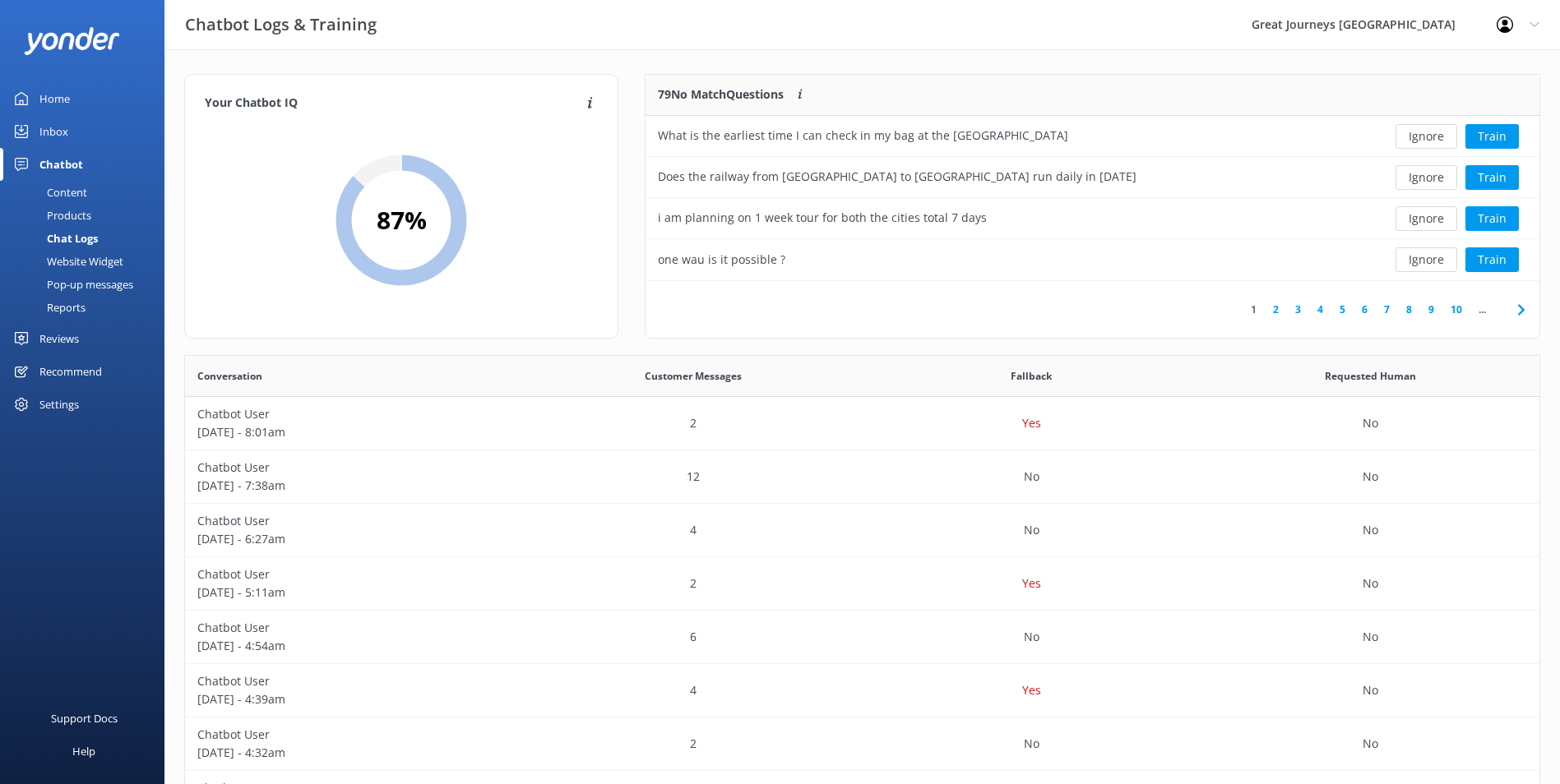
click at [1421, 142] on button "Ignore" at bounding box center [1426, 136] width 61 height 24
click at [1422, 145] on button "Ignore" at bounding box center [1426, 136] width 61 height 24
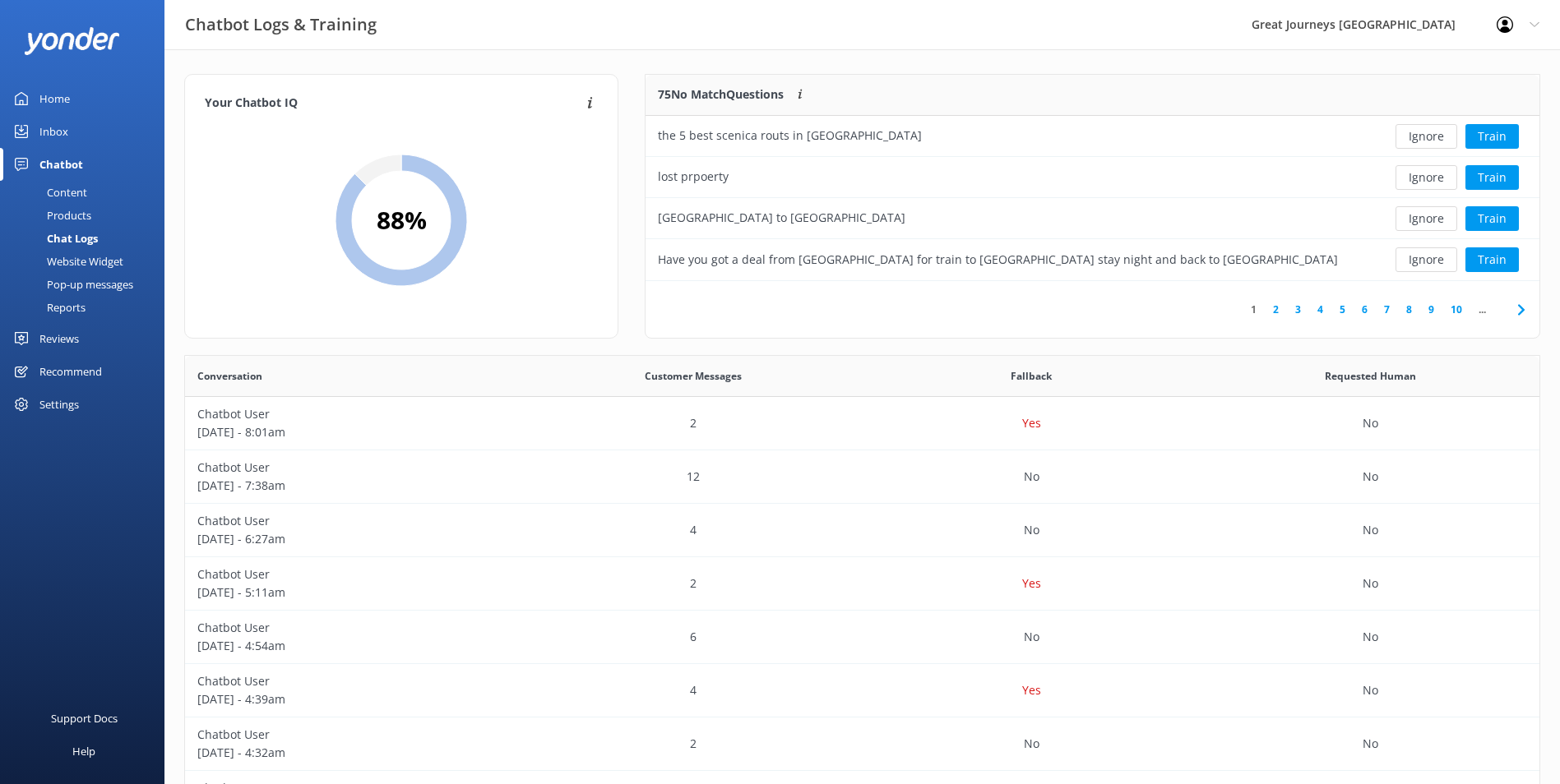
click at [1422, 145] on button "Ignore" at bounding box center [1426, 136] width 61 height 24
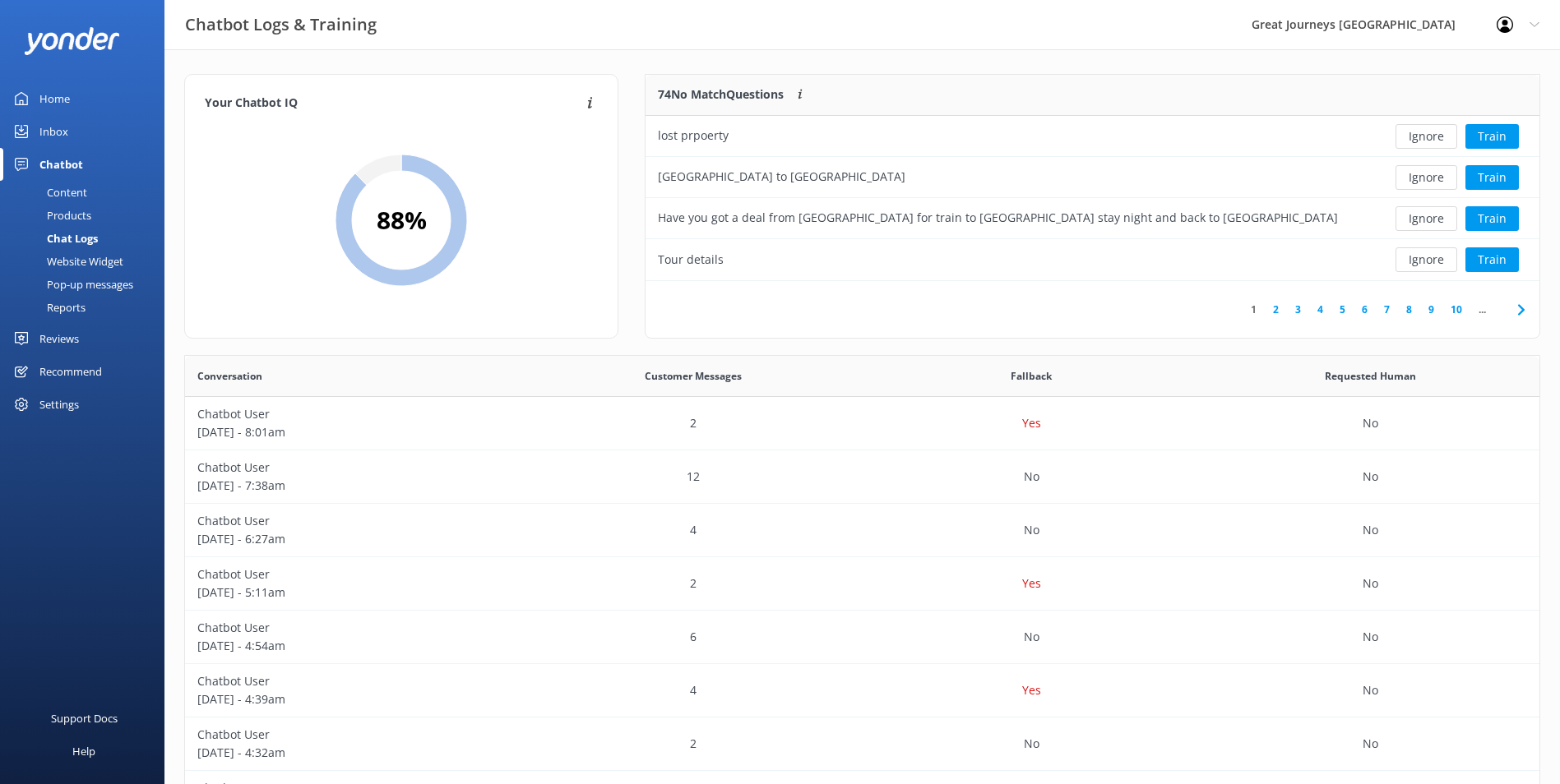
click at [1421, 145] on button "Ignore" at bounding box center [1426, 136] width 61 height 24
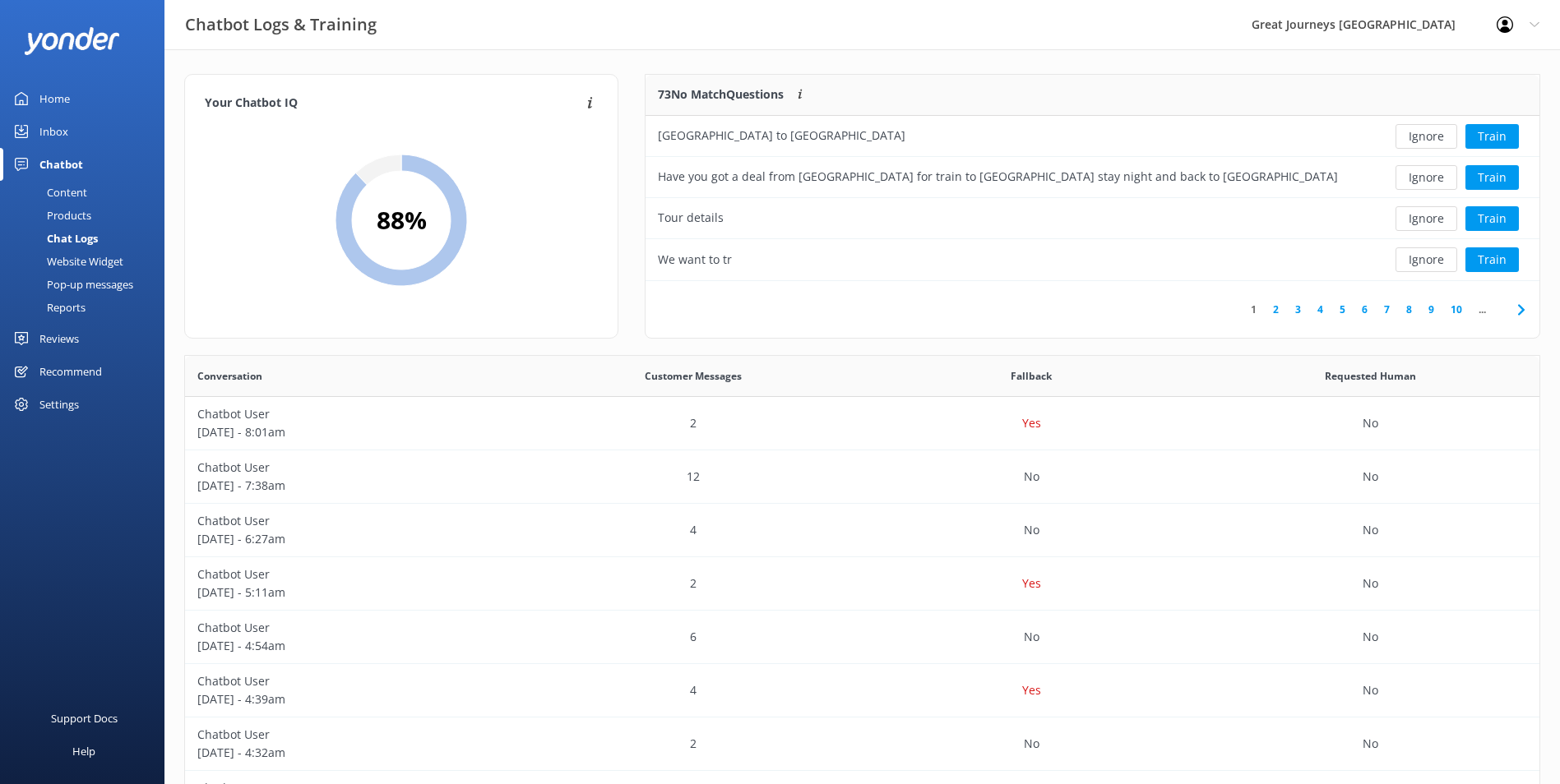
click at [1420, 145] on button "Ignore" at bounding box center [1426, 136] width 61 height 24
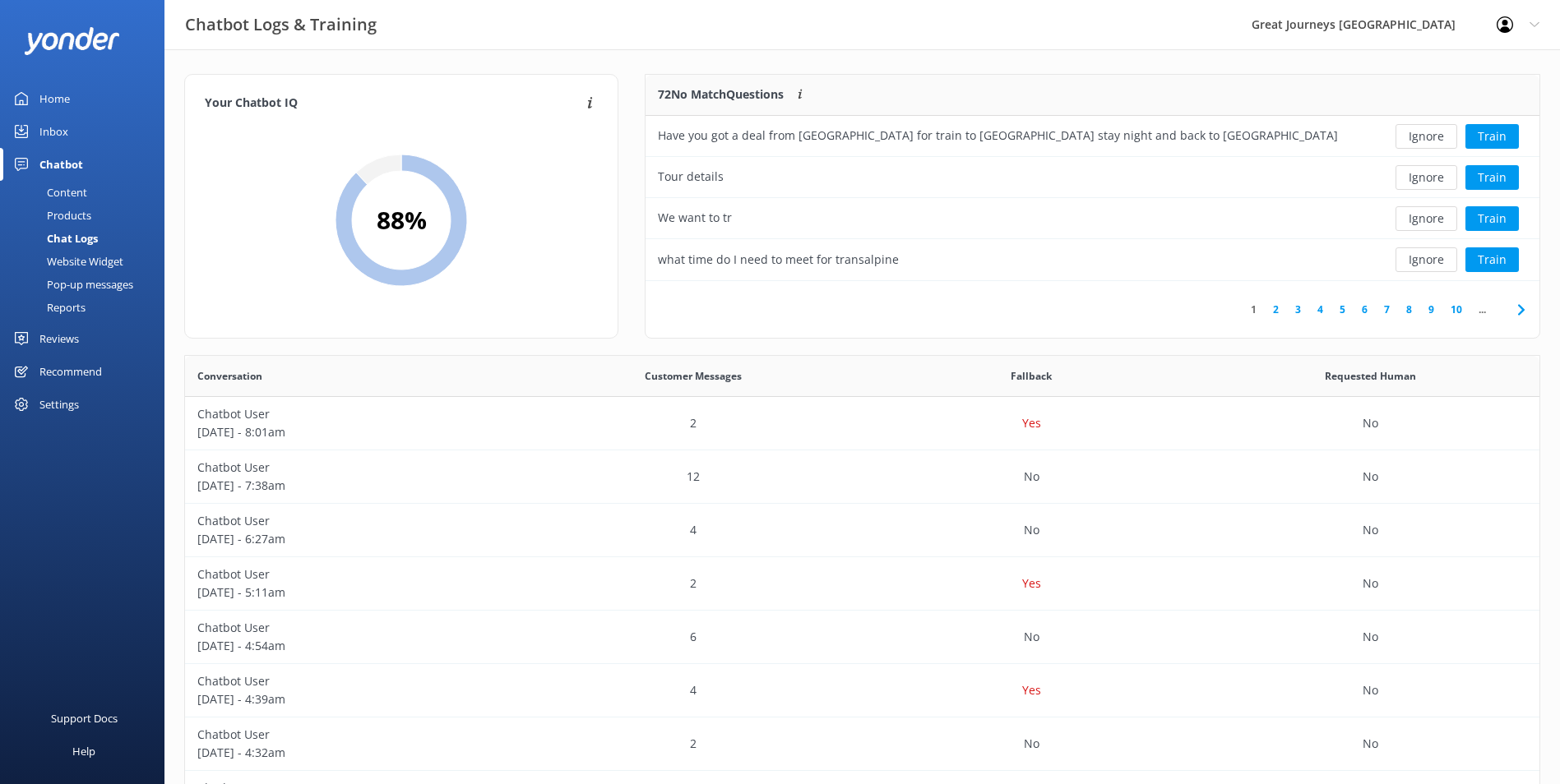
click at [1420, 145] on button "Ignore" at bounding box center [1426, 136] width 61 height 24
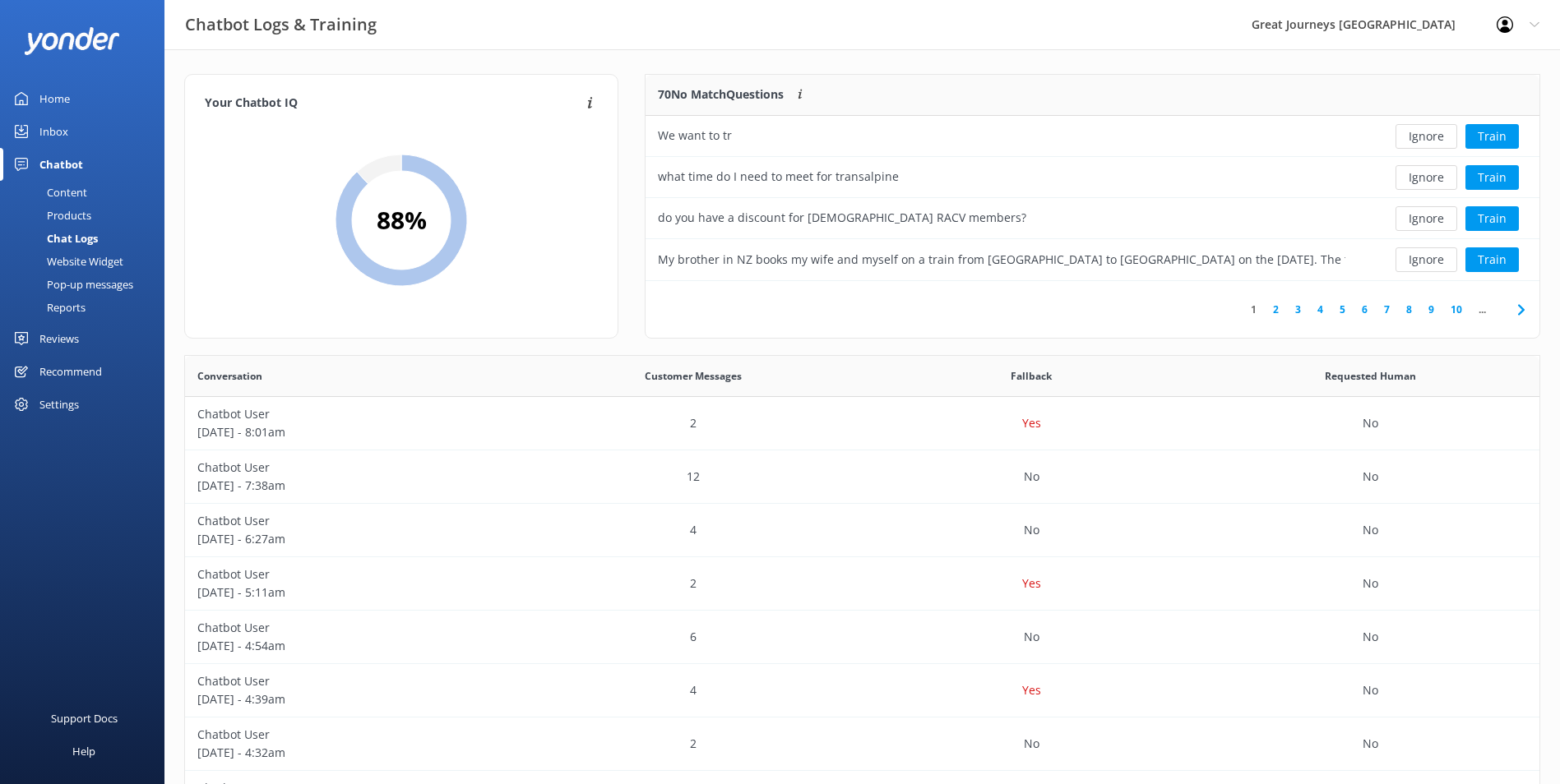
click at [1420, 145] on button "Ignore" at bounding box center [1426, 136] width 61 height 24
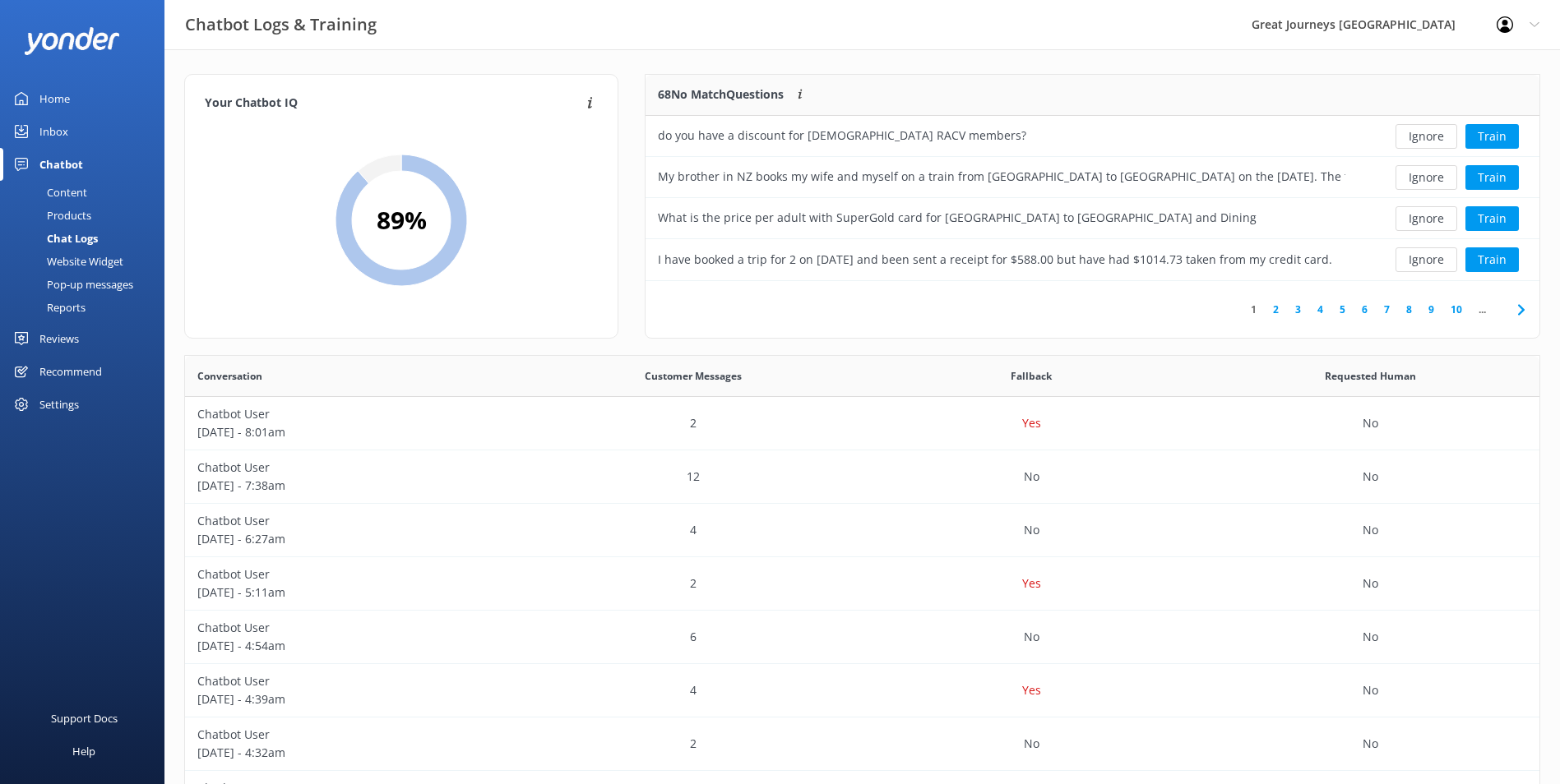
click at [1420, 145] on button "Ignore" at bounding box center [1426, 136] width 61 height 24
click at [1423, 140] on button "Ignore" at bounding box center [1426, 136] width 61 height 24
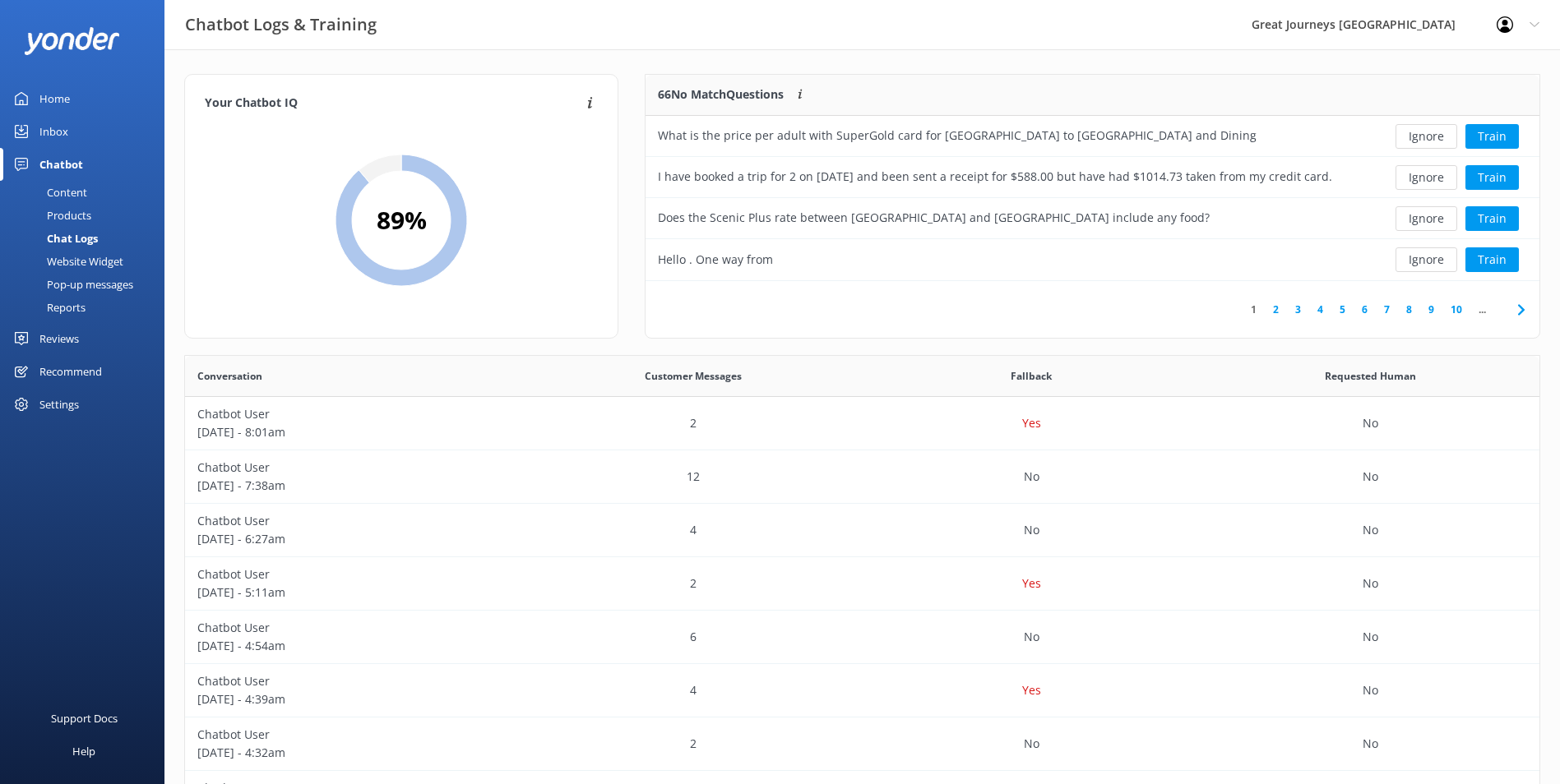
click at [1423, 140] on button "Ignore" at bounding box center [1426, 136] width 61 height 24
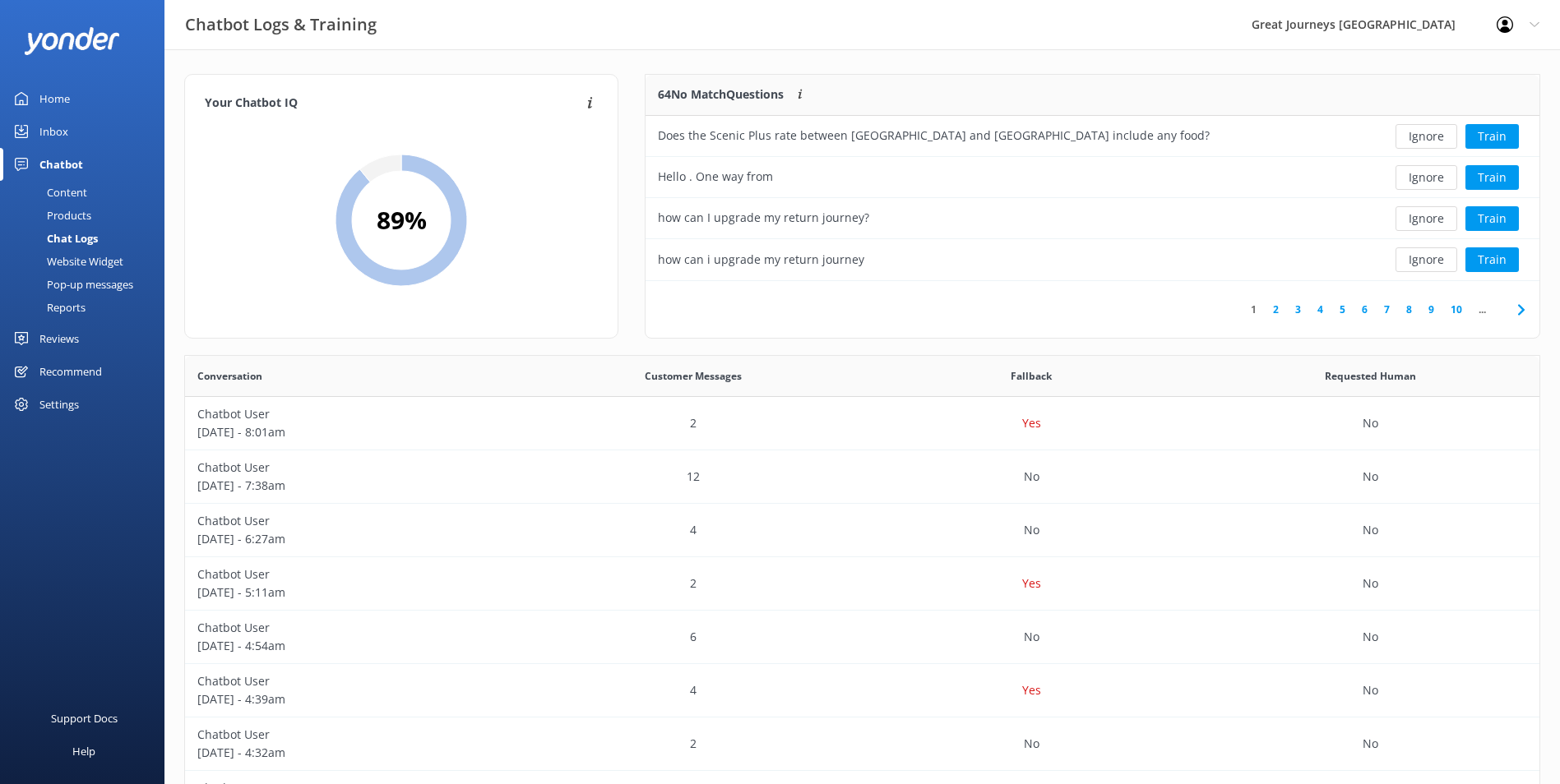
click at [1423, 140] on button "Ignore" at bounding box center [1426, 136] width 61 height 24
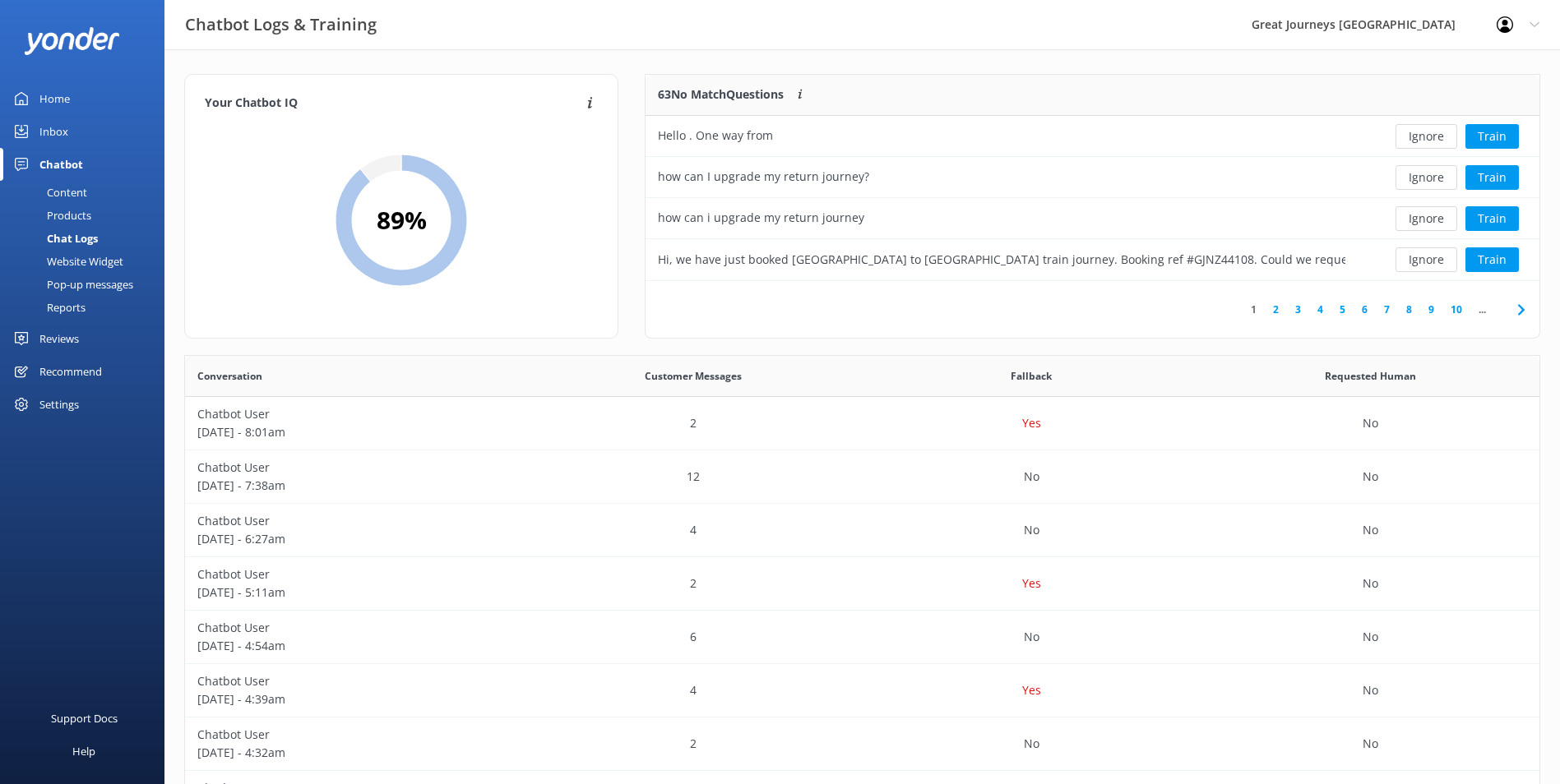
click at [1423, 140] on button "Ignore" at bounding box center [1426, 136] width 61 height 24
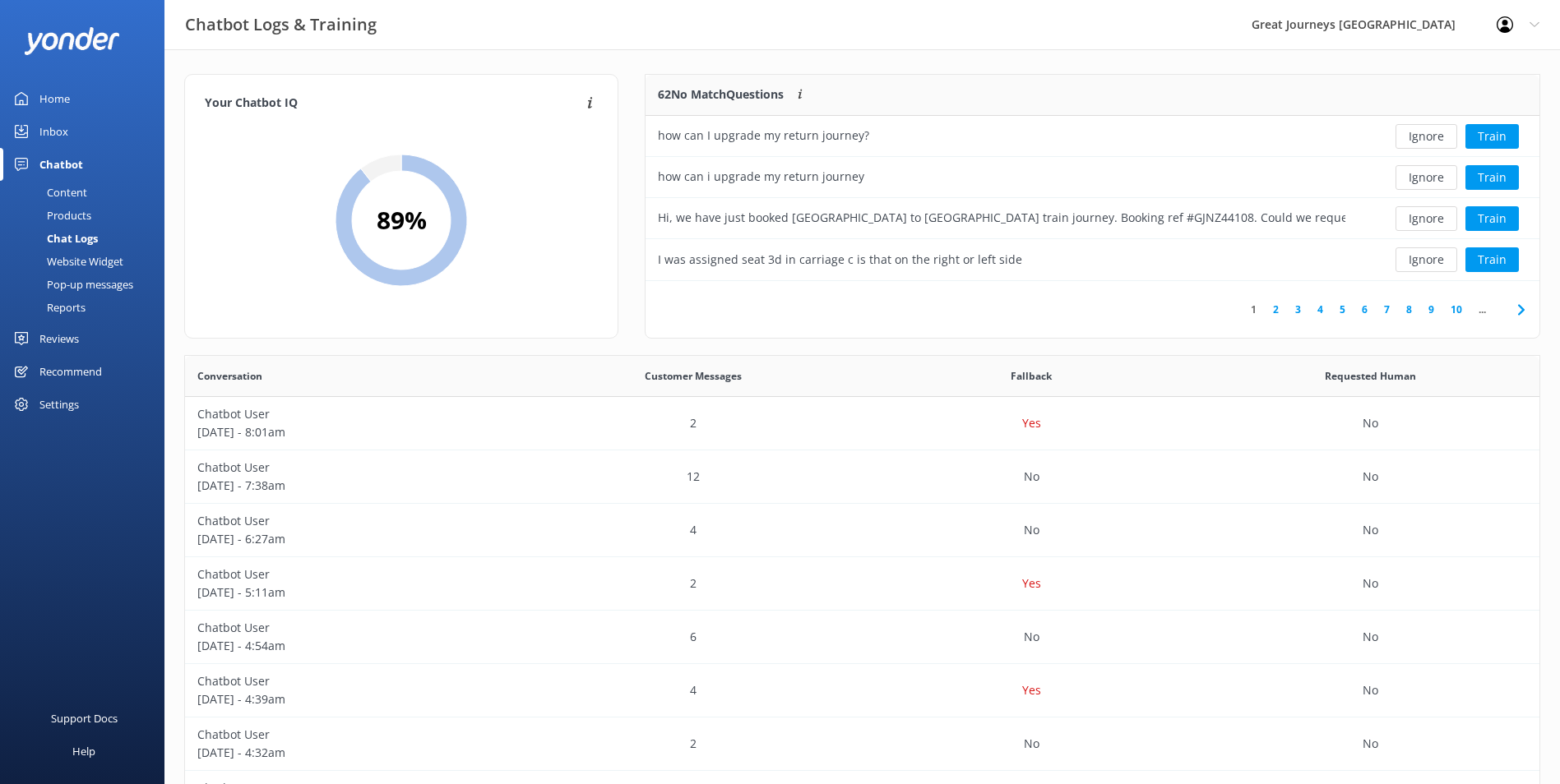
click at [1423, 140] on button "Ignore" at bounding box center [1426, 136] width 61 height 24
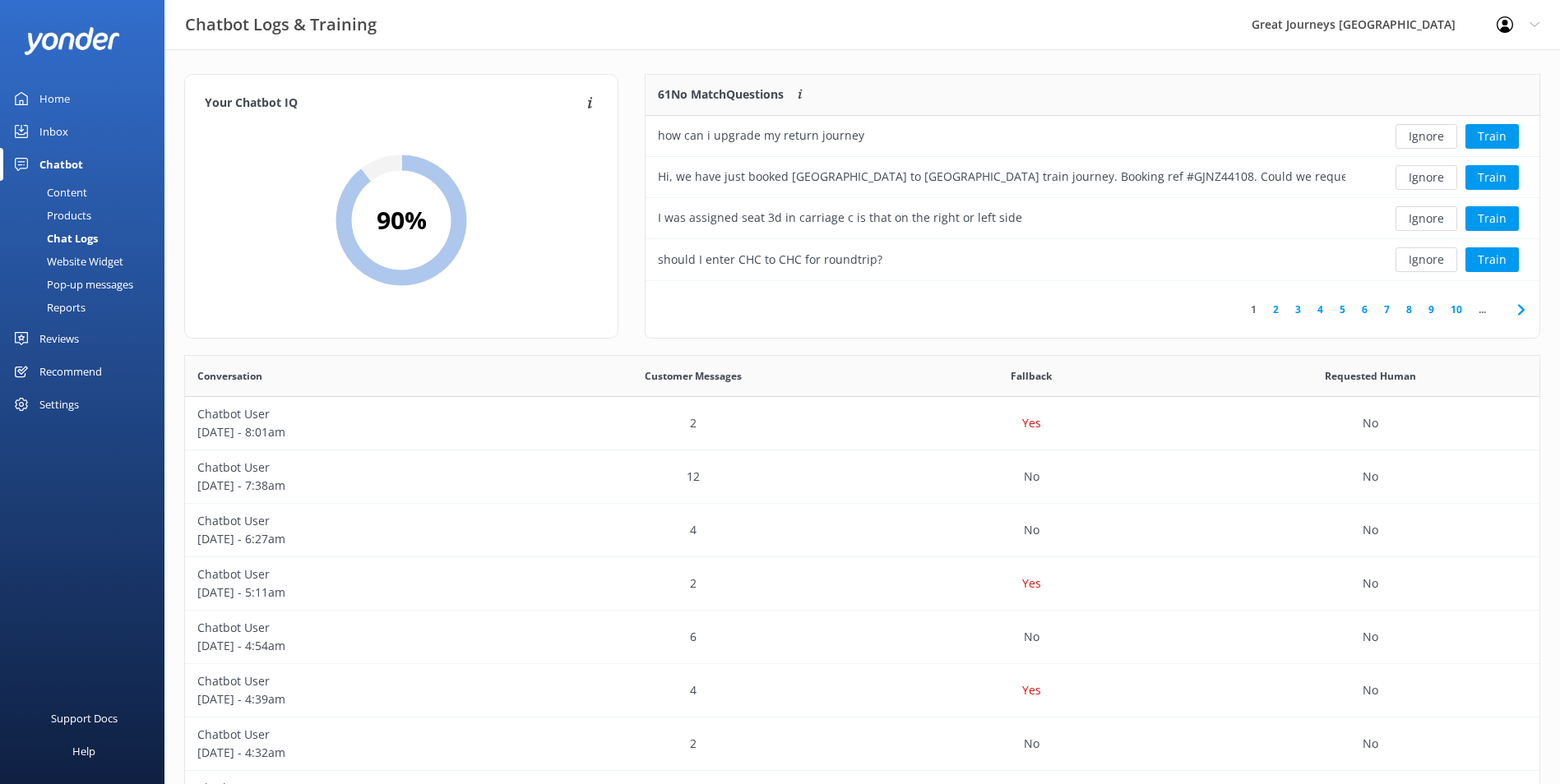
click at [1423, 140] on button "Ignore" at bounding box center [1426, 136] width 61 height 24
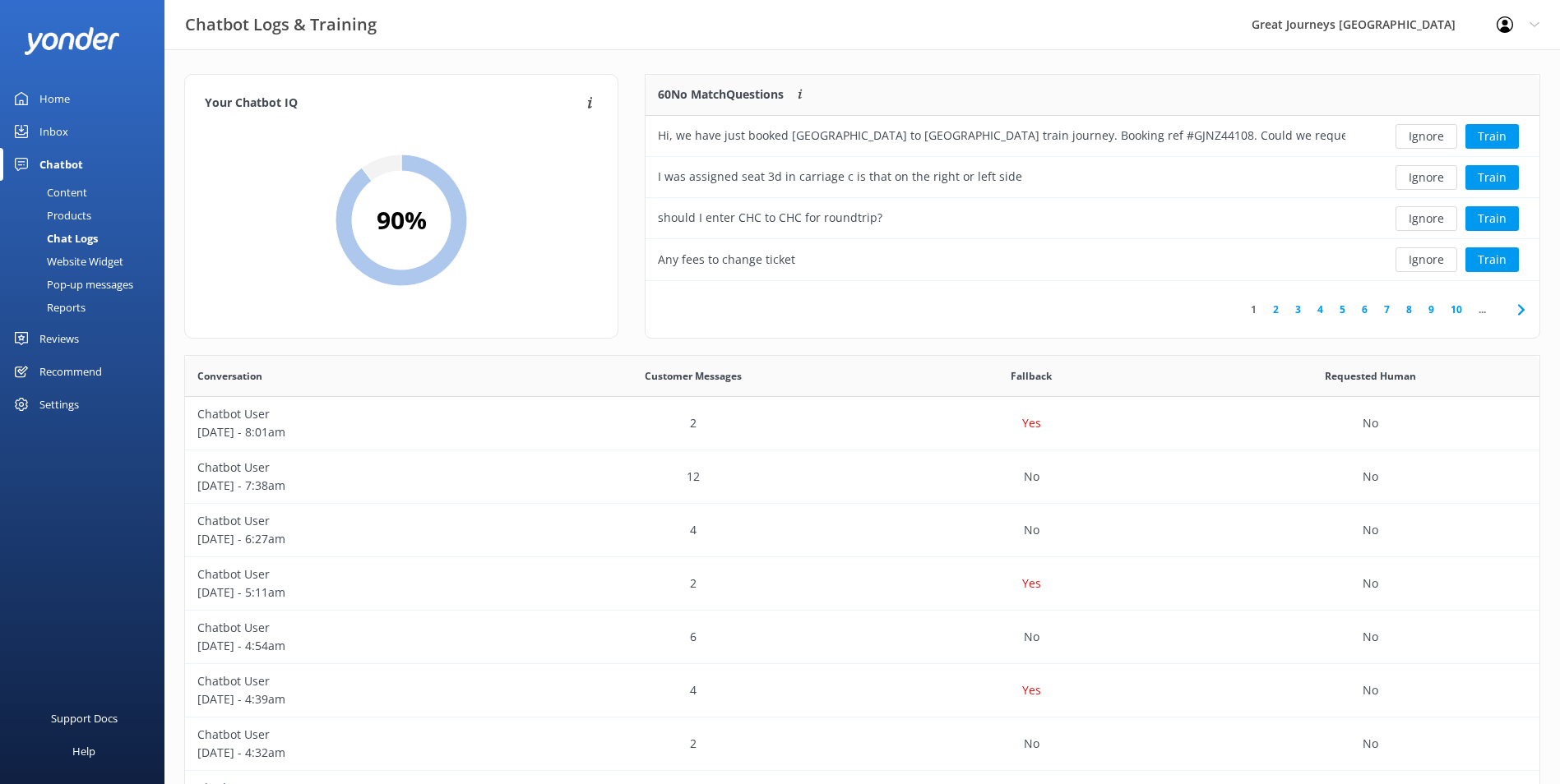
click at [1423, 140] on button "Ignore" at bounding box center [1426, 136] width 61 height 24
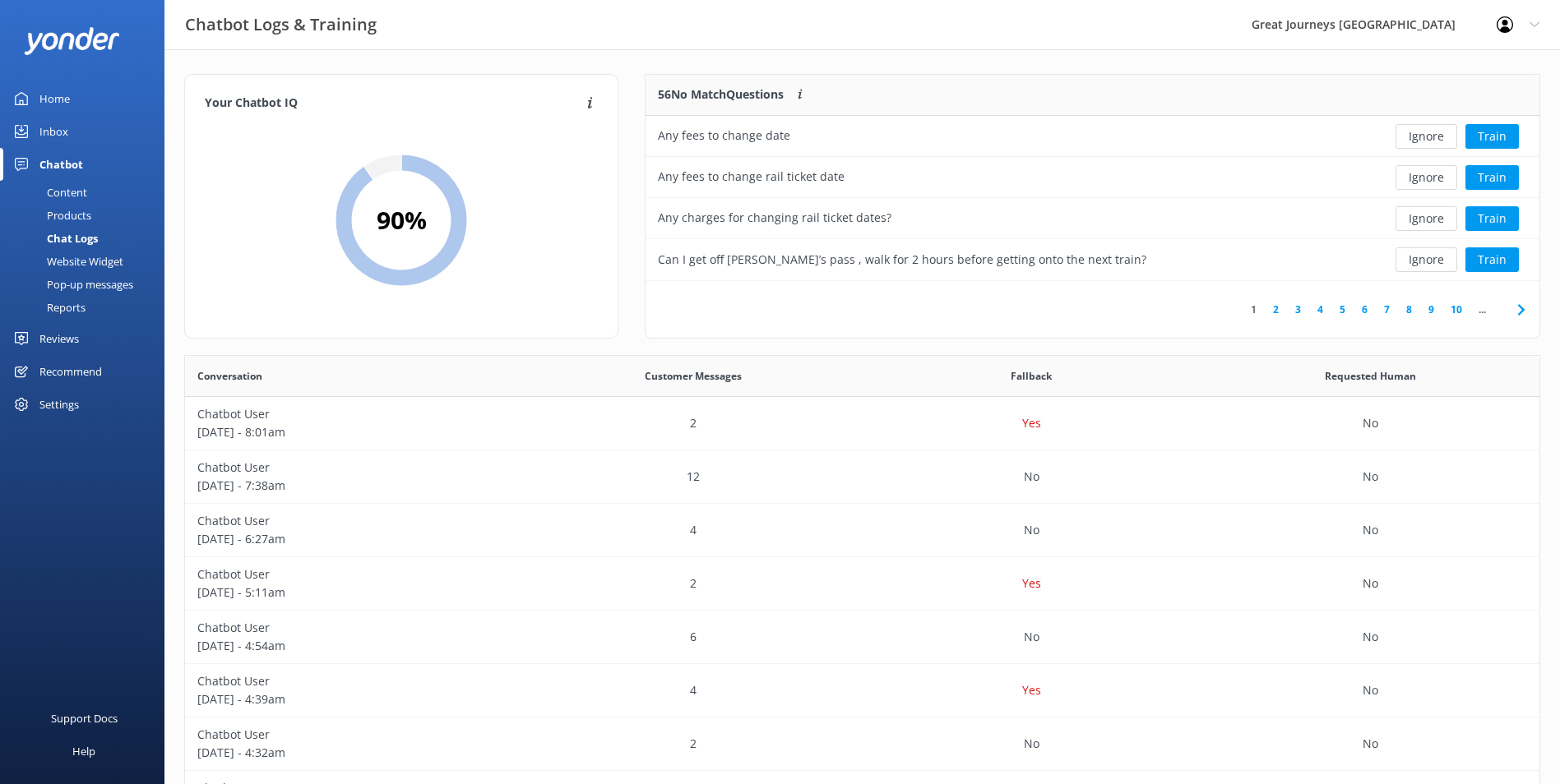
click at [1423, 140] on button "Ignore" at bounding box center [1426, 136] width 61 height 24
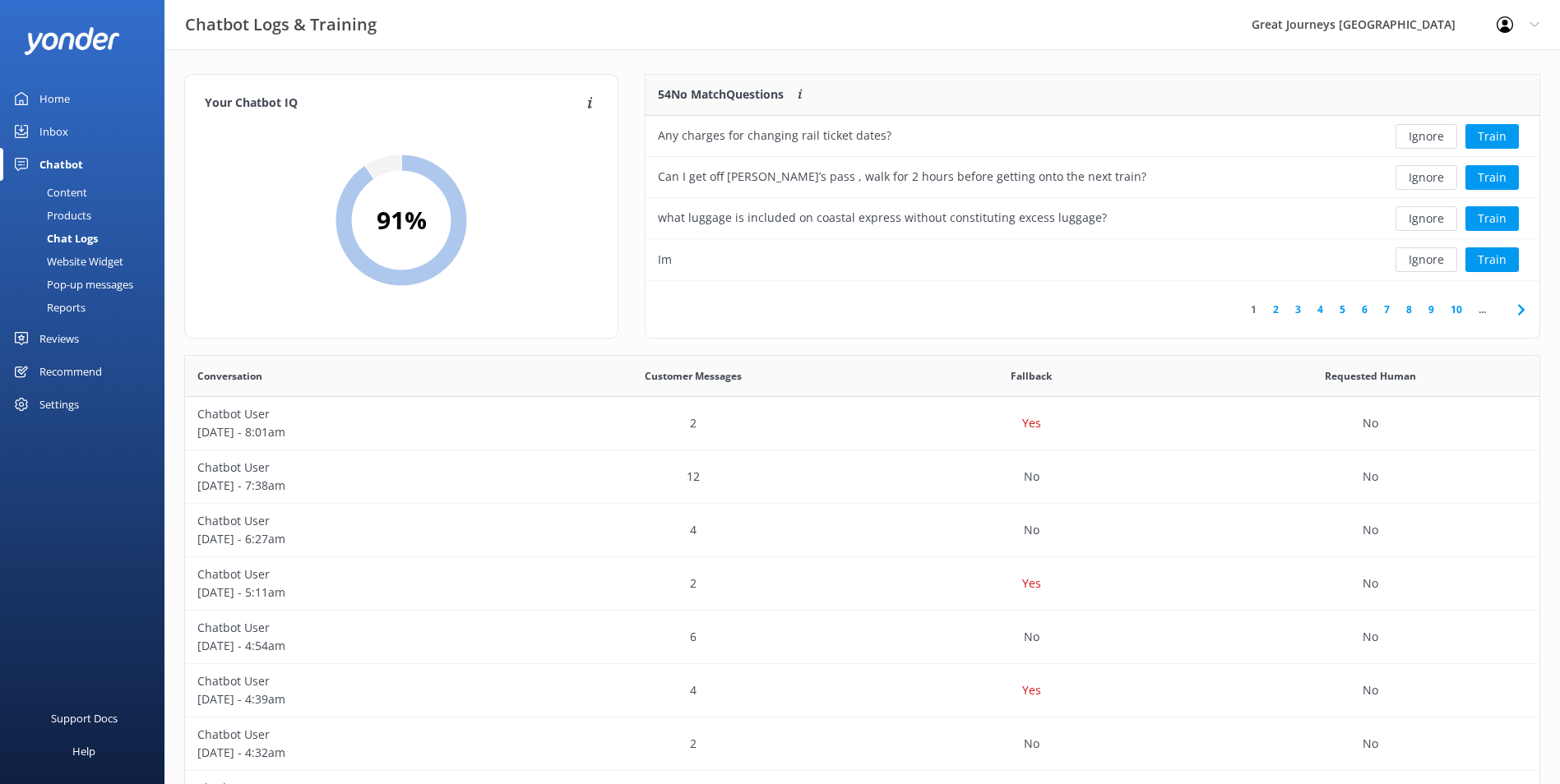
click at [1423, 140] on button "Ignore" at bounding box center [1426, 136] width 61 height 24
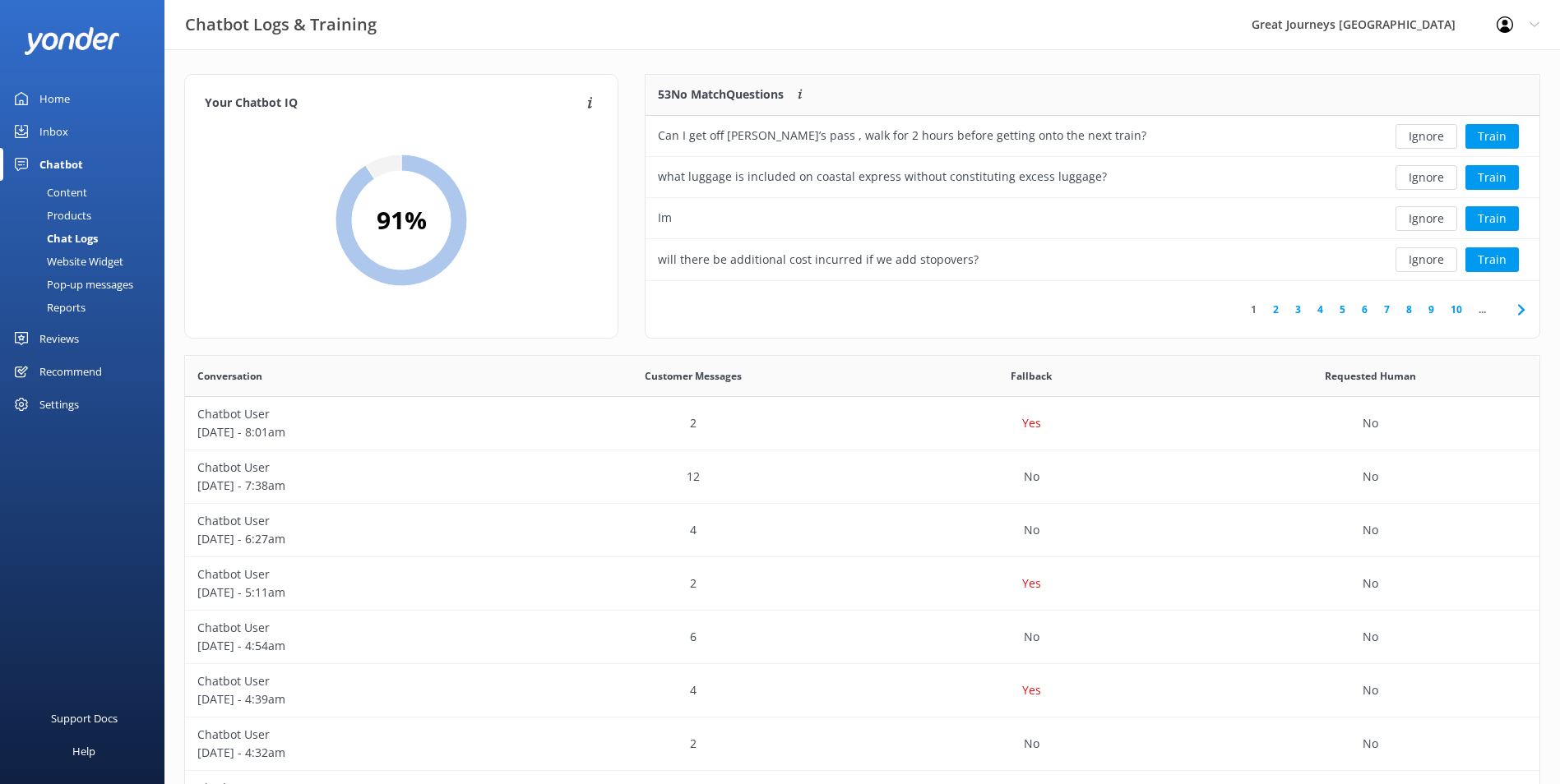
click at [1423, 140] on button "Ignore" at bounding box center [1426, 136] width 61 height 24
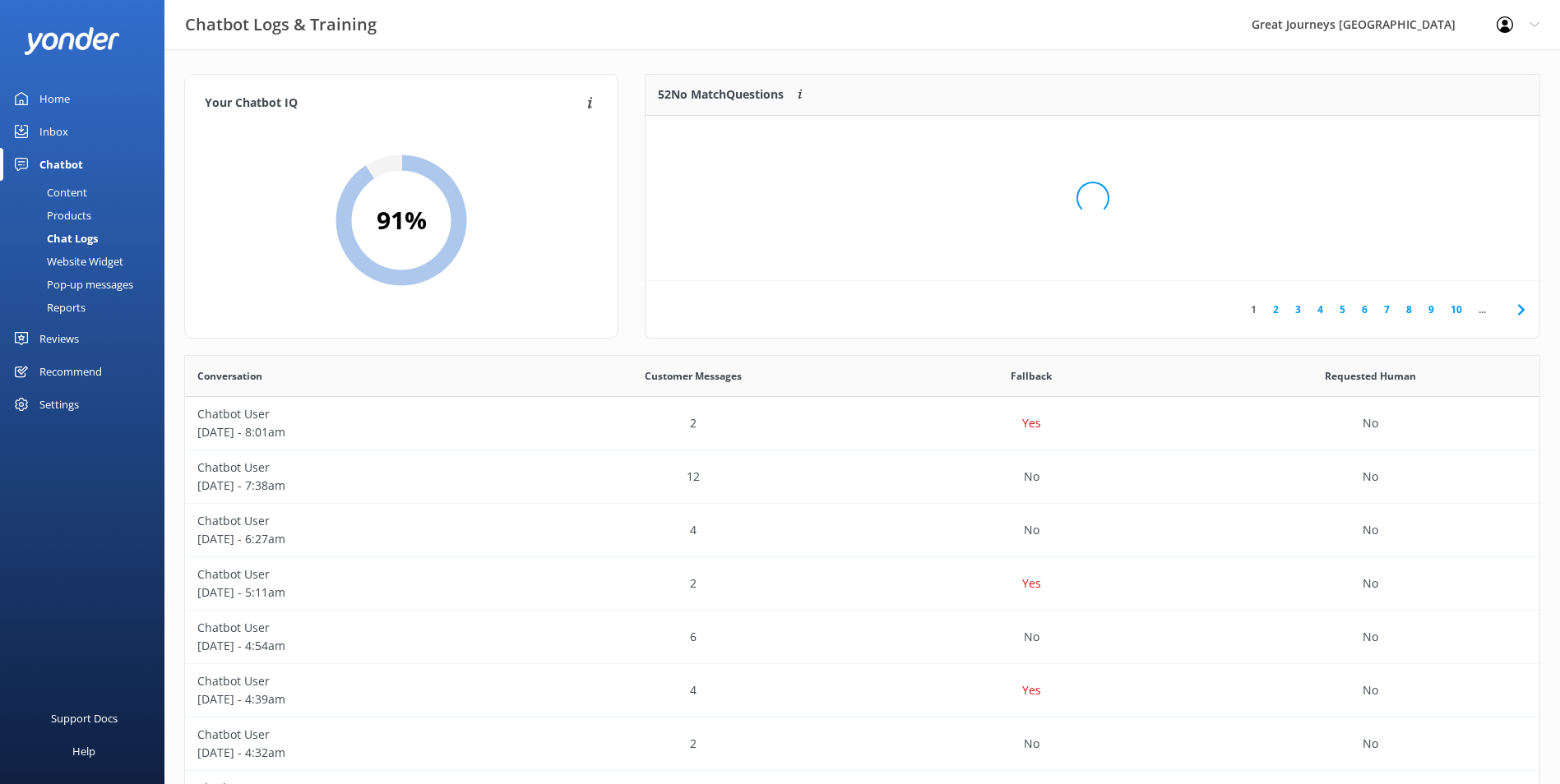
click at [1423, 140] on div "Loading.." at bounding box center [1091, 198] width 861 height 784
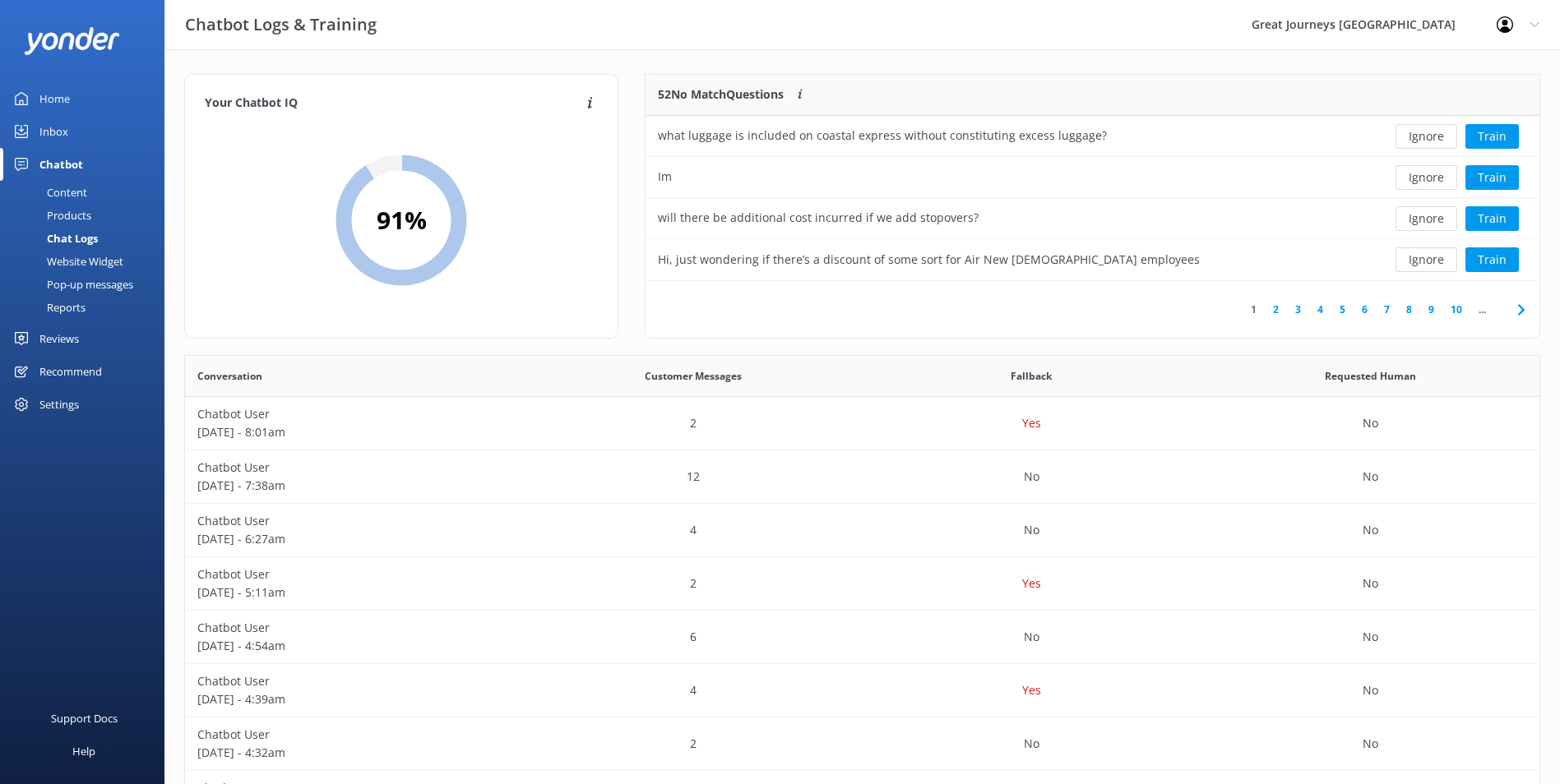
click at [1423, 140] on button "Ignore" at bounding box center [1426, 136] width 61 height 24
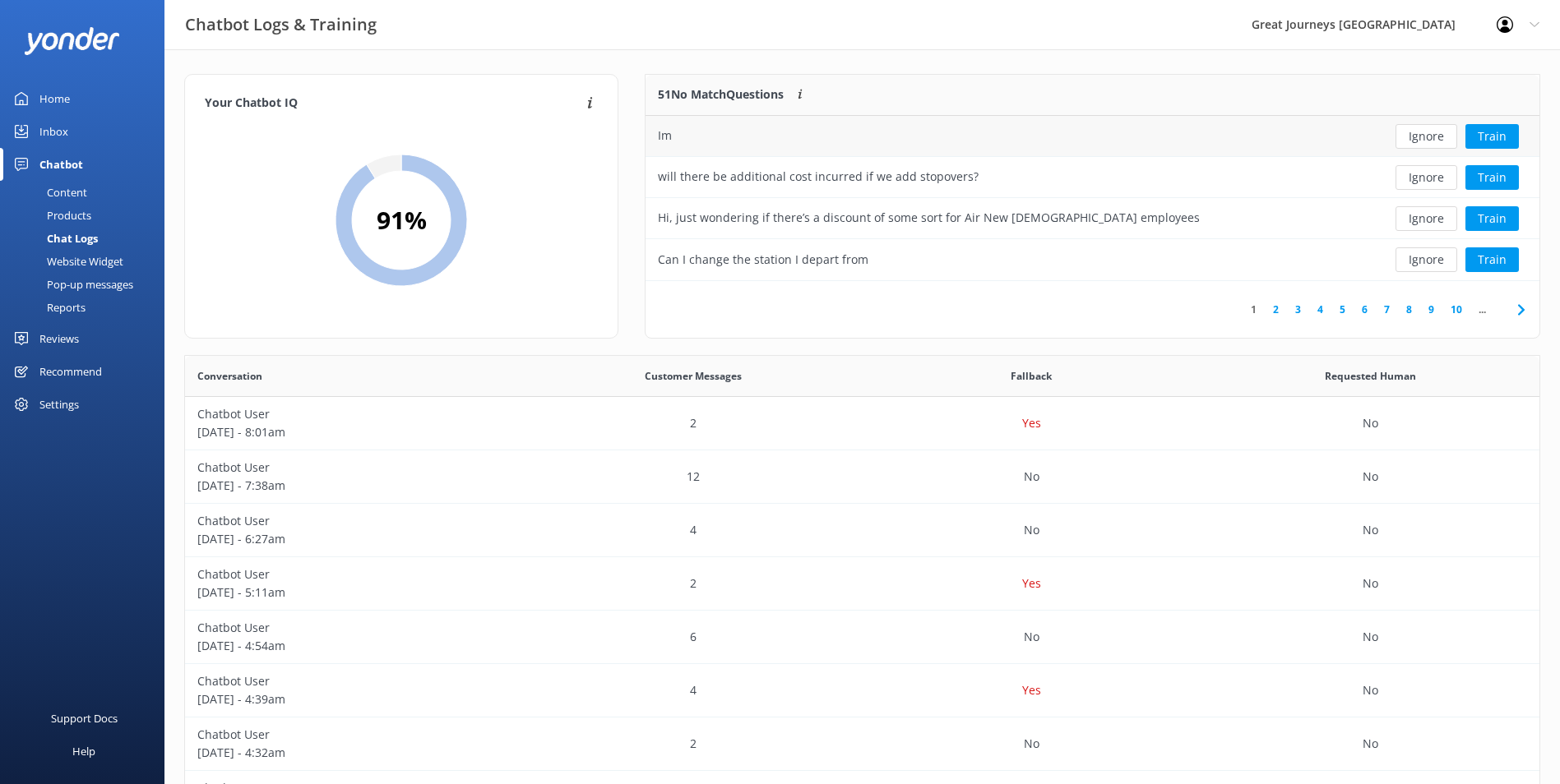
click at [1424, 140] on button "Ignore" at bounding box center [1426, 136] width 61 height 24
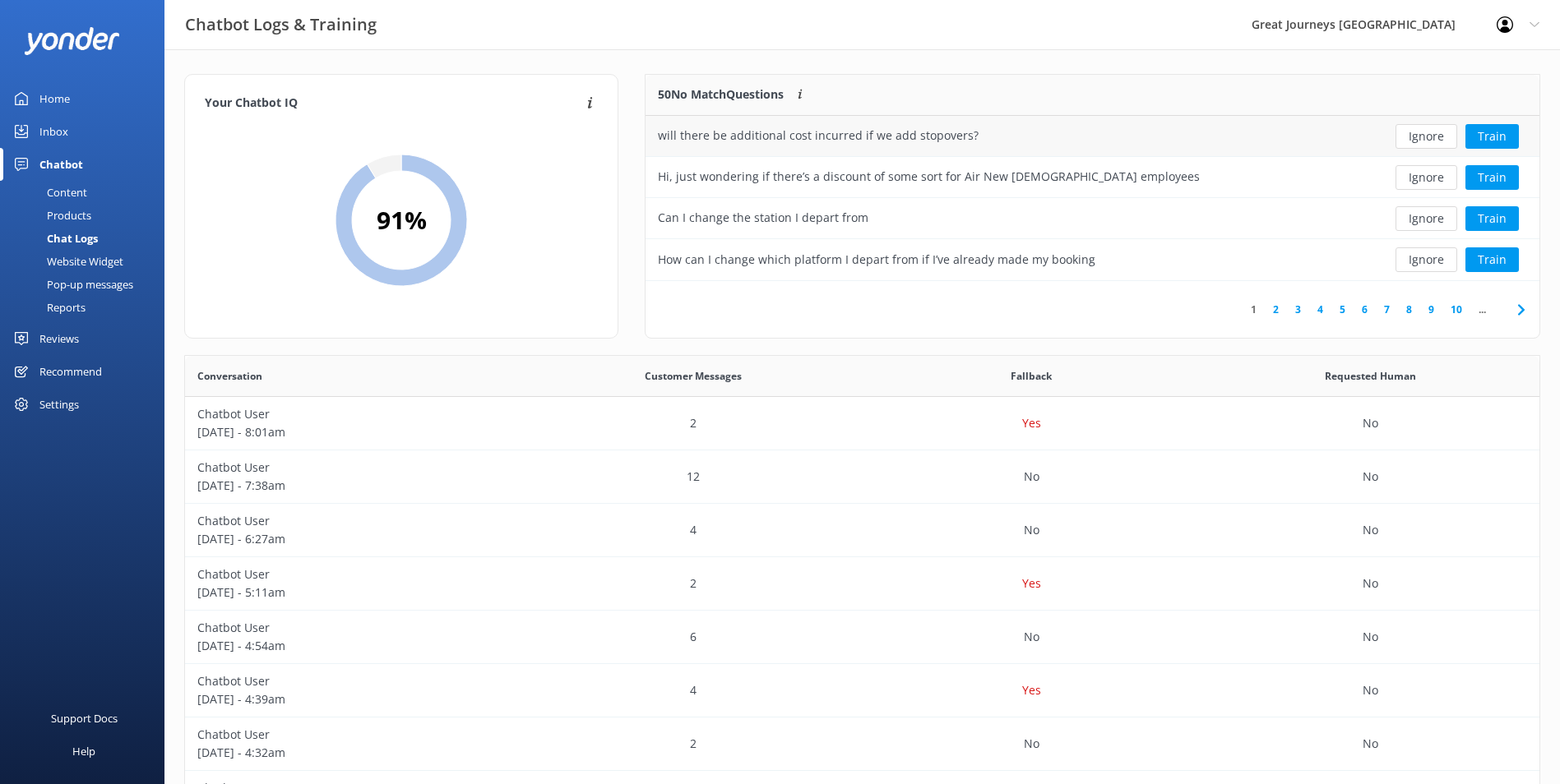
click at [1425, 140] on button "Ignore" at bounding box center [1426, 136] width 61 height 24
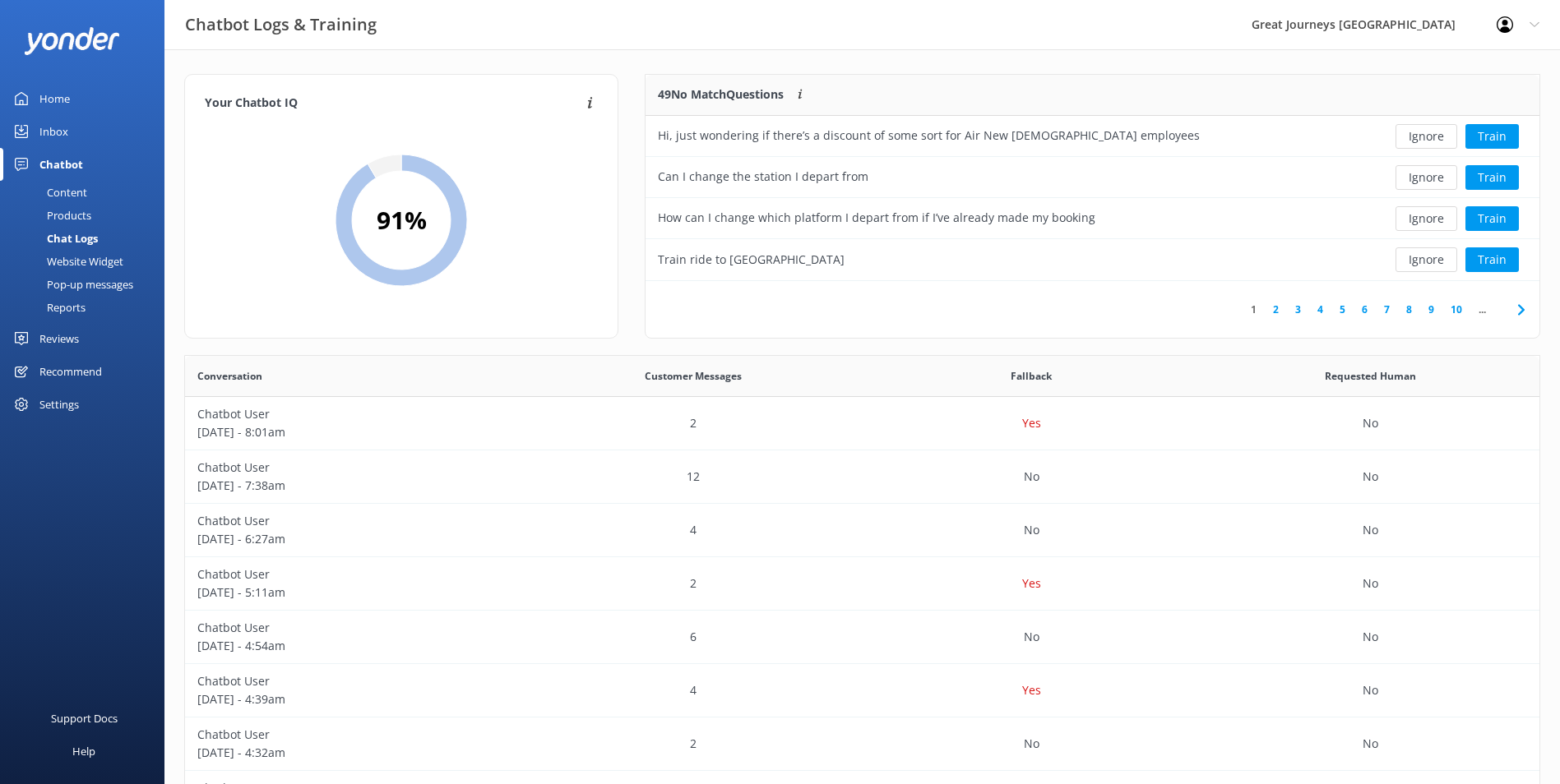
click at [1425, 140] on button "Ignore" at bounding box center [1426, 136] width 61 height 24
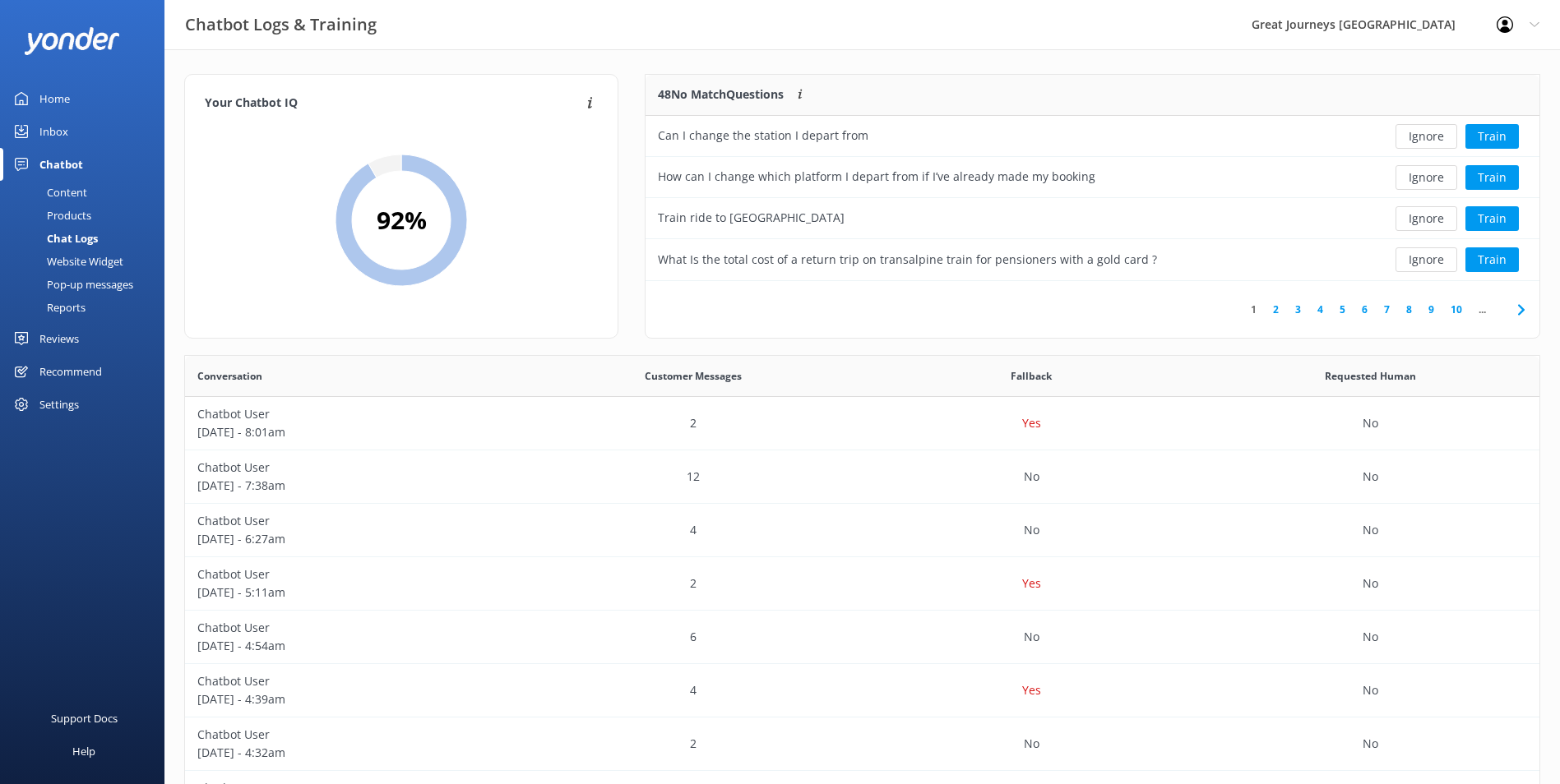
click at [1425, 140] on button "Ignore" at bounding box center [1426, 136] width 61 height 24
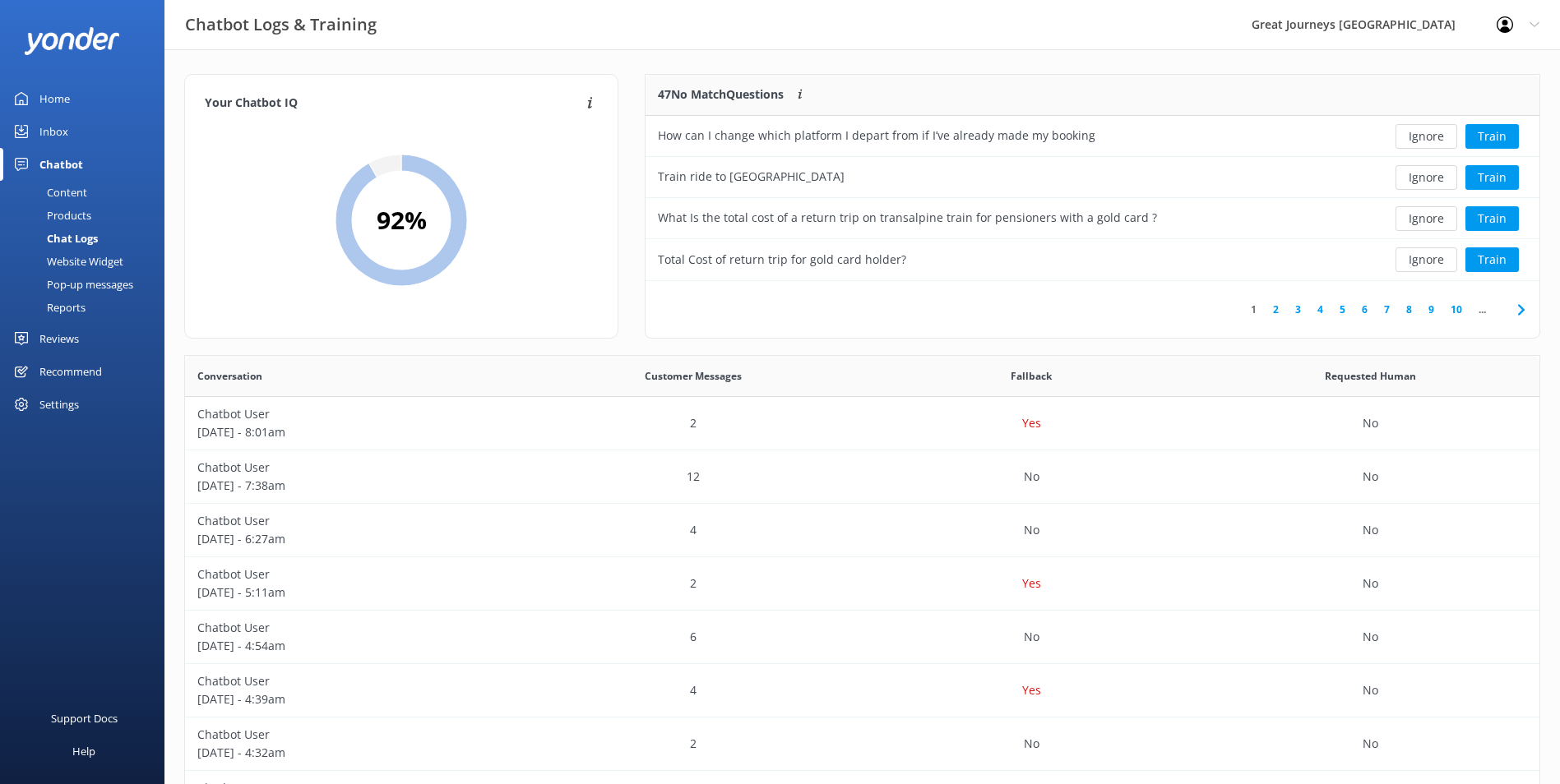
click at [1425, 140] on button "Ignore" at bounding box center [1426, 136] width 61 height 24
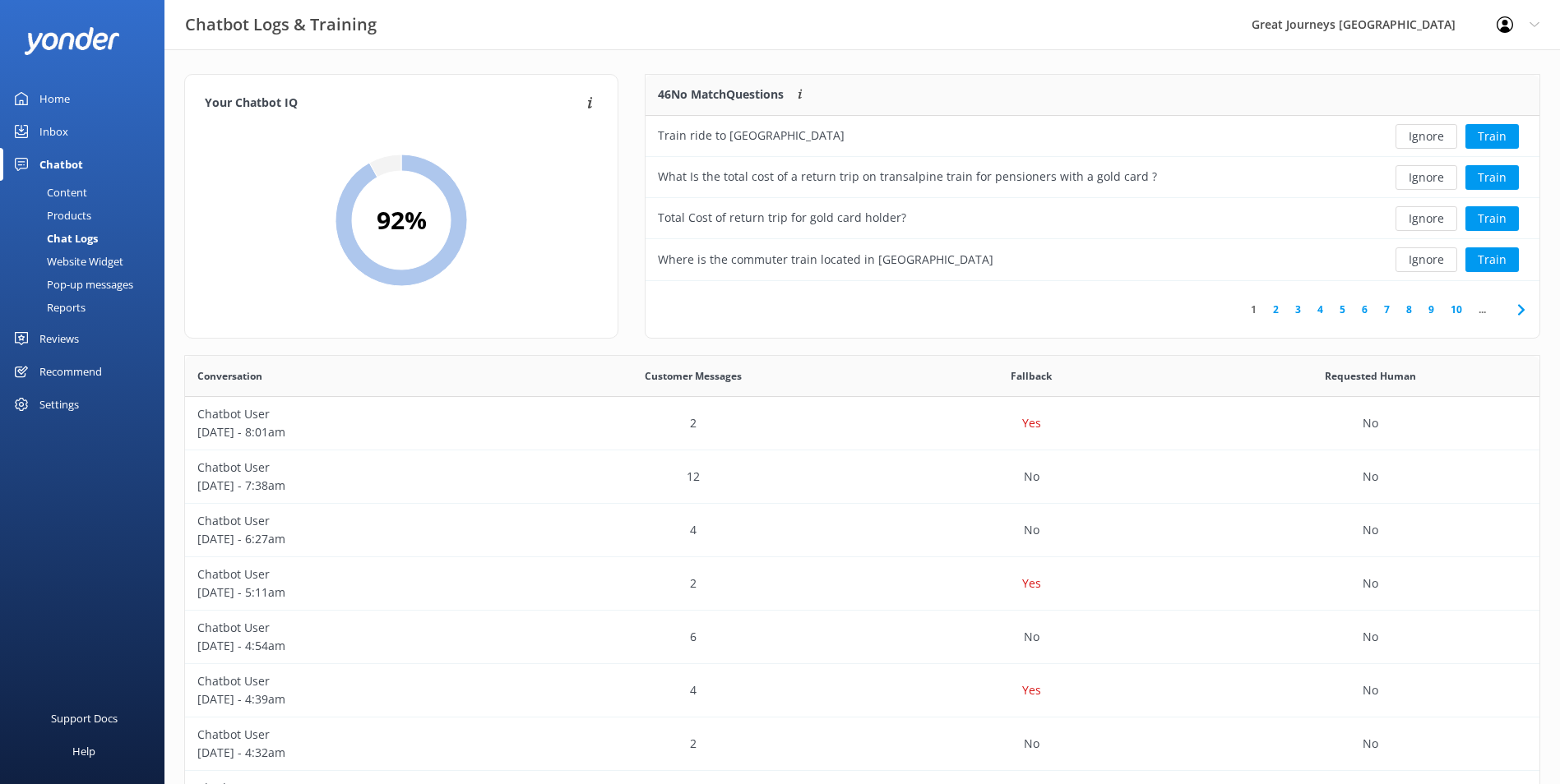
click at [1425, 140] on button "Ignore" at bounding box center [1426, 136] width 61 height 24
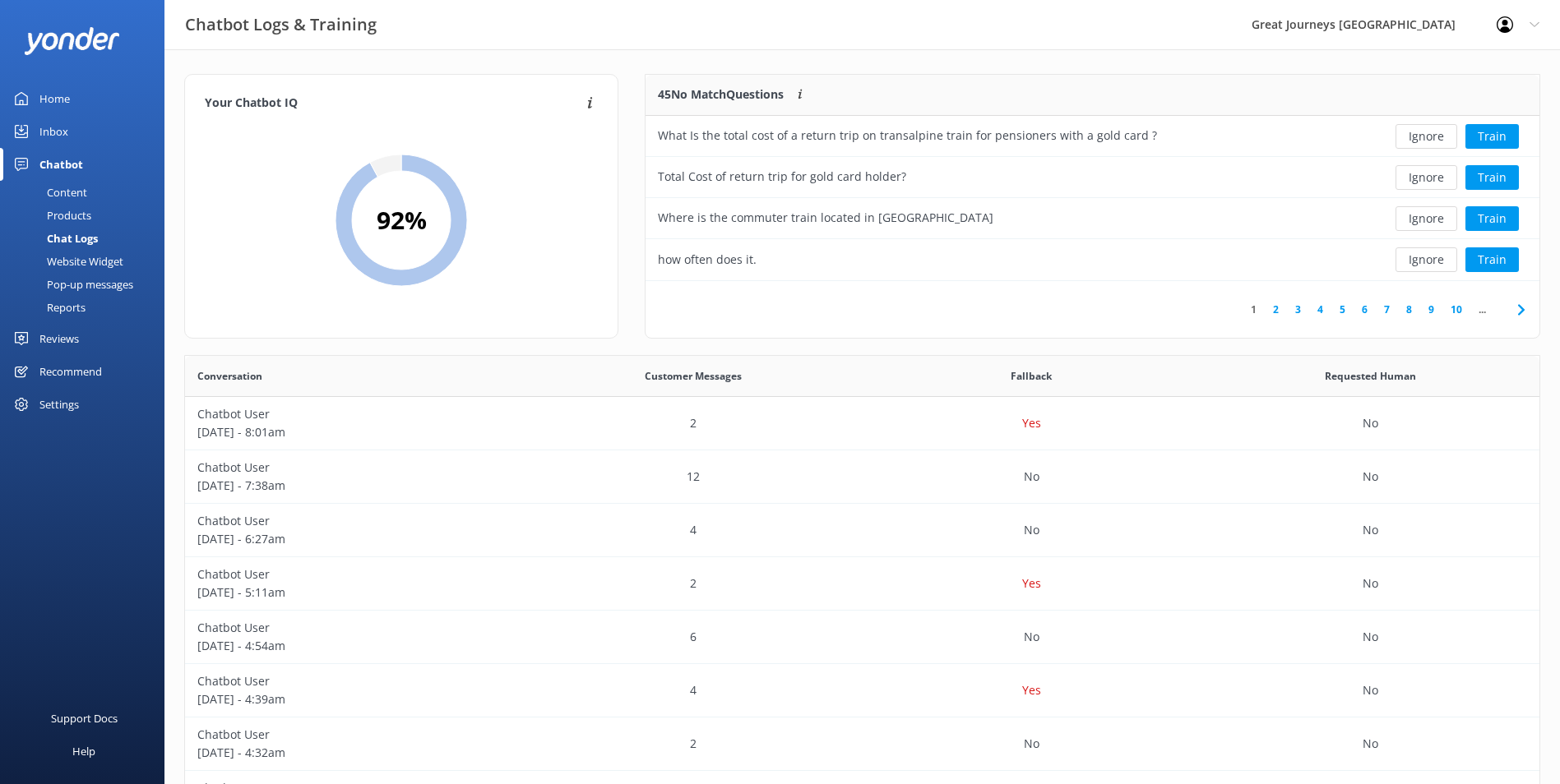
click at [1425, 140] on button "Ignore" at bounding box center [1426, 136] width 61 height 24
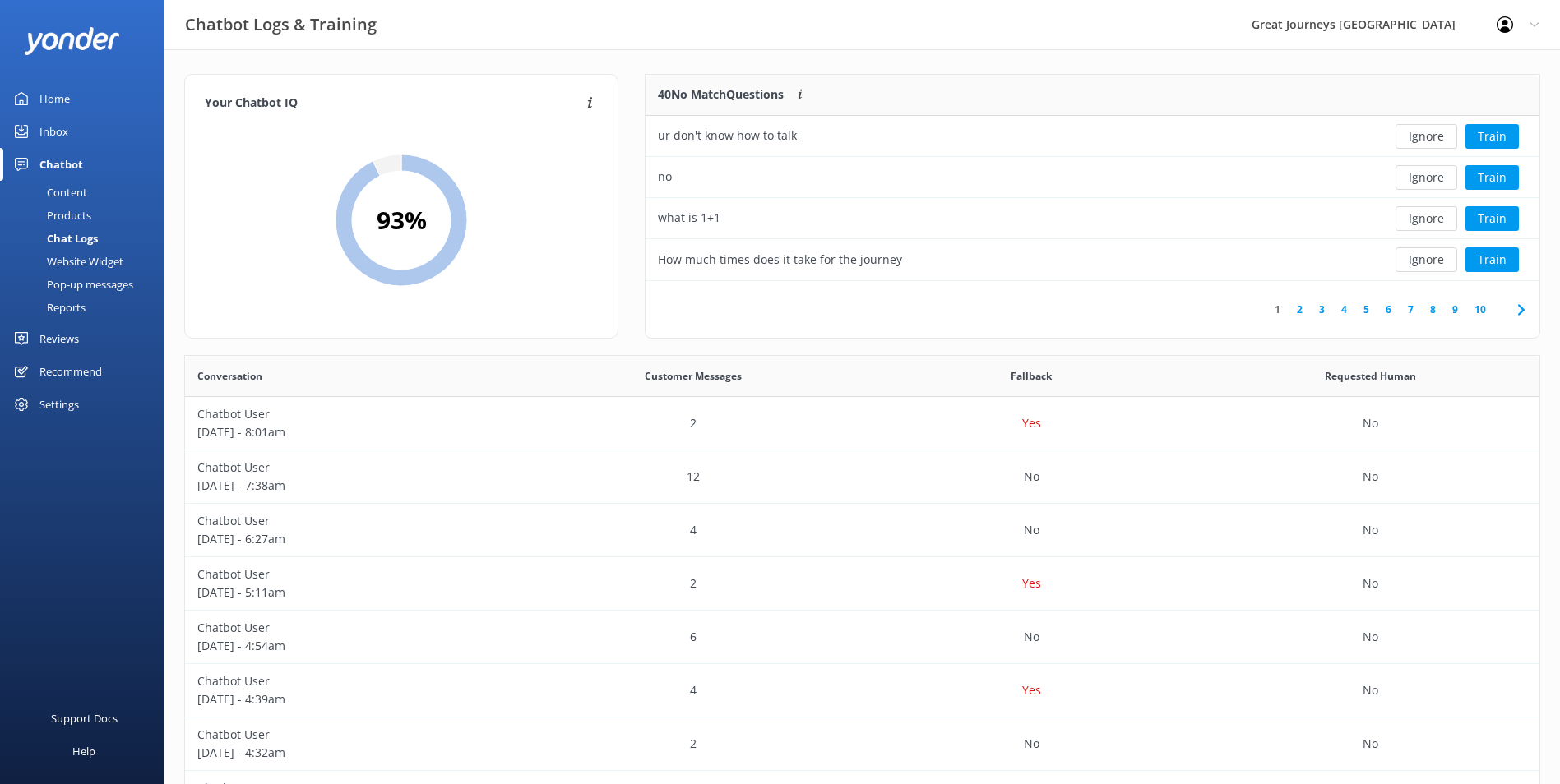
click at [1425, 140] on button "Ignore" at bounding box center [1426, 136] width 61 height 24
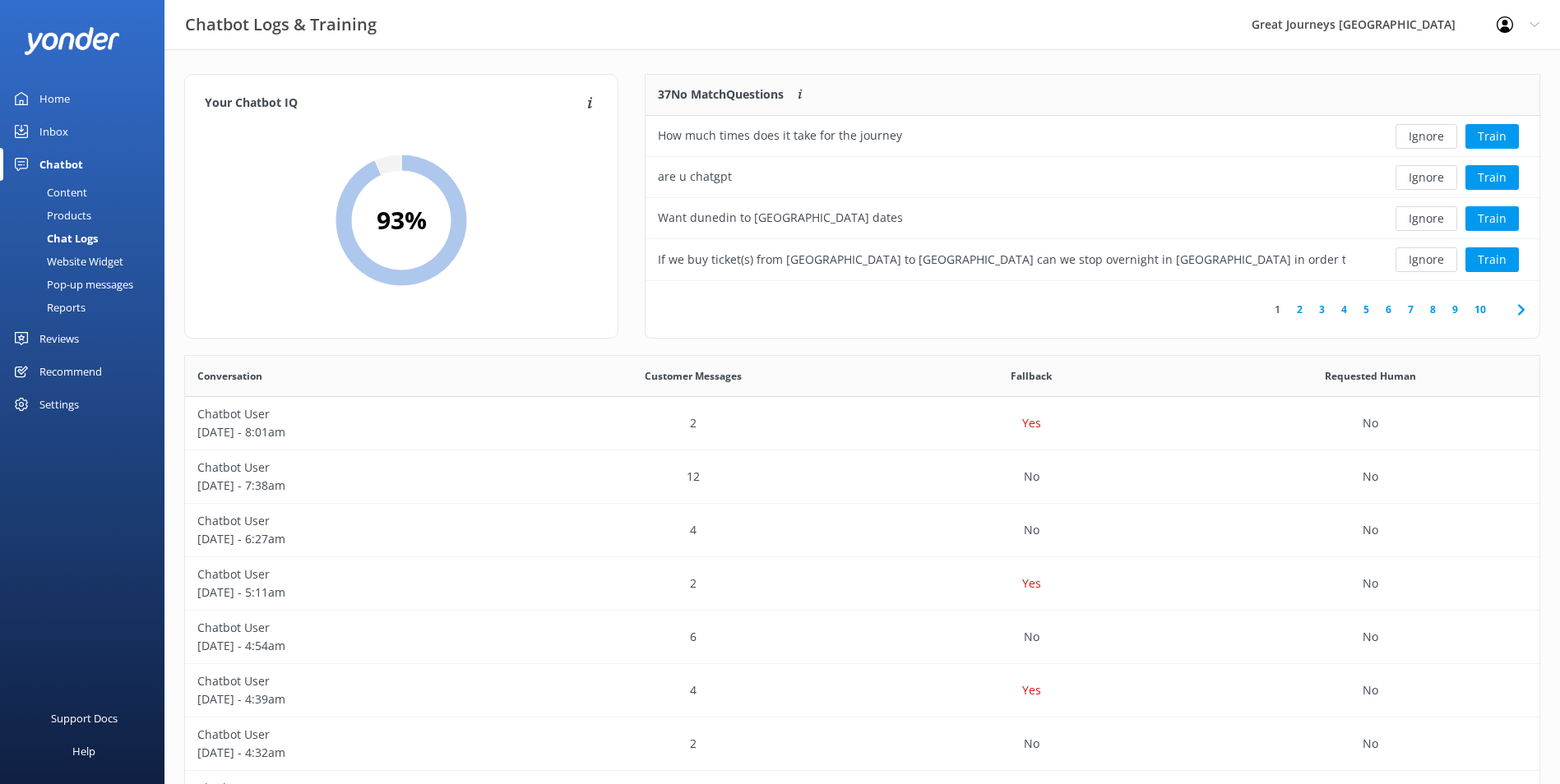
click at [1425, 140] on button "Ignore" at bounding box center [1426, 136] width 61 height 24
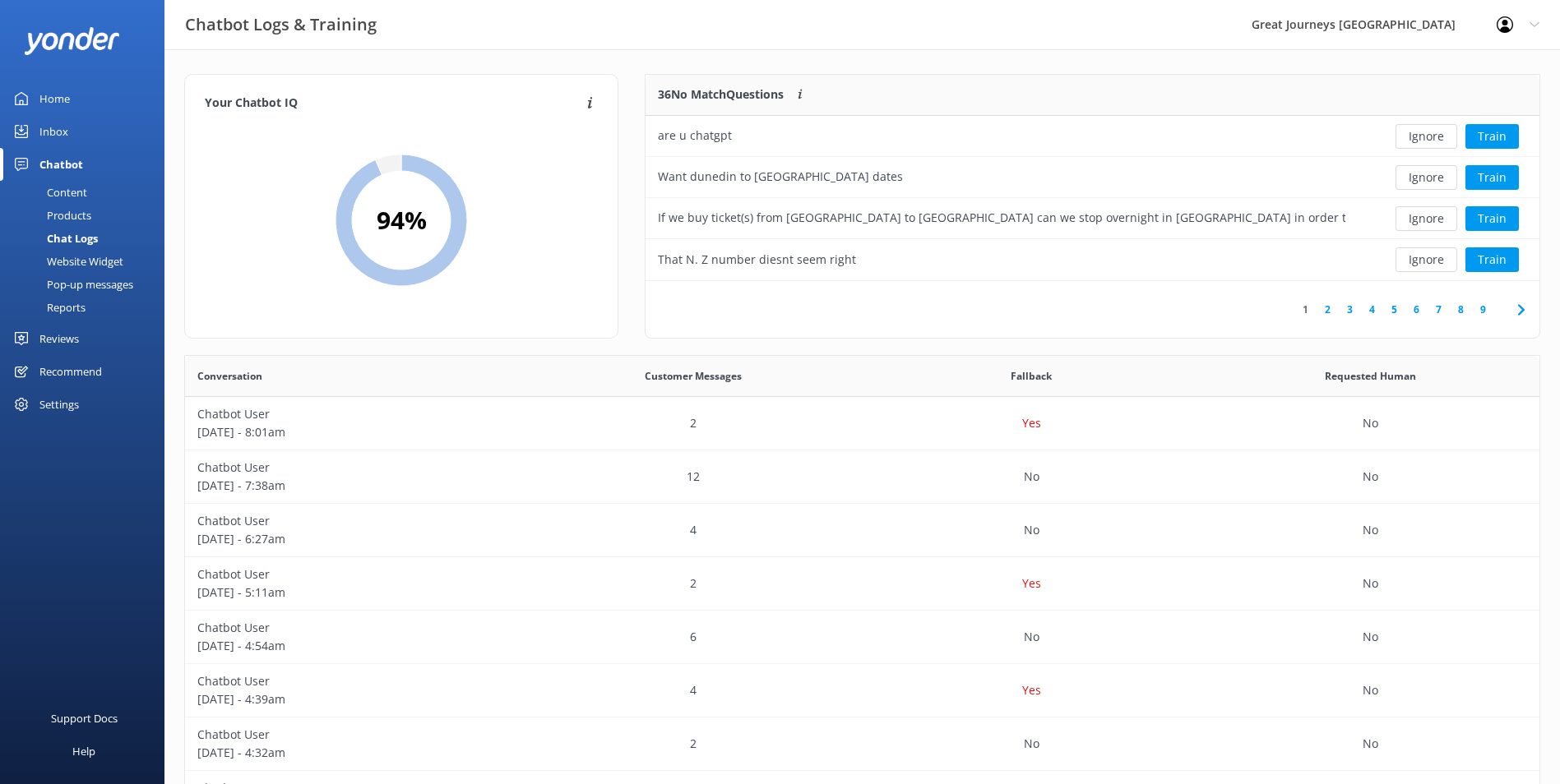
click at [1425, 140] on button "Ignore" at bounding box center [1426, 136] width 61 height 24
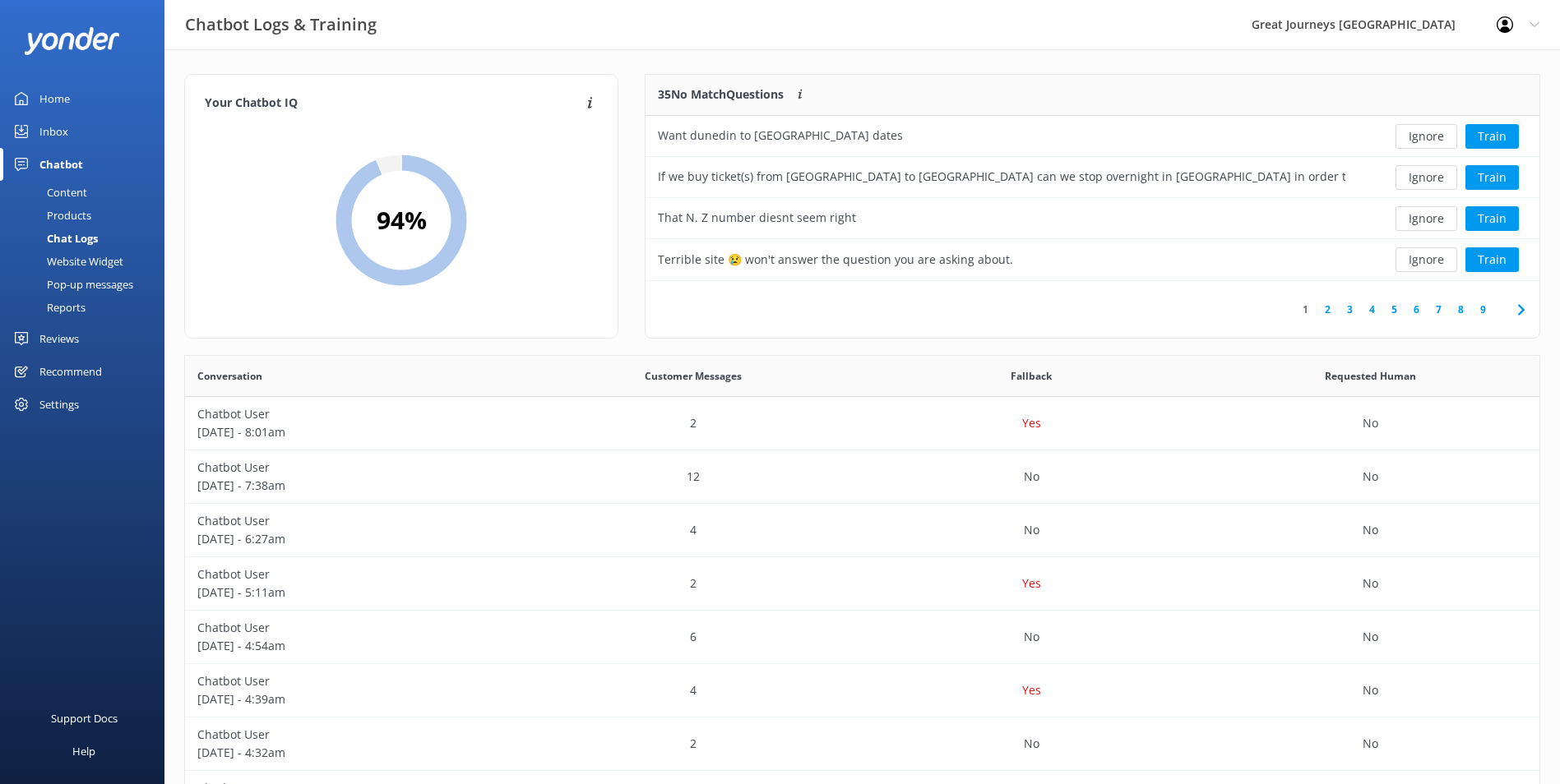
click at [1425, 140] on button "Ignore" at bounding box center [1426, 136] width 61 height 24
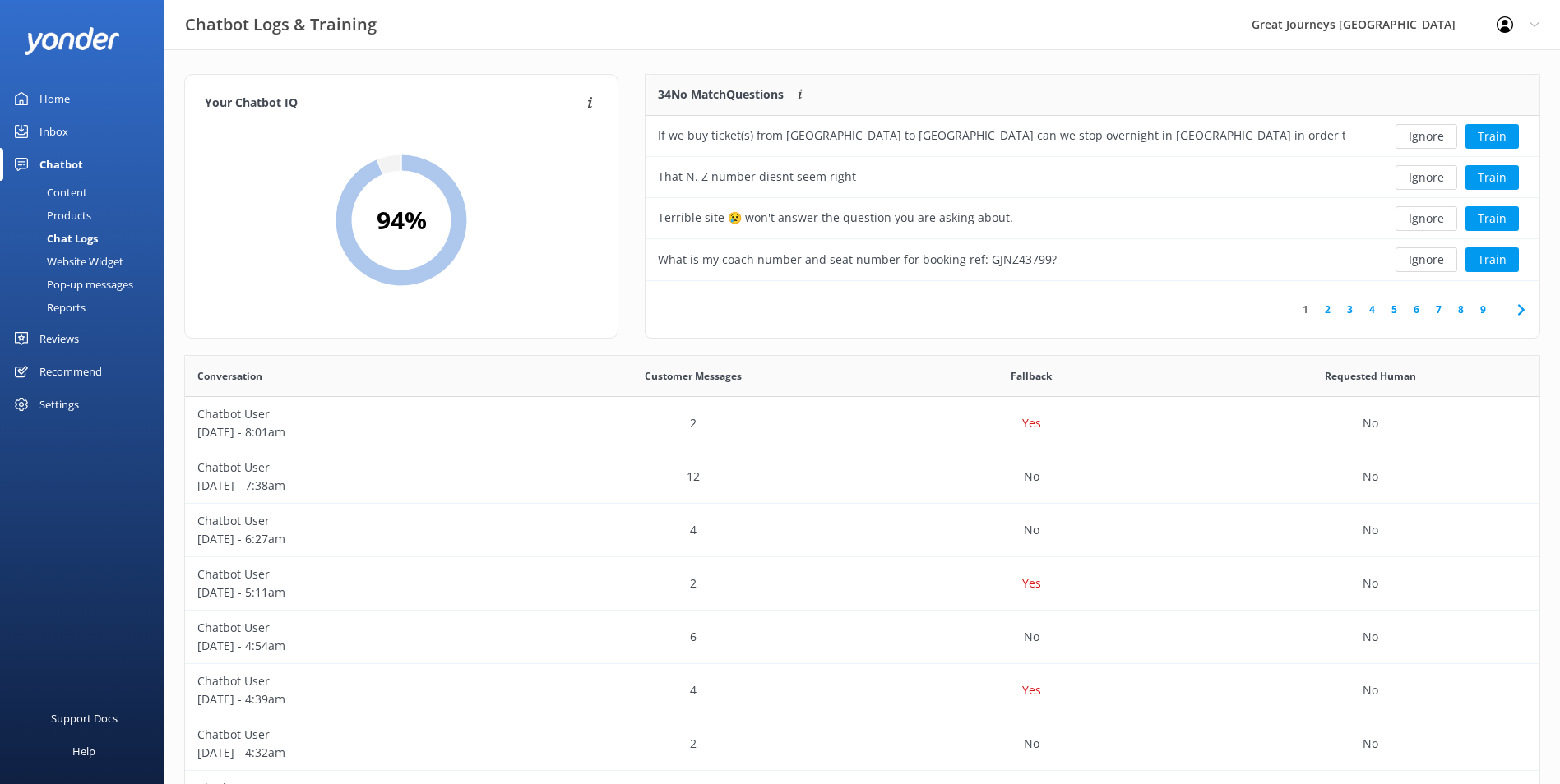
click at [1425, 140] on button "Ignore" at bounding box center [1426, 136] width 61 height 24
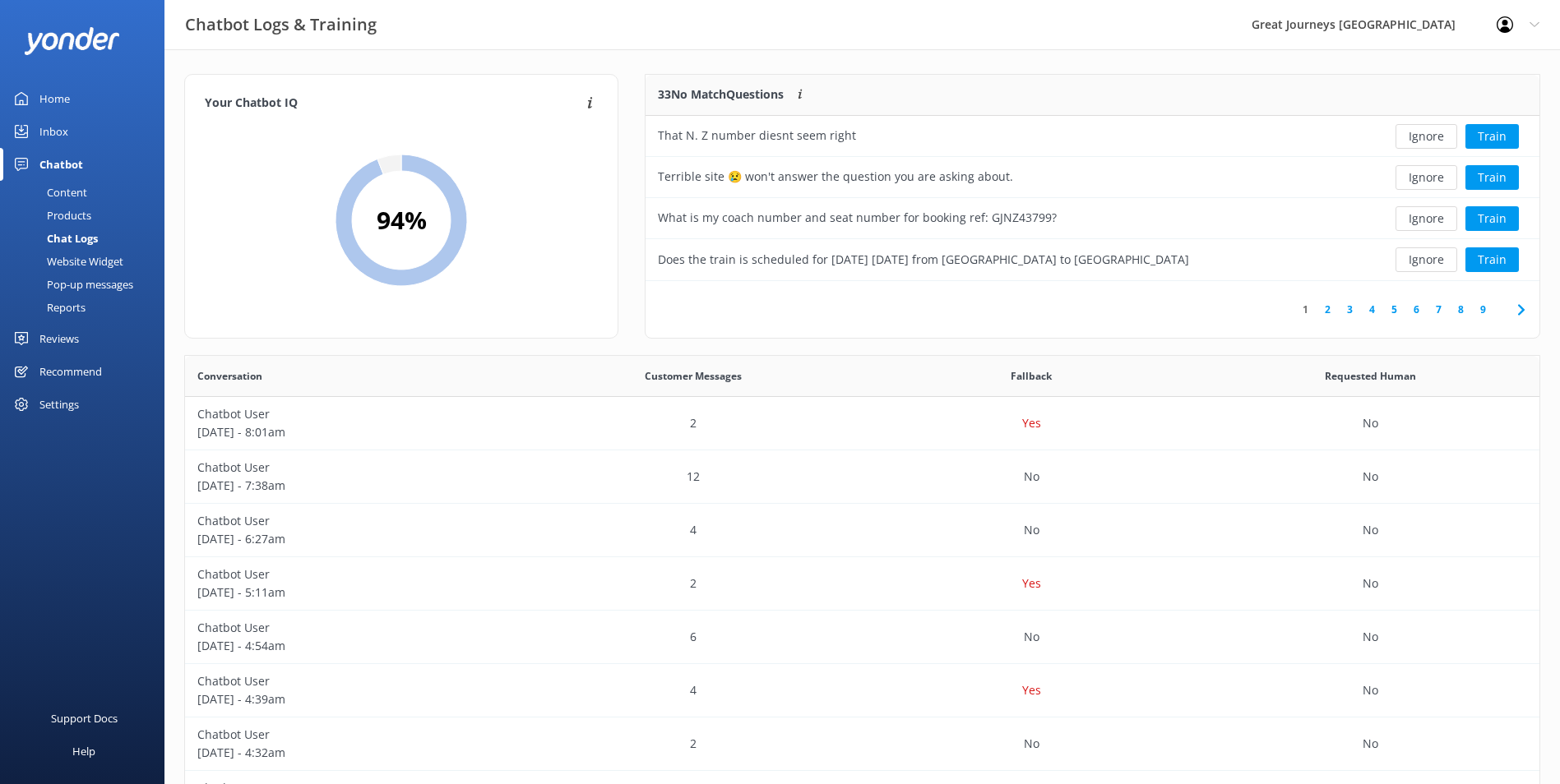
click at [1425, 140] on button "Ignore" at bounding box center [1426, 136] width 61 height 24
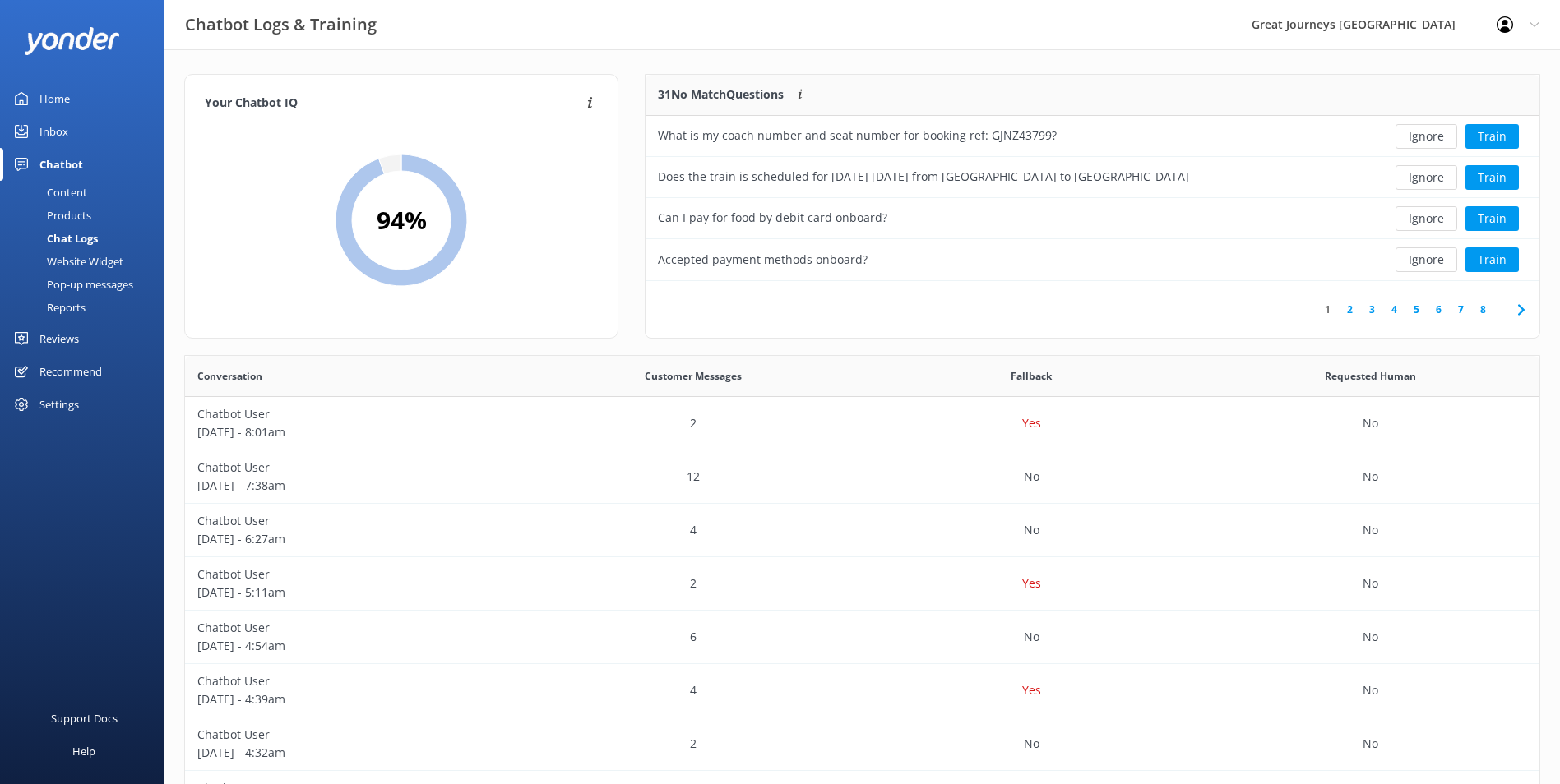
click at [1425, 140] on button "Ignore" at bounding box center [1426, 136] width 61 height 24
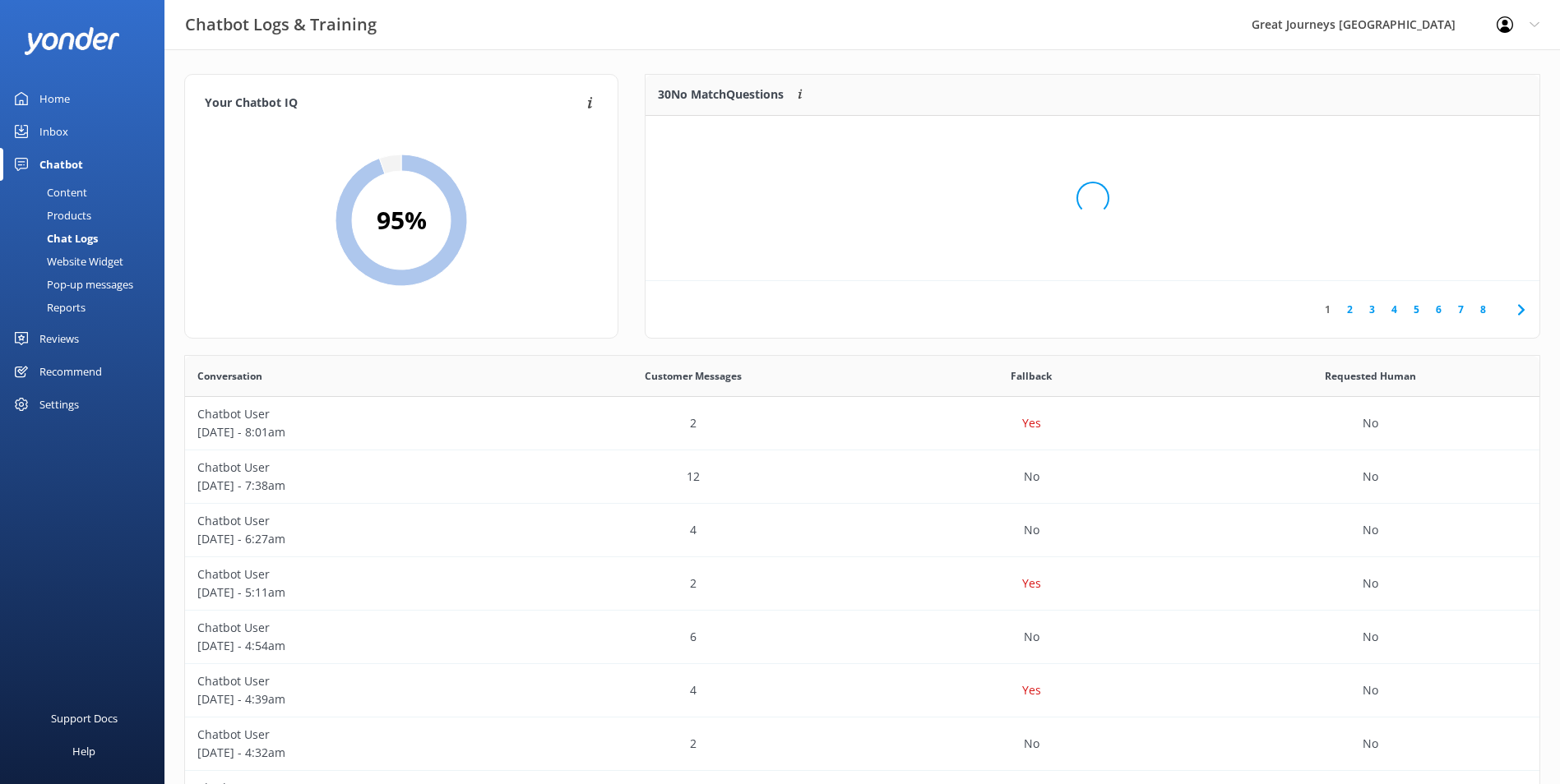
click at [1425, 140] on div "Loading.." at bounding box center [1091, 198] width 861 height 784
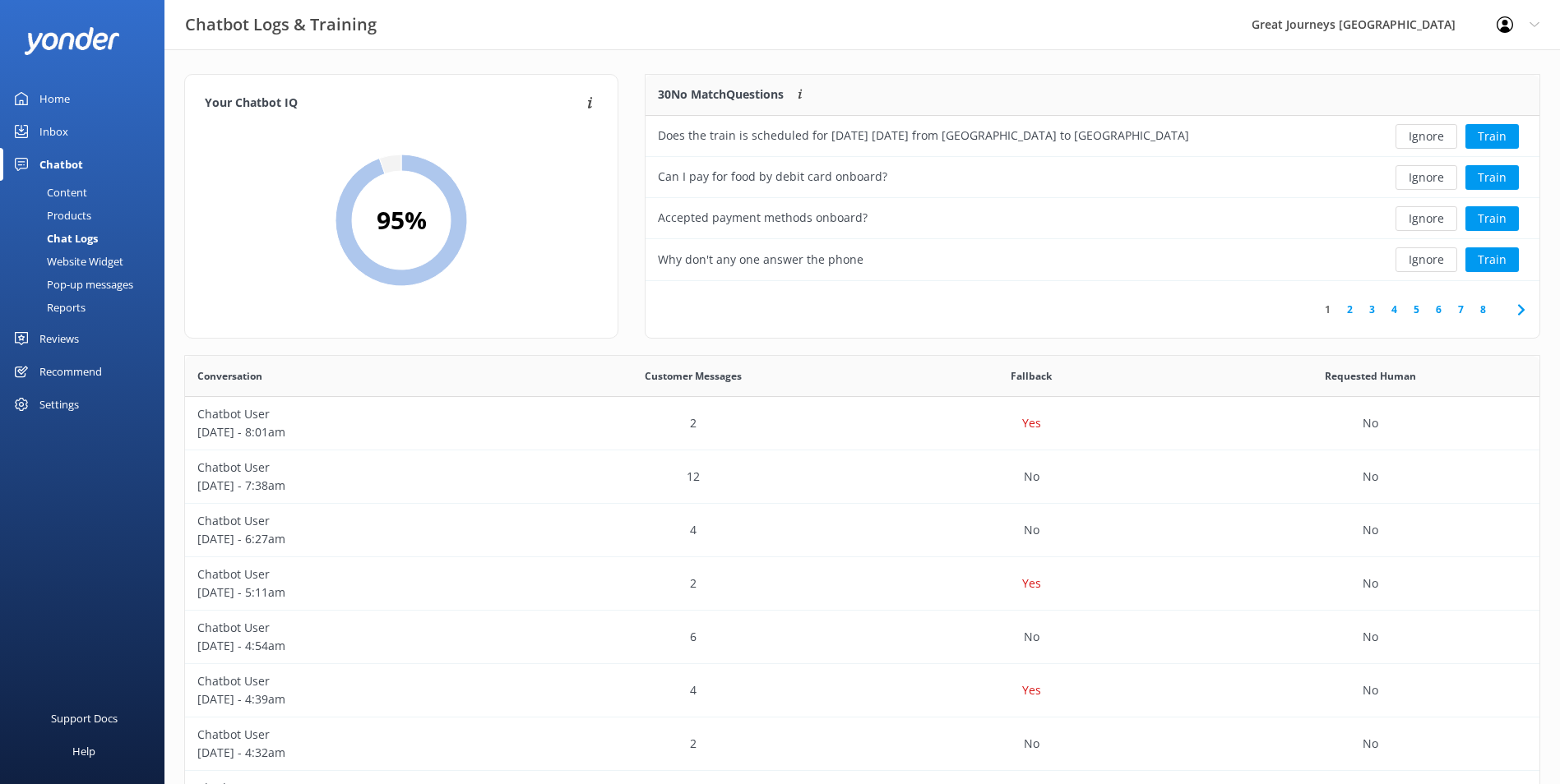
click at [1425, 140] on button "Ignore" at bounding box center [1426, 136] width 61 height 24
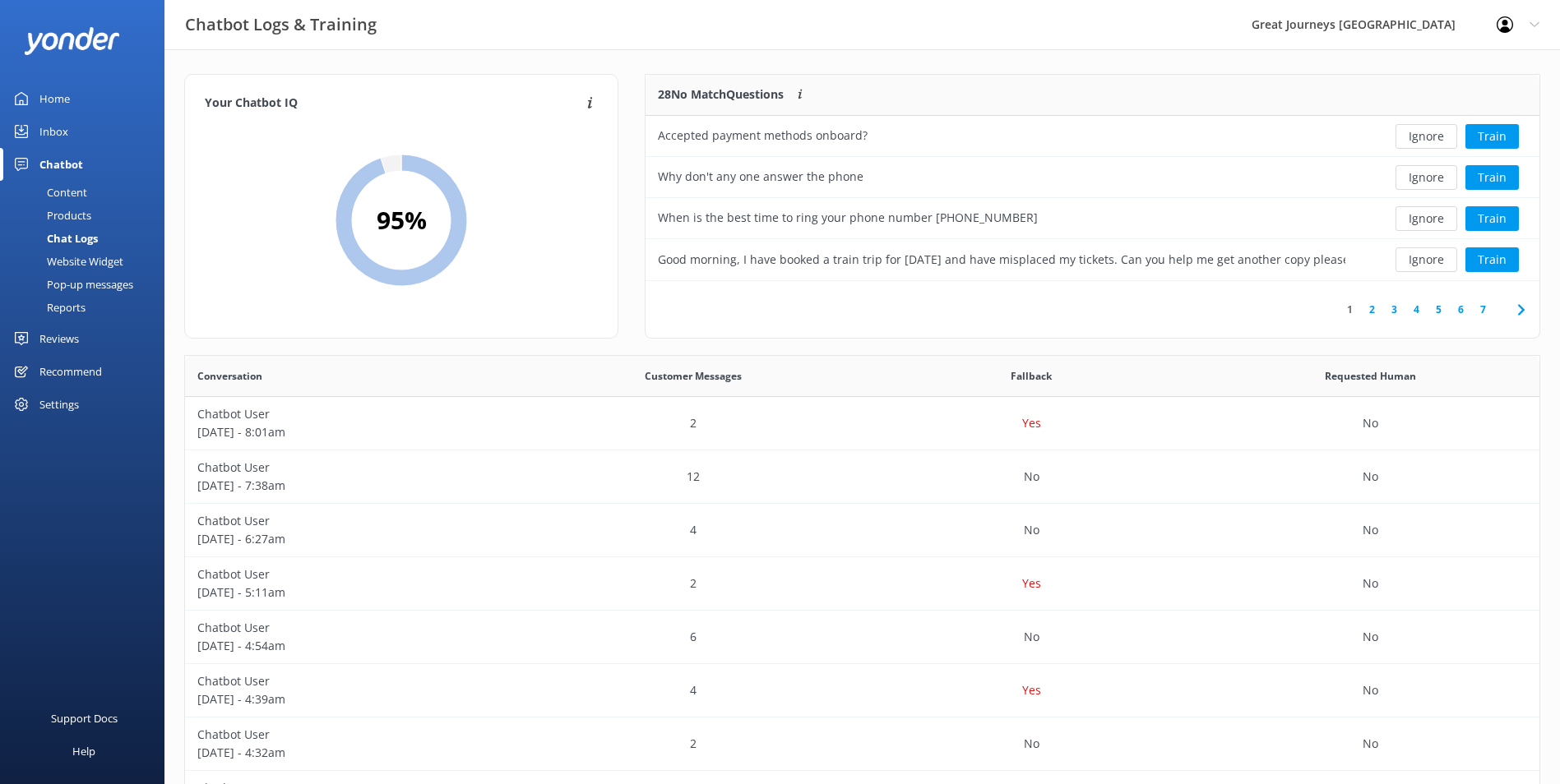
click at [1425, 140] on button "Ignore" at bounding box center [1426, 136] width 61 height 24
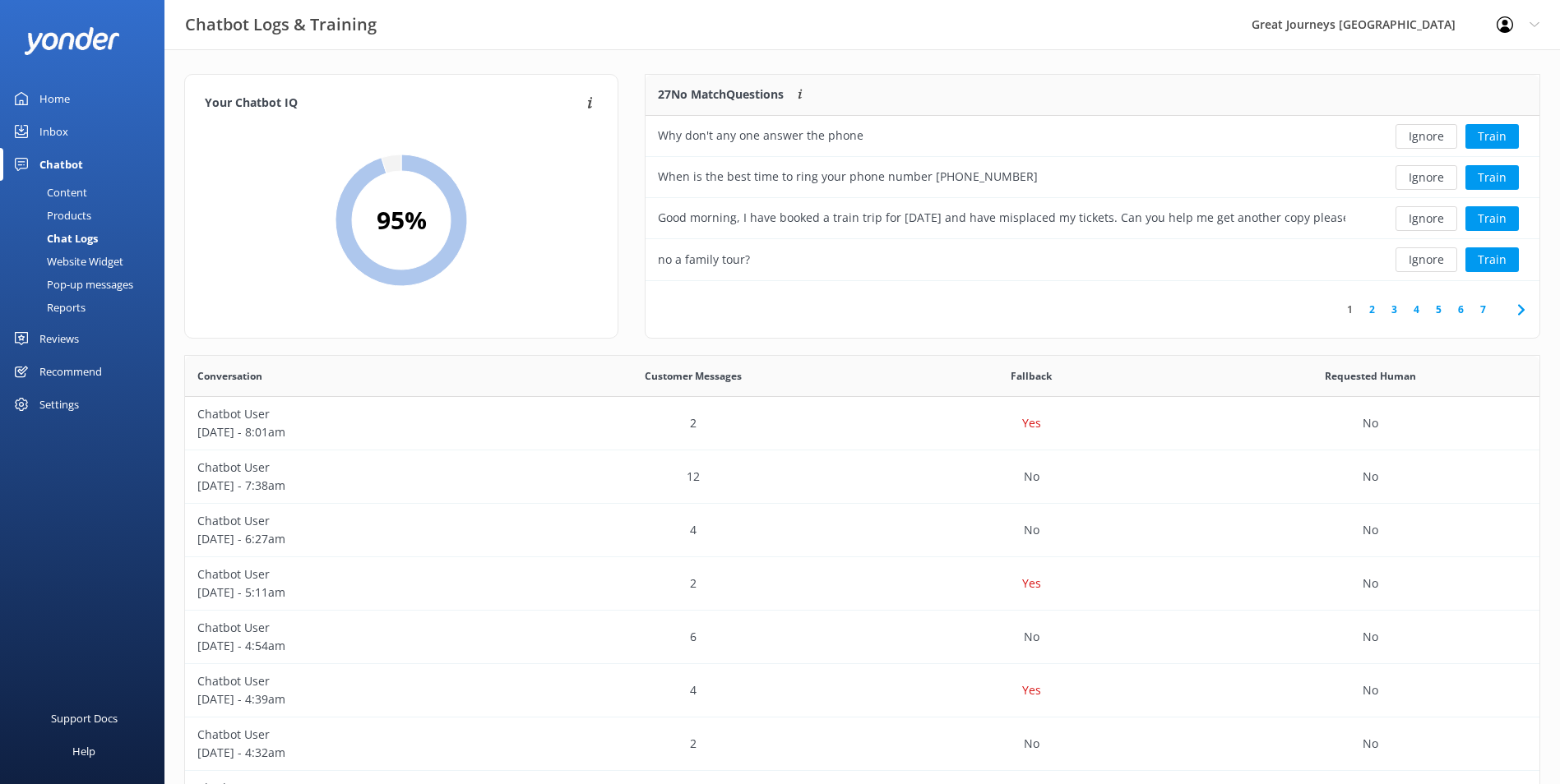
click at [1425, 140] on button "Ignore" at bounding box center [1426, 136] width 61 height 24
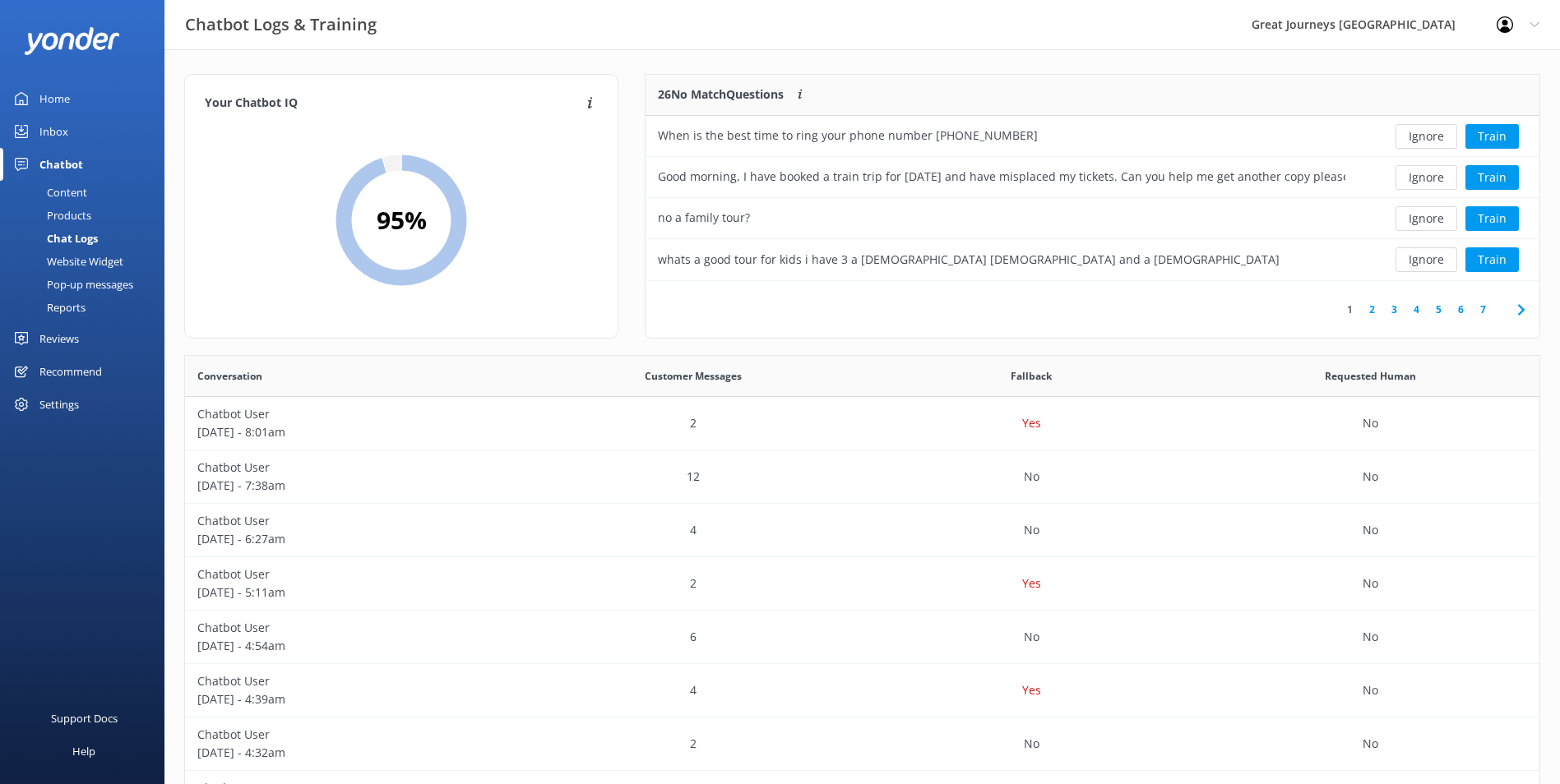
click at [1425, 140] on button "Ignore" at bounding box center [1426, 136] width 61 height 24
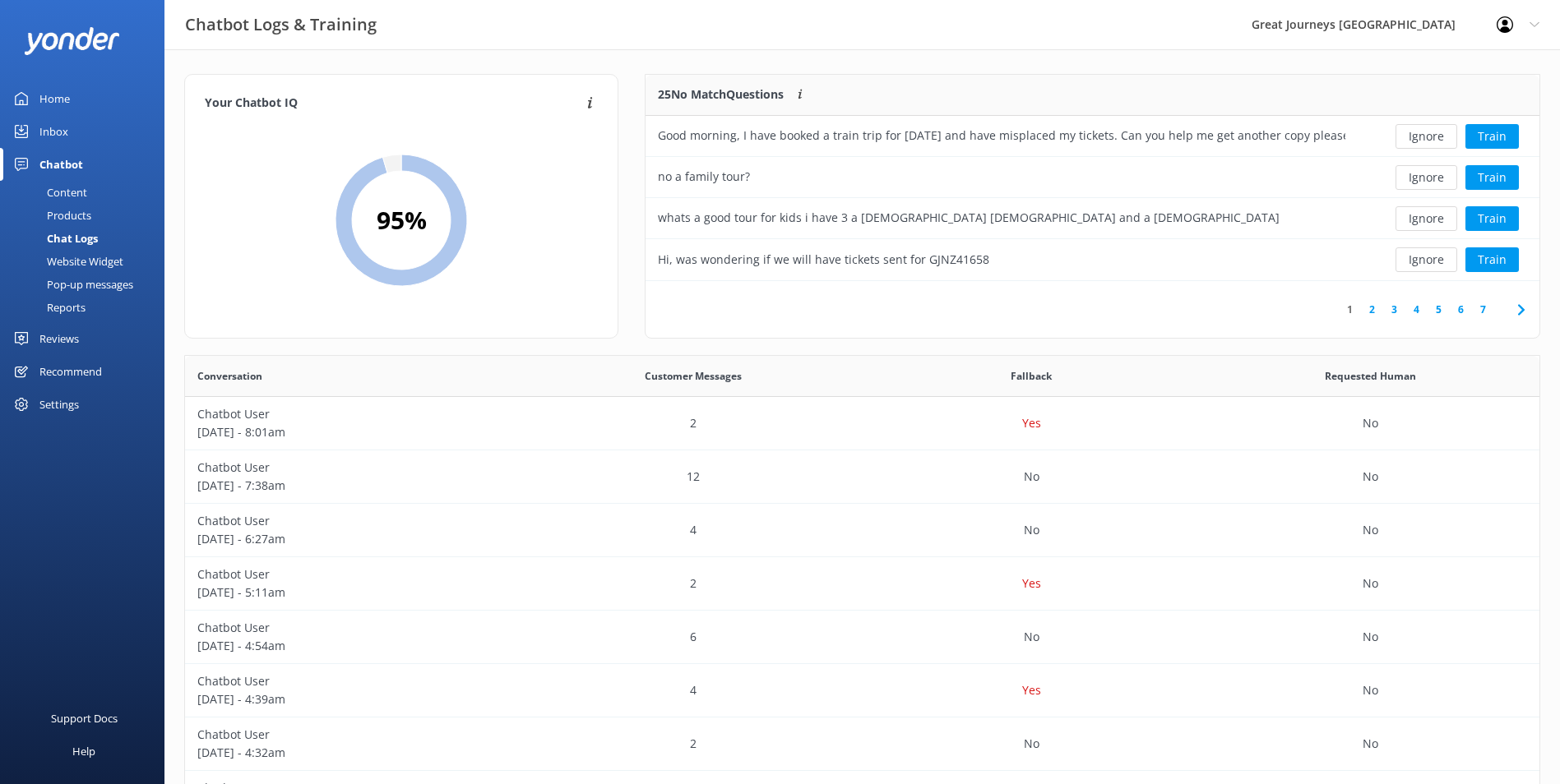
click at [1425, 140] on button "Ignore" at bounding box center [1426, 136] width 61 height 24
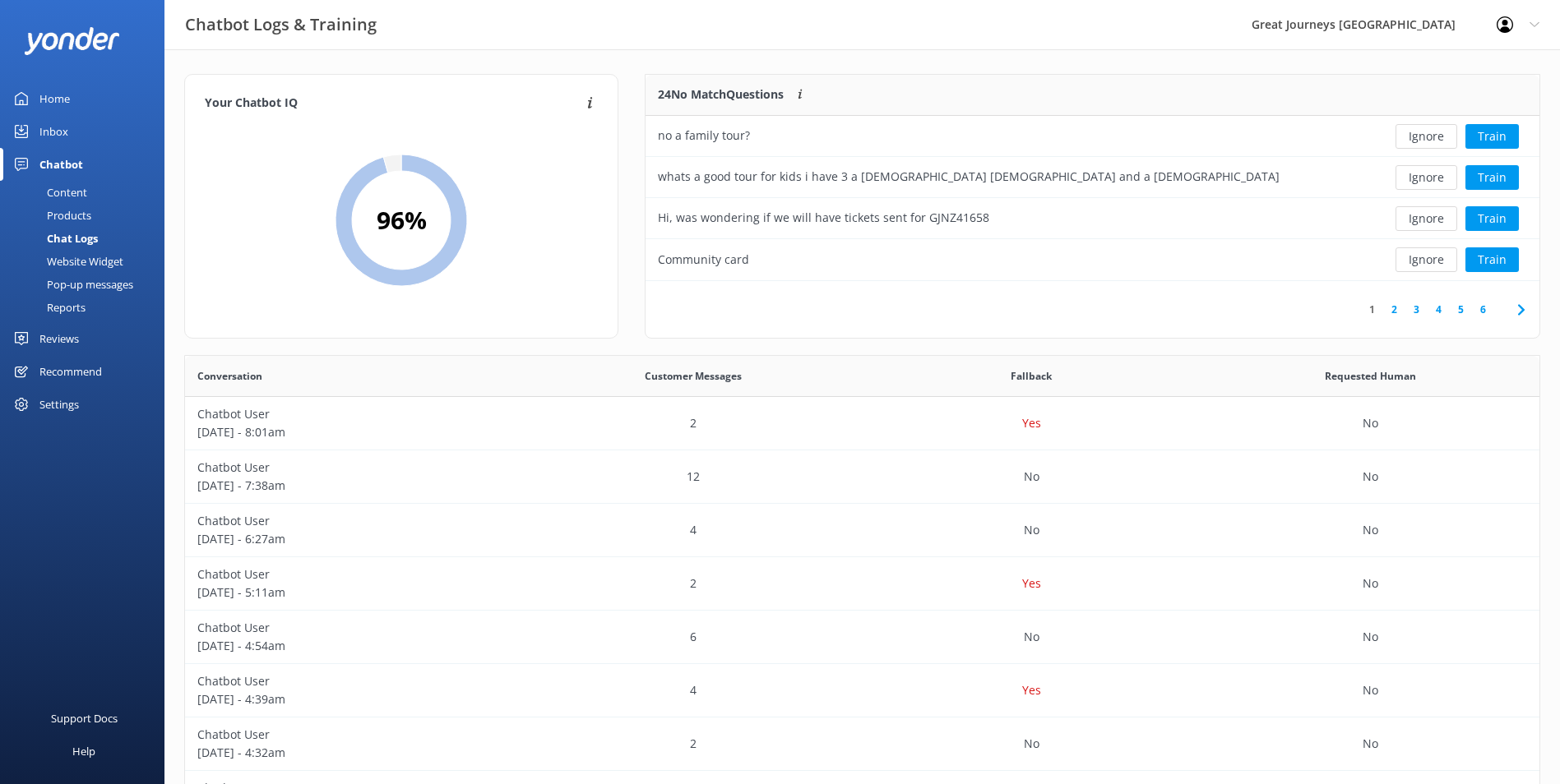
click at [1425, 140] on button "Ignore" at bounding box center [1426, 136] width 61 height 24
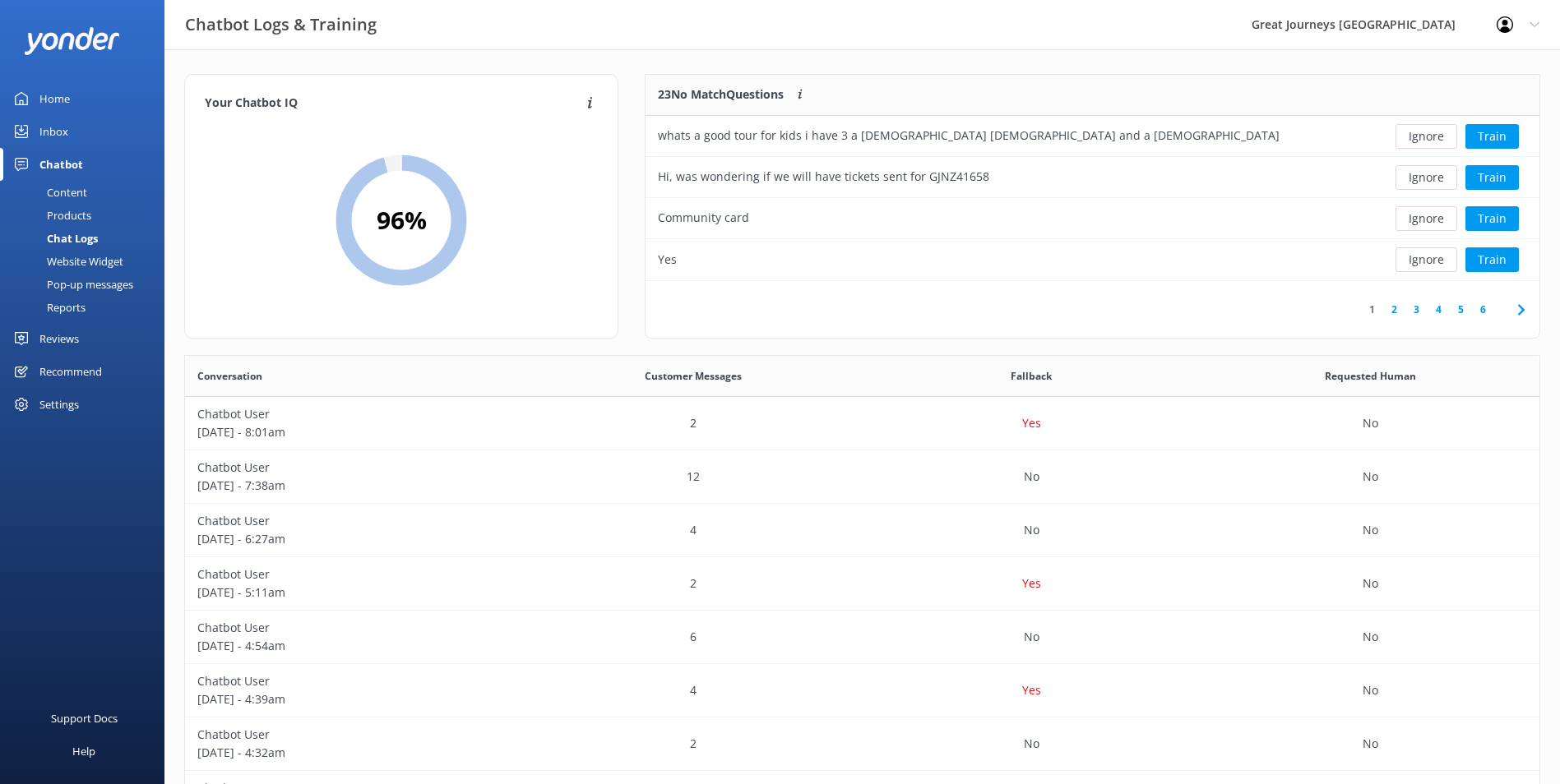
click at [1425, 140] on button "Ignore" at bounding box center [1426, 136] width 61 height 24
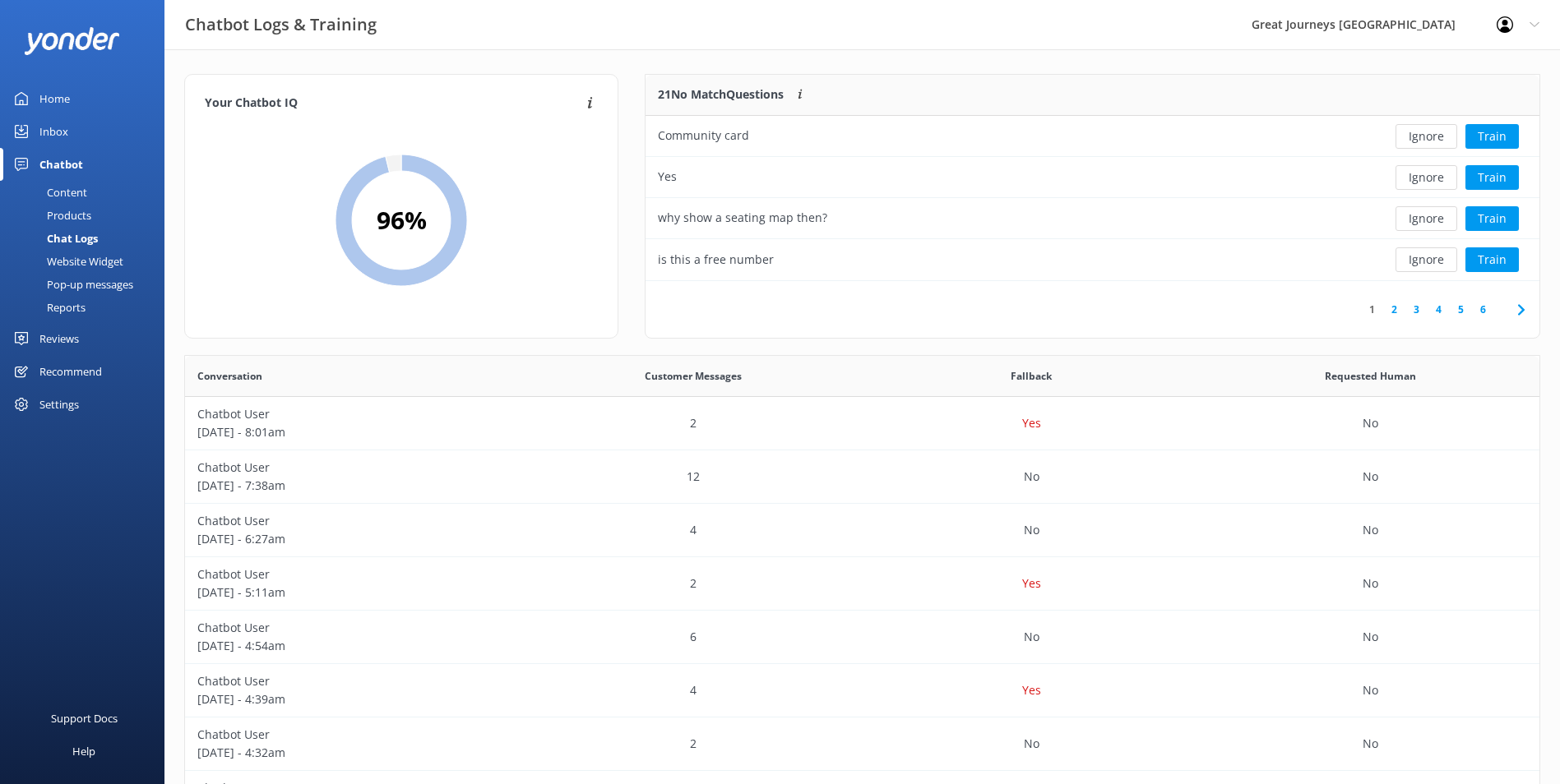
click at [1425, 140] on button "Ignore" at bounding box center [1426, 136] width 61 height 24
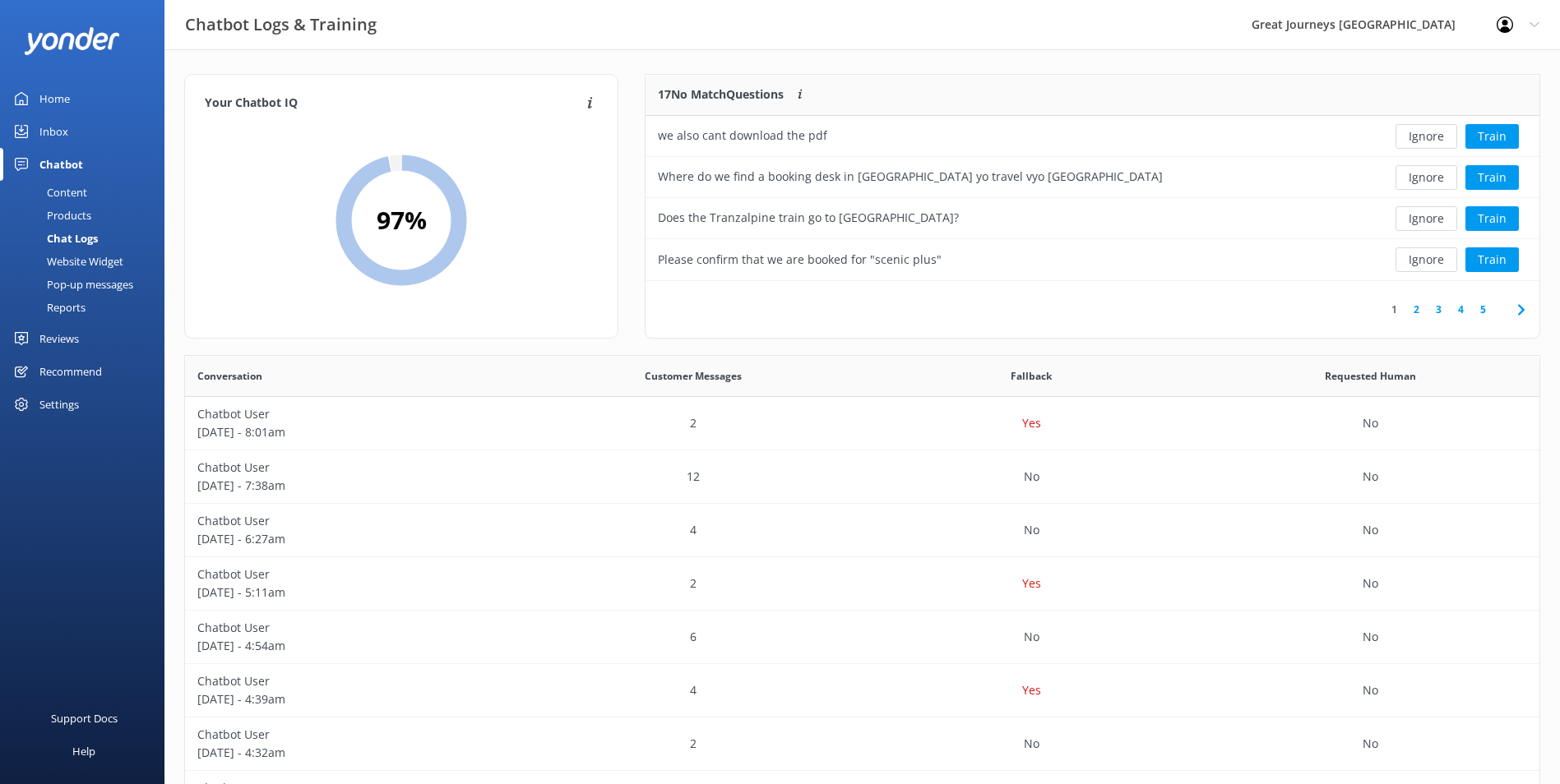
click at [1425, 140] on button "Ignore" at bounding box center [1426, 136] width 61 height 24
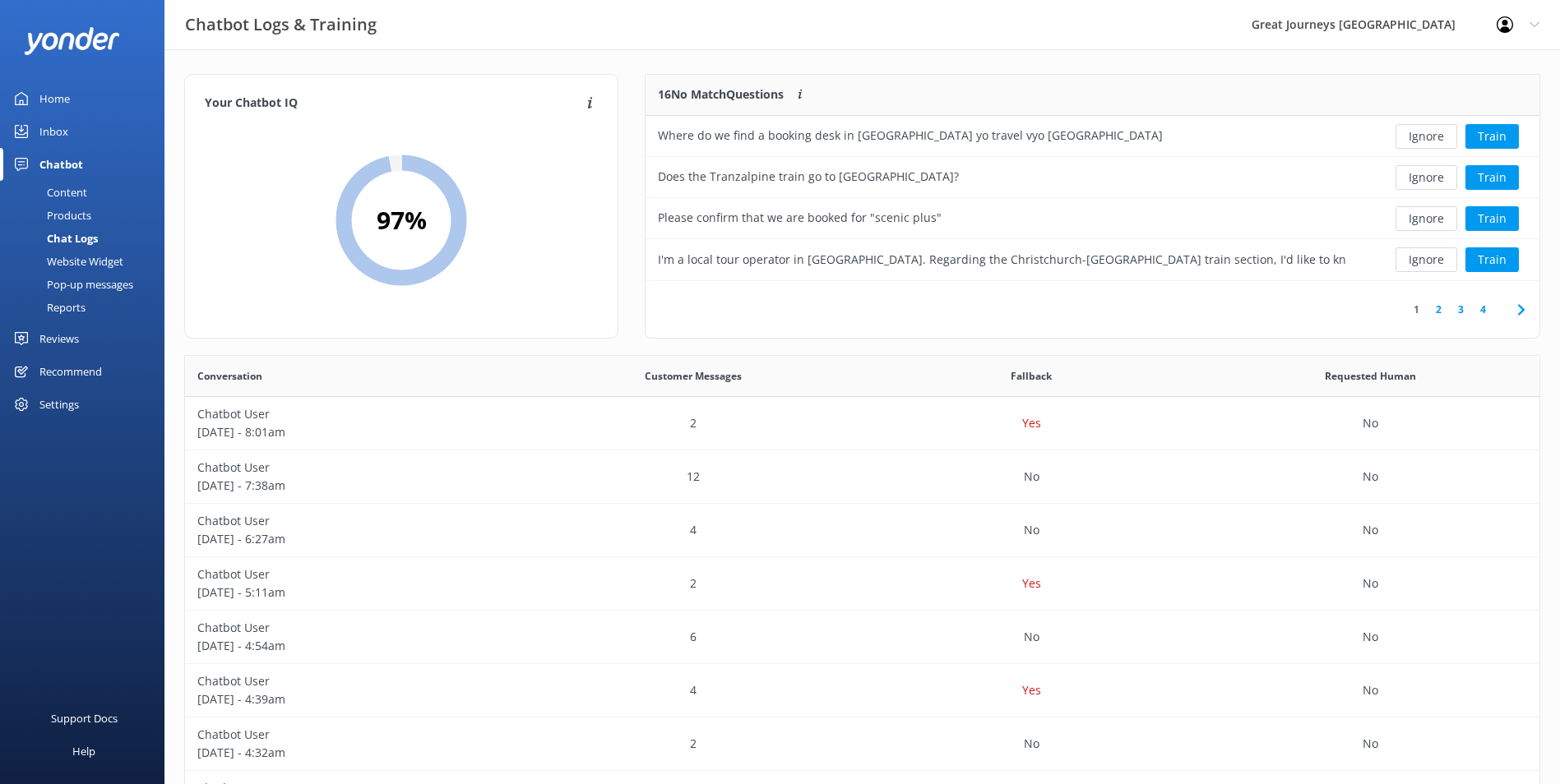
click at [1425, 140] on button "Ignore" at bounding box center [1426, 136] width 61 height 24
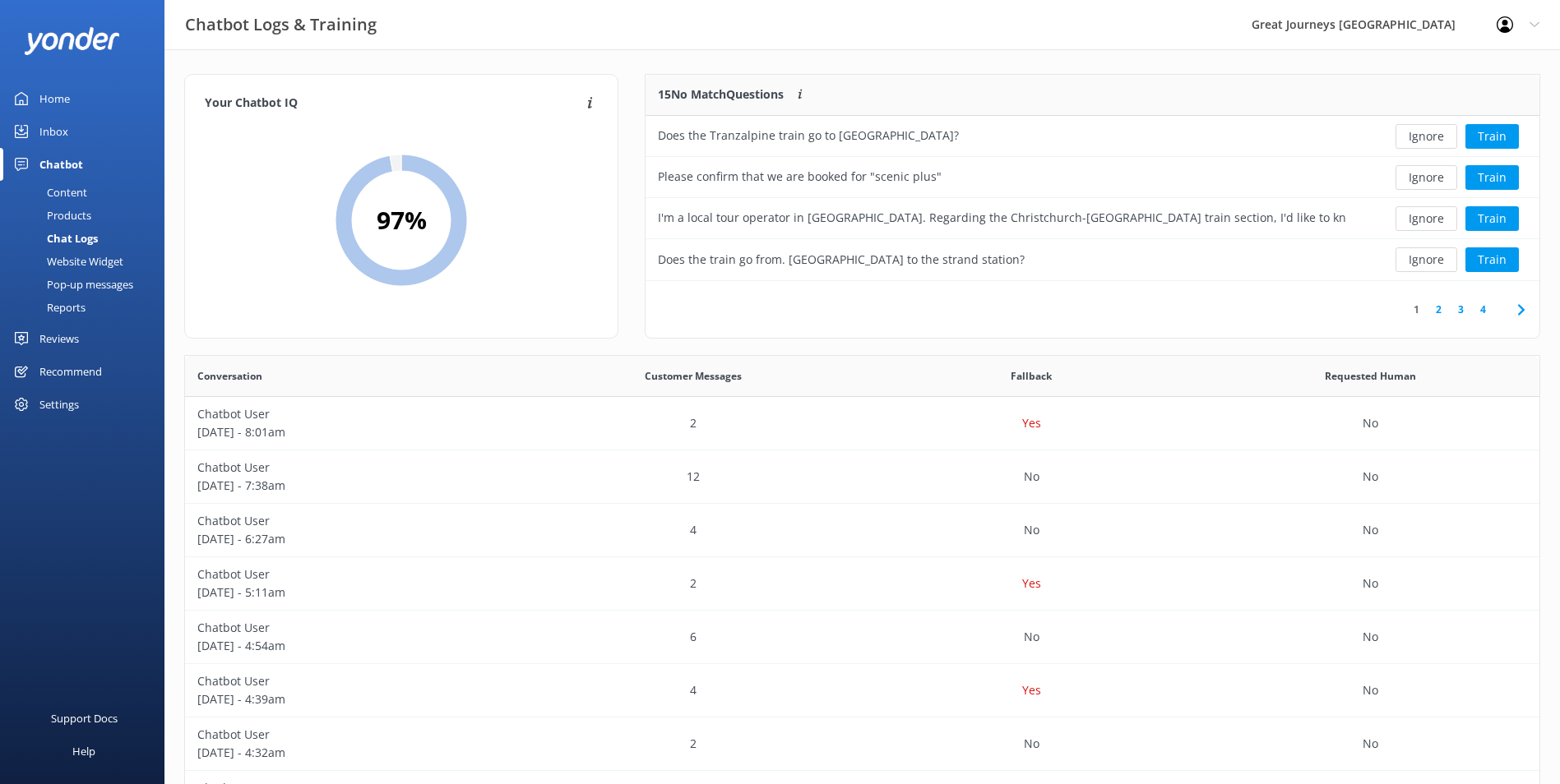
click at [1425, 140] on button "Ignore" at bounding box center [1426, 136] width 61 height 24
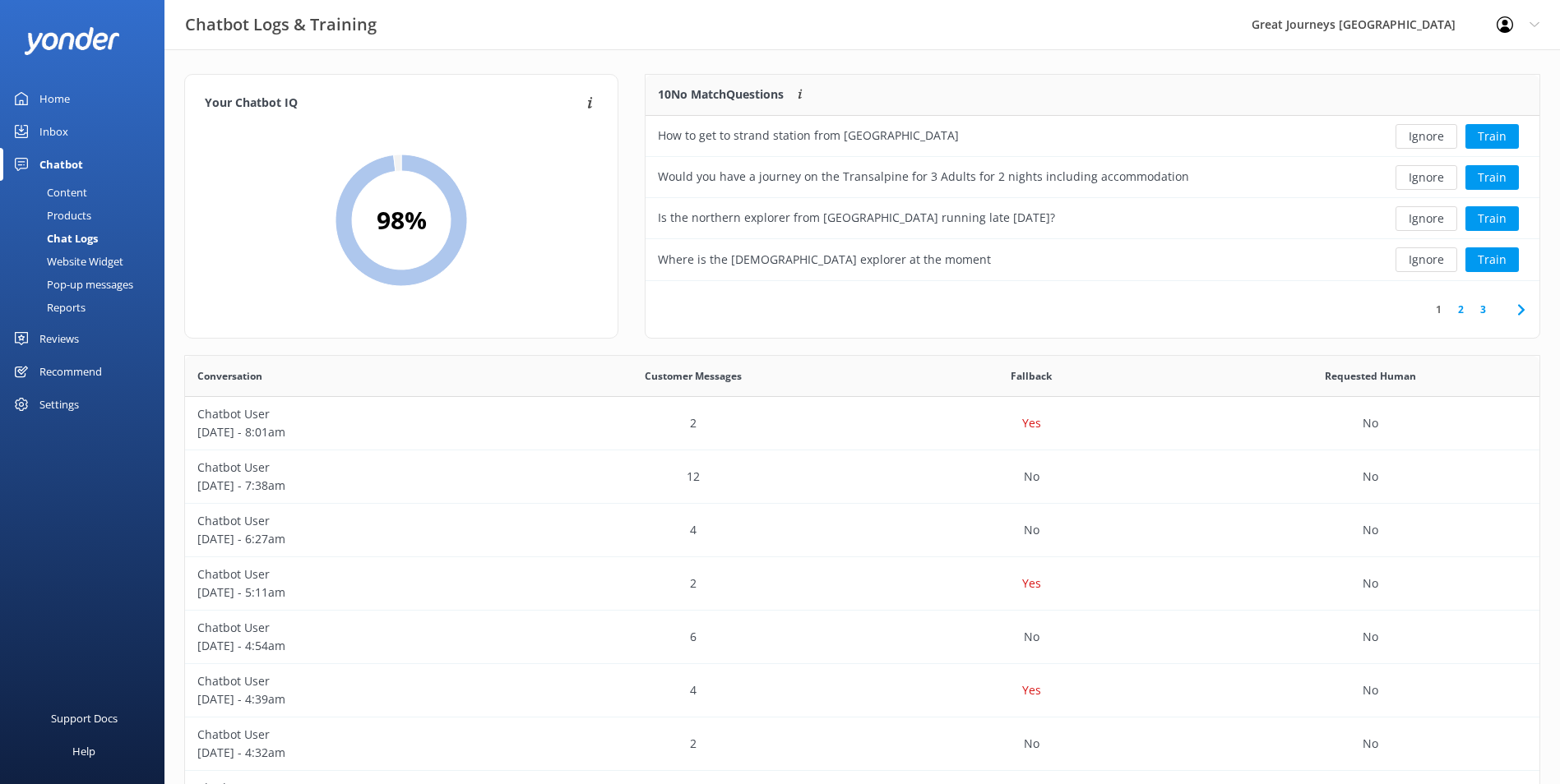
click at [1425, 140] on button "Ignore" at bounding box center [1426, 136] width 61 height 24
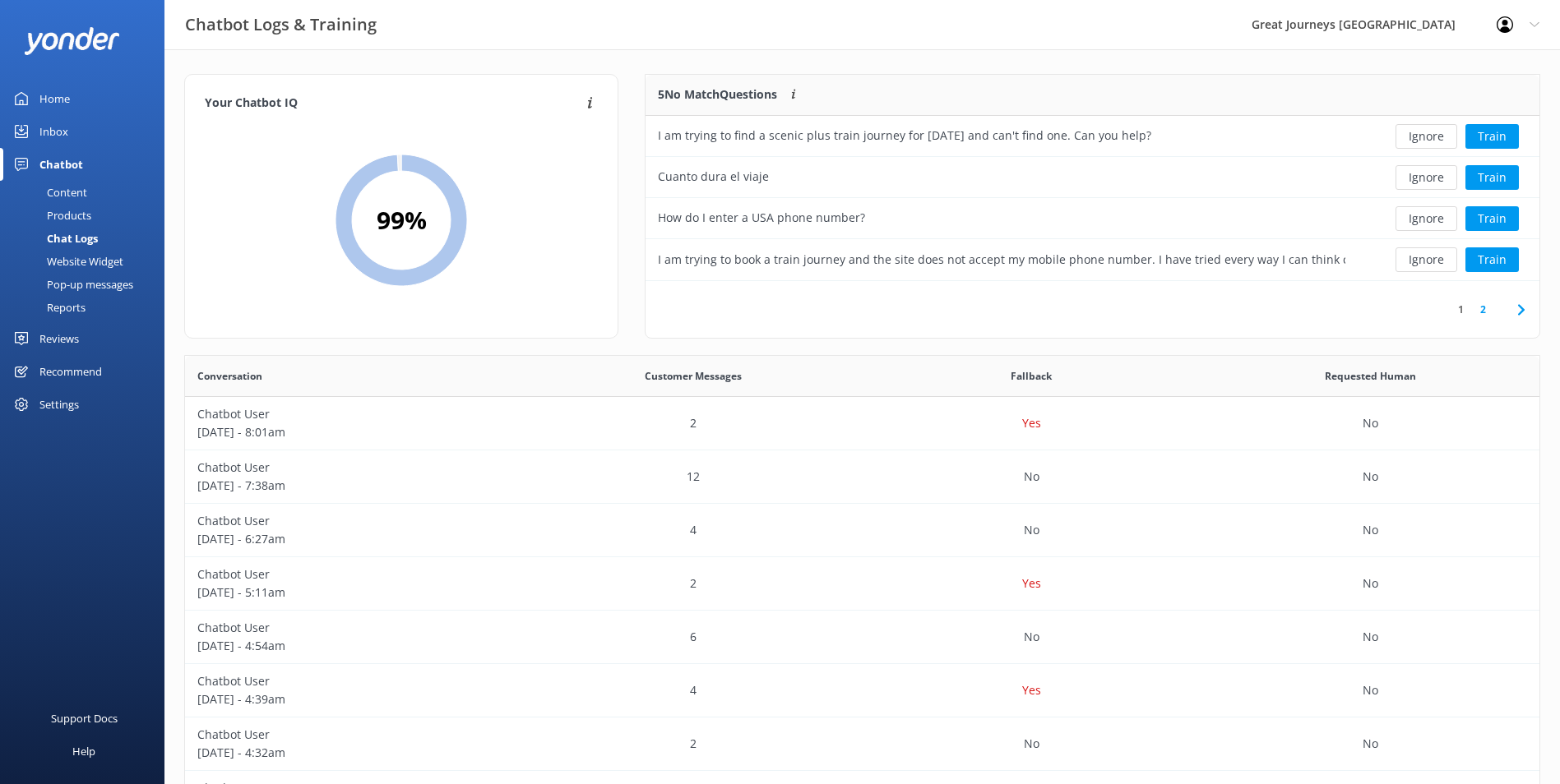
click at [1425, 140] on button "Ignore" at bounding box center [1426, 136] width 61 height 24
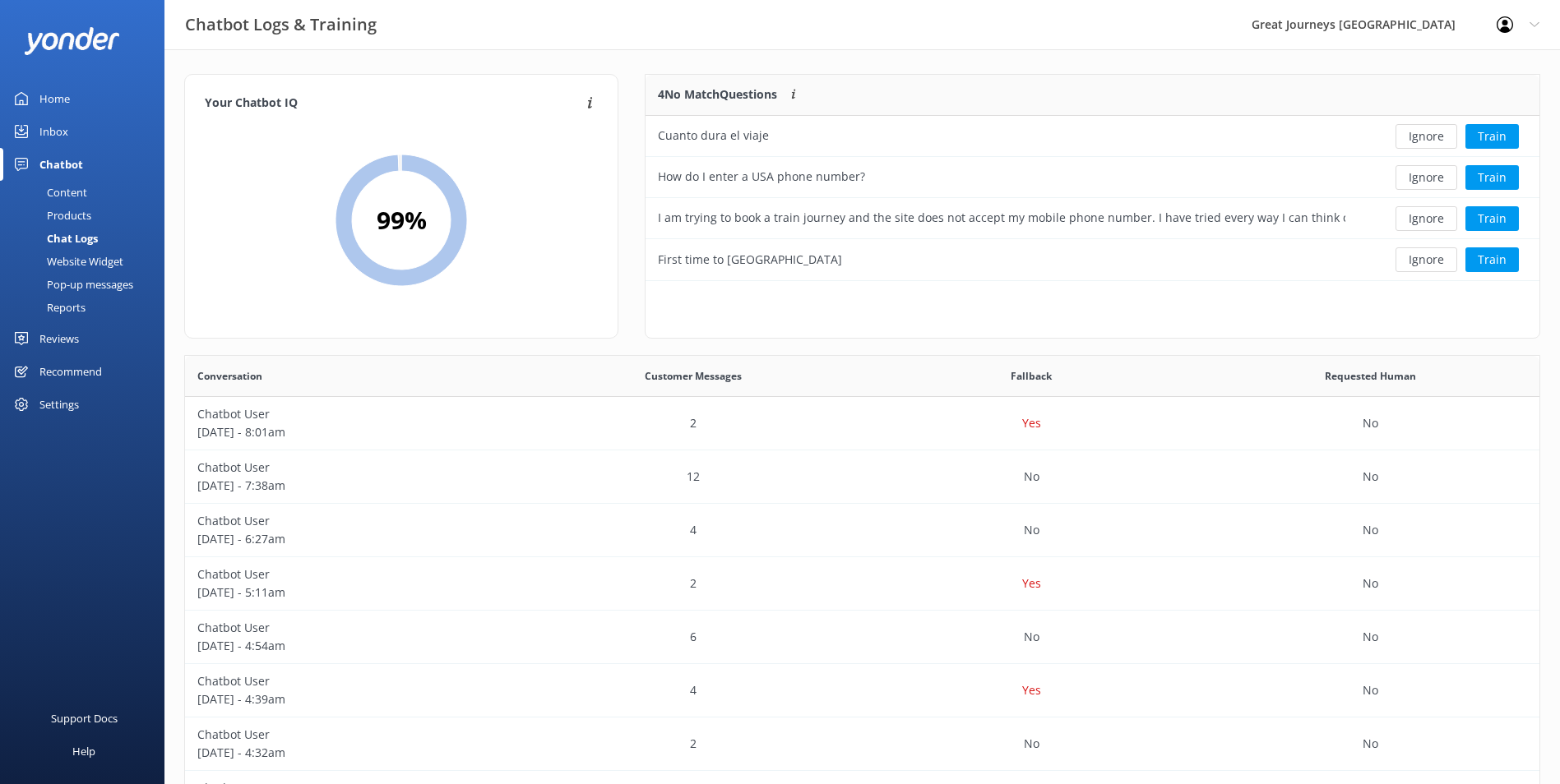
click at [1425, 140] on button "Ignore" at bounding box center [1426, 136] width 61 height 24
click at [1425, 140] on div "Loading.. Train" at bounding box center [1448, 136] width 157 height 24
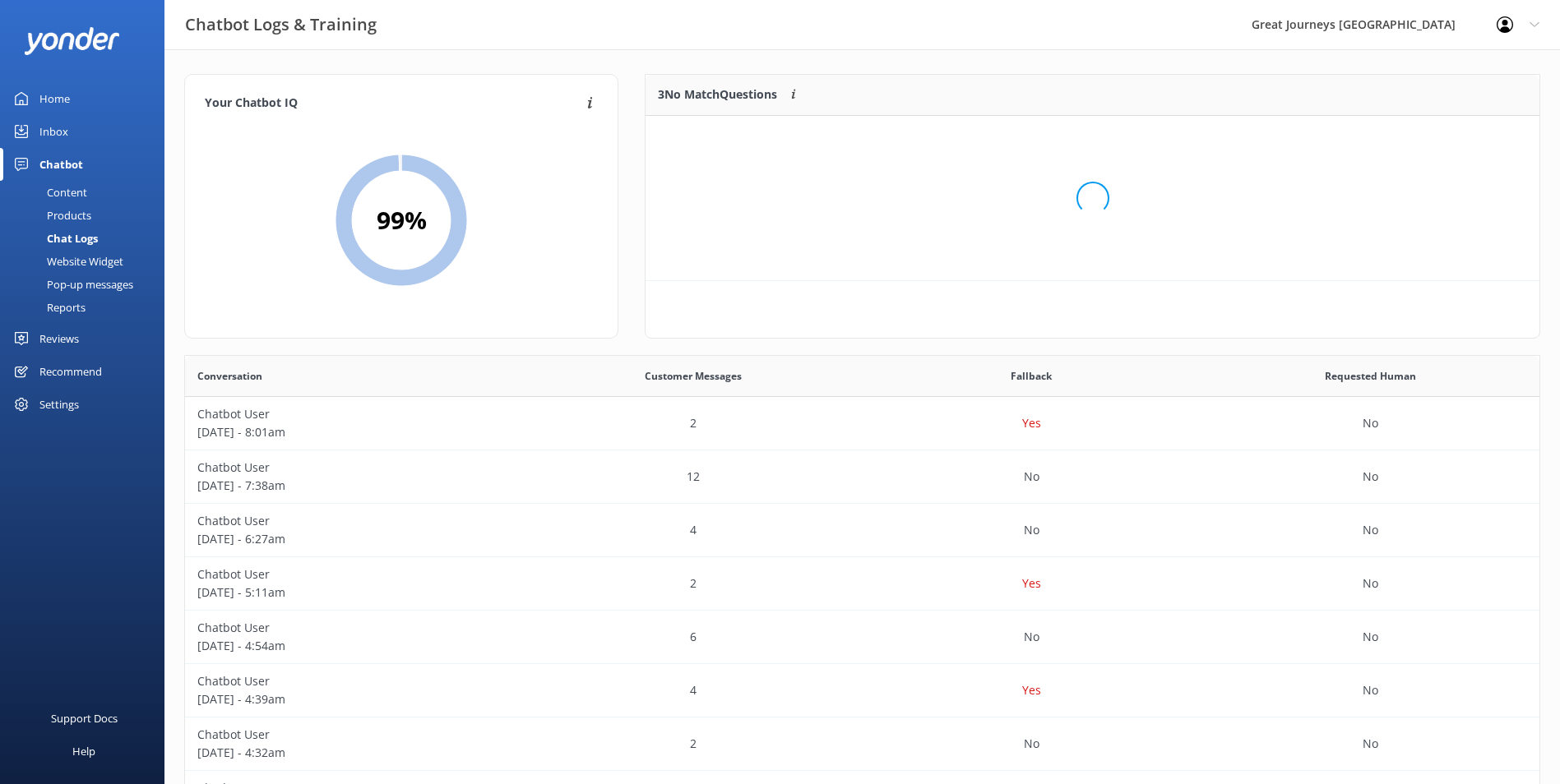
scroll to position [153, 880]
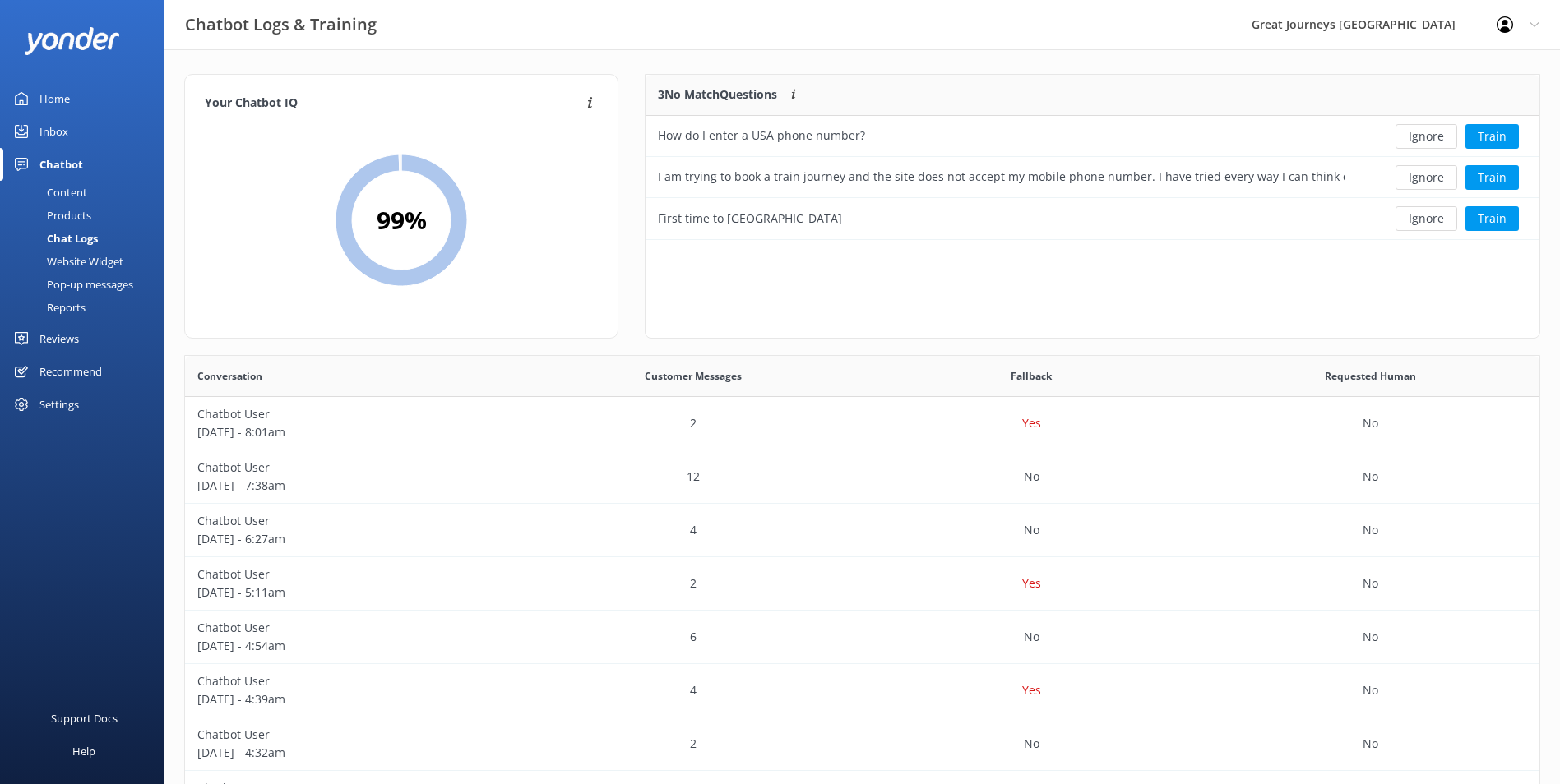
click at [1425, 140] on button "Ignore" at bounding box center [1426, 136] width 61 height 24
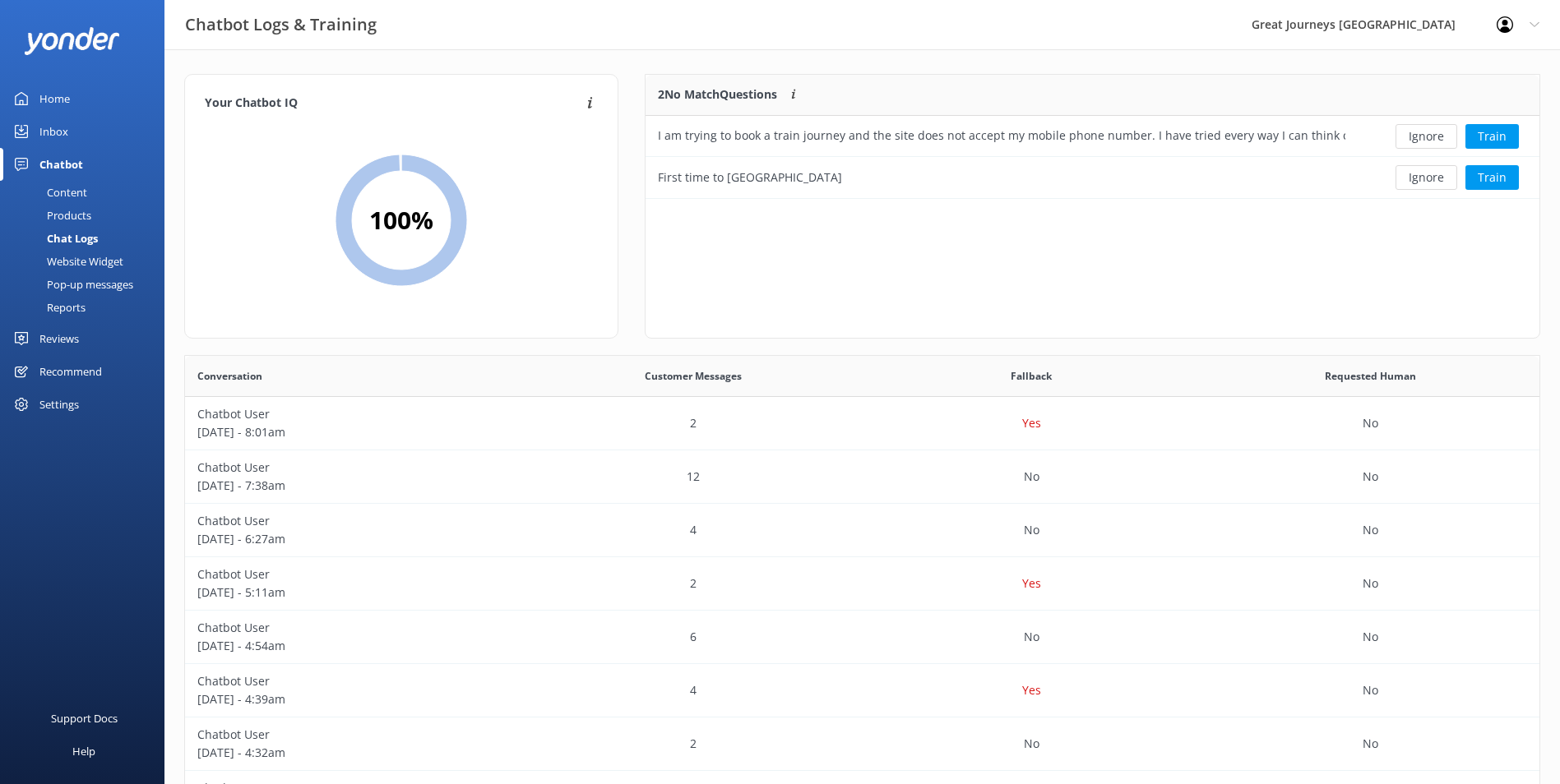
scroll to position [112, 880]
click at [1425, 140] on button "Ignore" at bounding box center [1426, 136] width 61 height 24
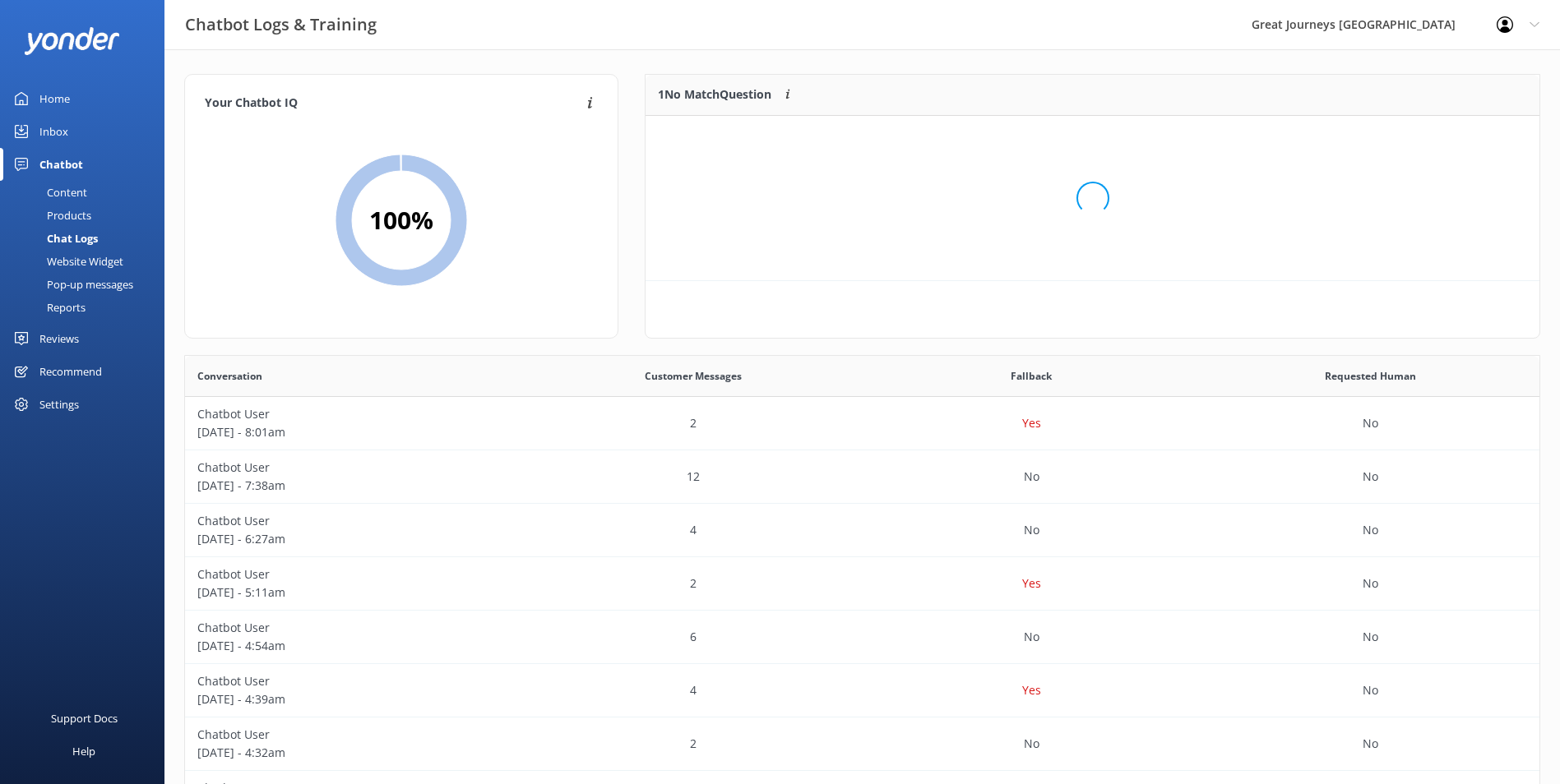
scroll to position [70, 880]
click at [1425, 140] on button "Ignore" at bounding box center [1426, 136] width 61 height 24
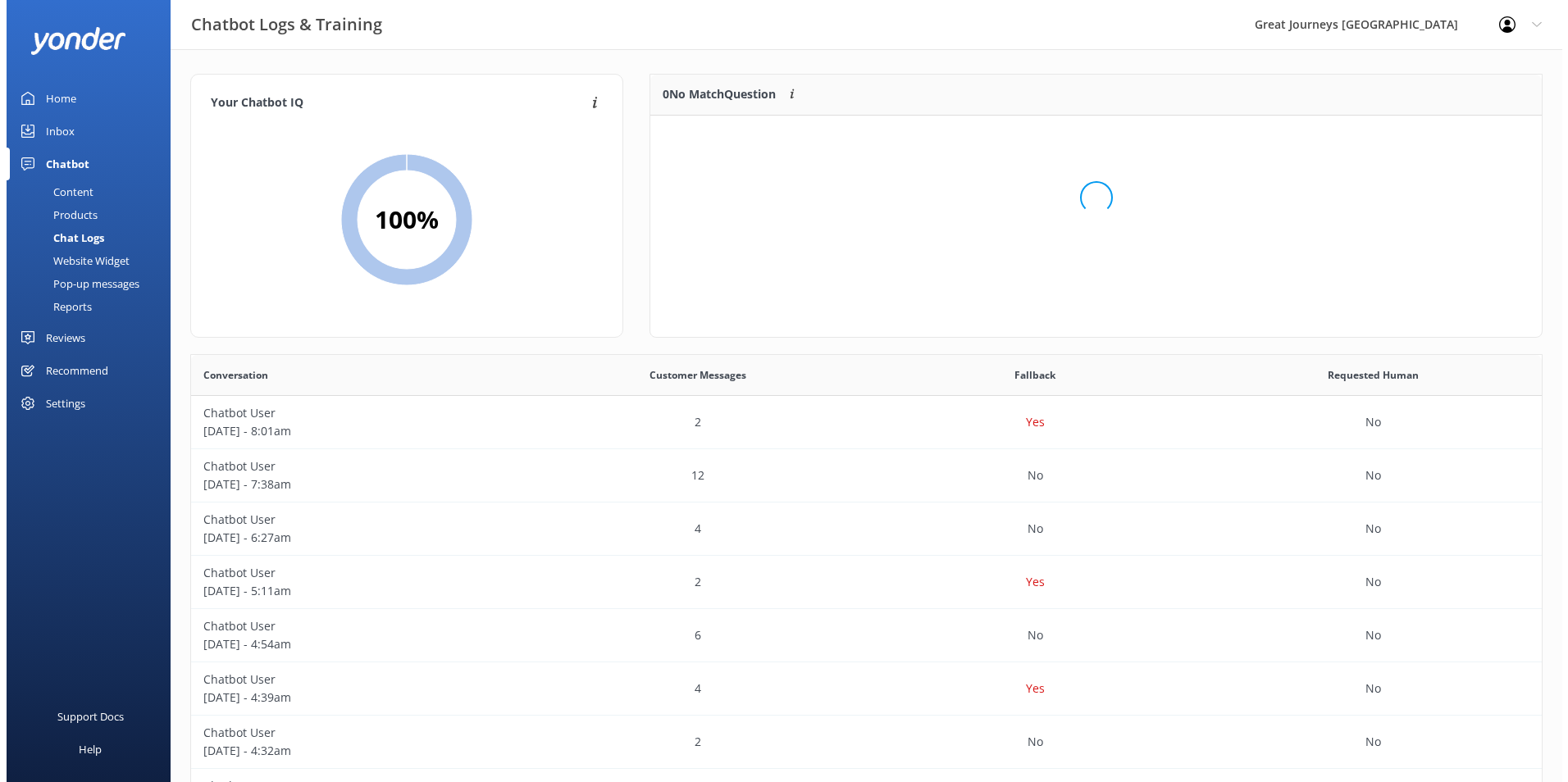
scroll to position [192, 878]
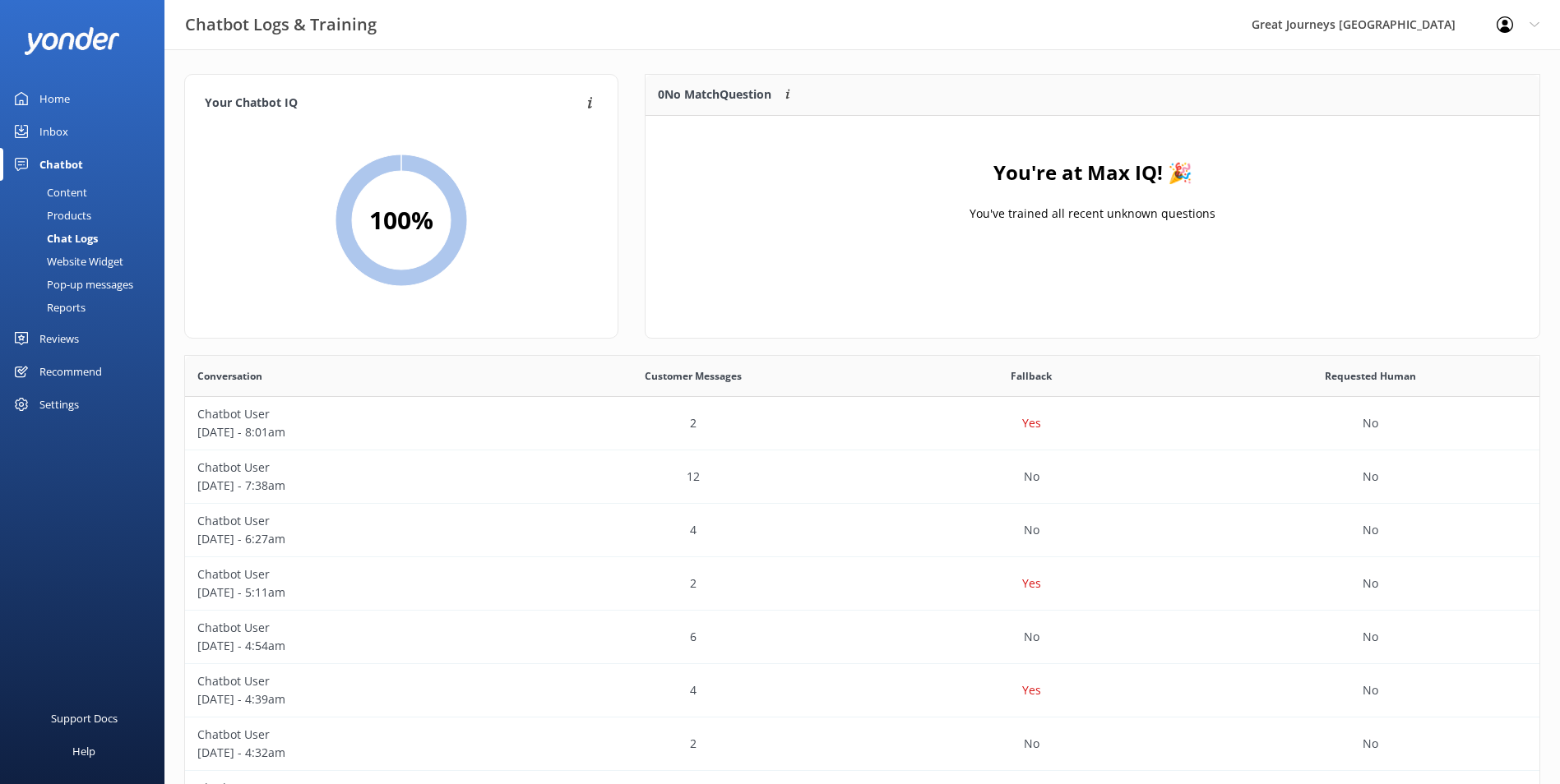
click at [73, 96] on link "Home" at bounding box center [82, 98] width 164 height 32
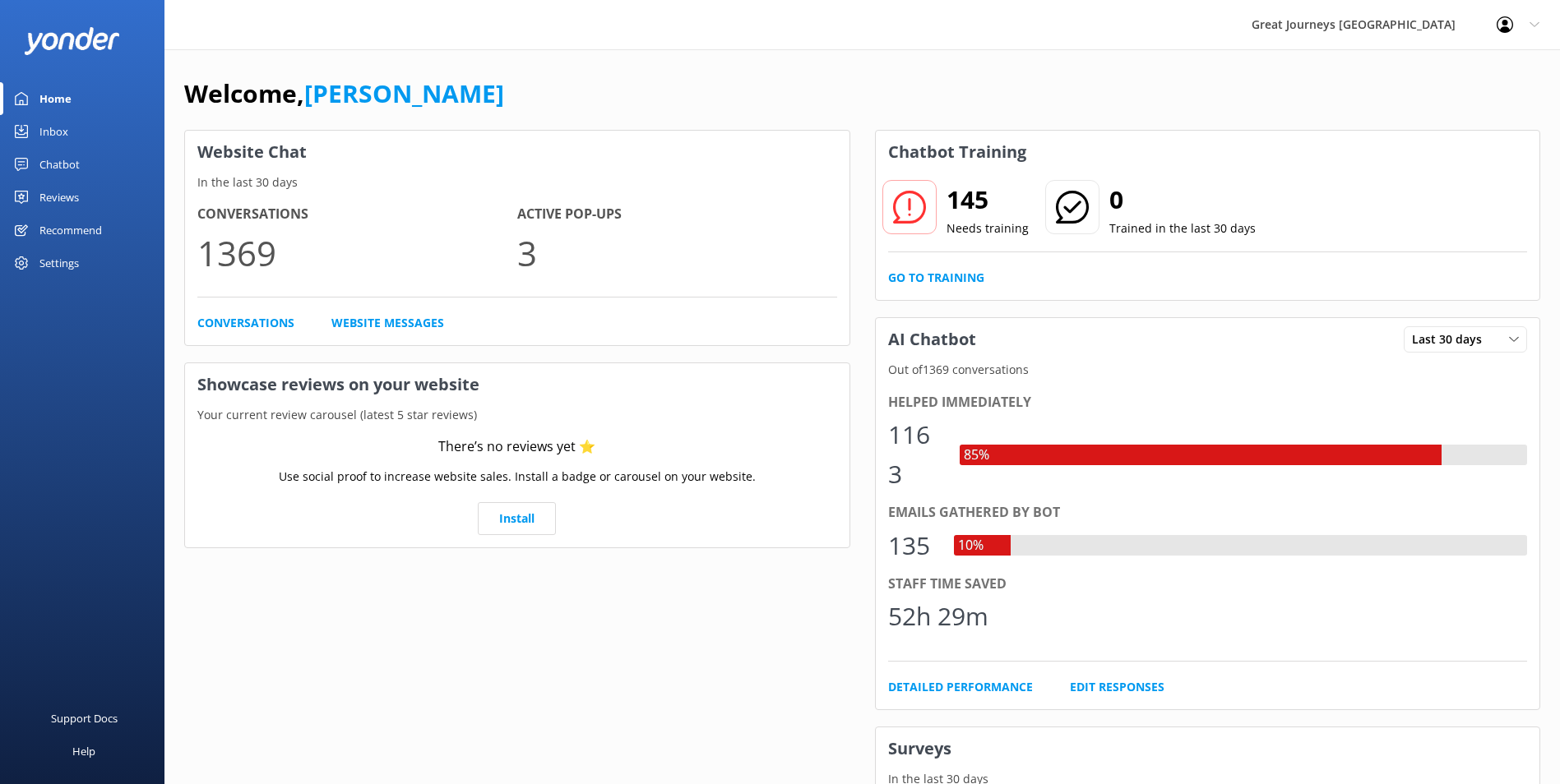
click at [1532, 29] on icon at bounding box center [1534, 24] width 10 height 10
click at [1450, 110] on link "Logout" at bounding box center [1478, 111] width 164 height 41
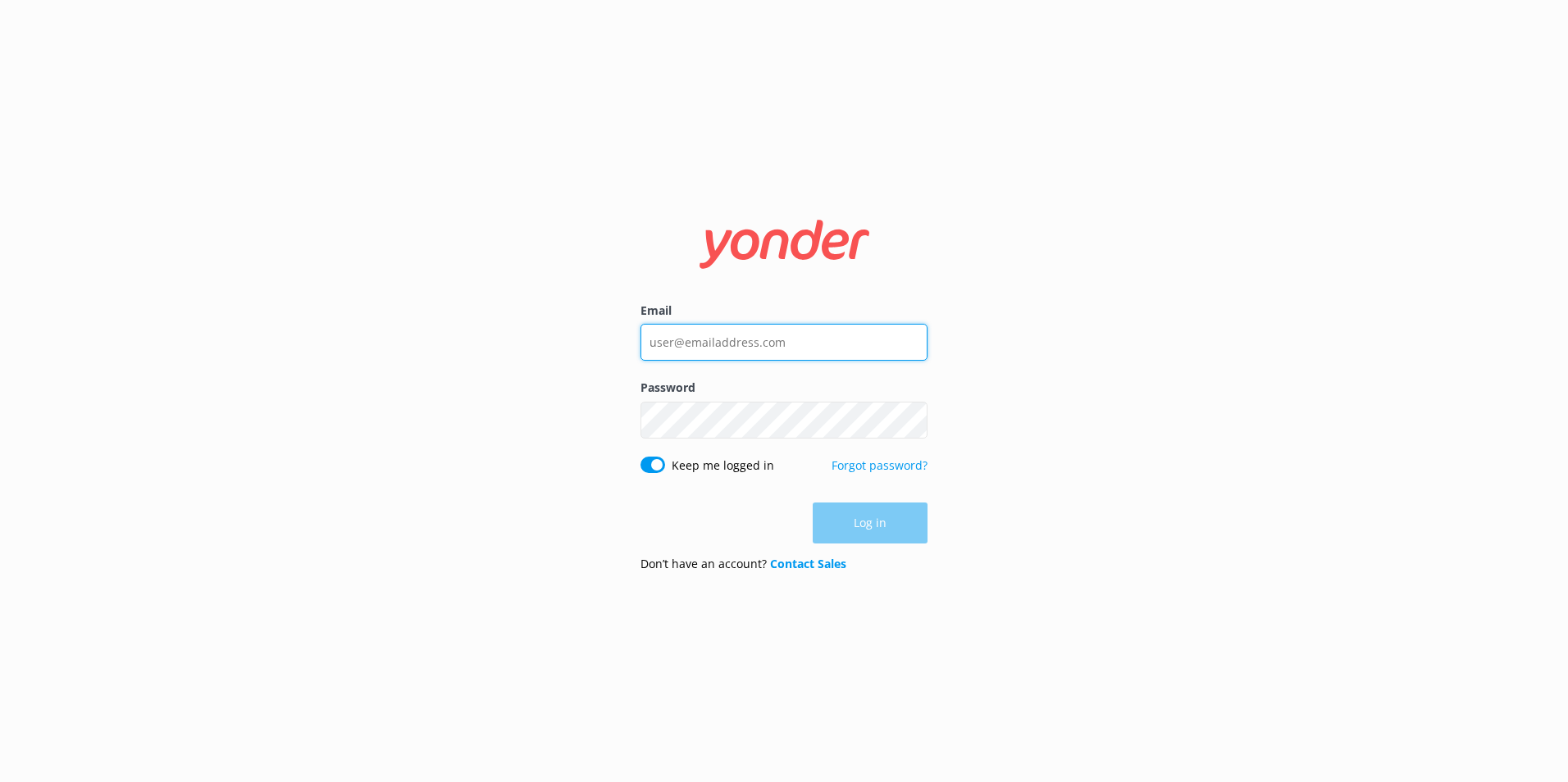
type input "[PERSON_NAME][EMAIL_ADDRESS][PERSON_NAME][DOMAIN_NAME]"
